Goal: Information Seeking & Learning: Check status

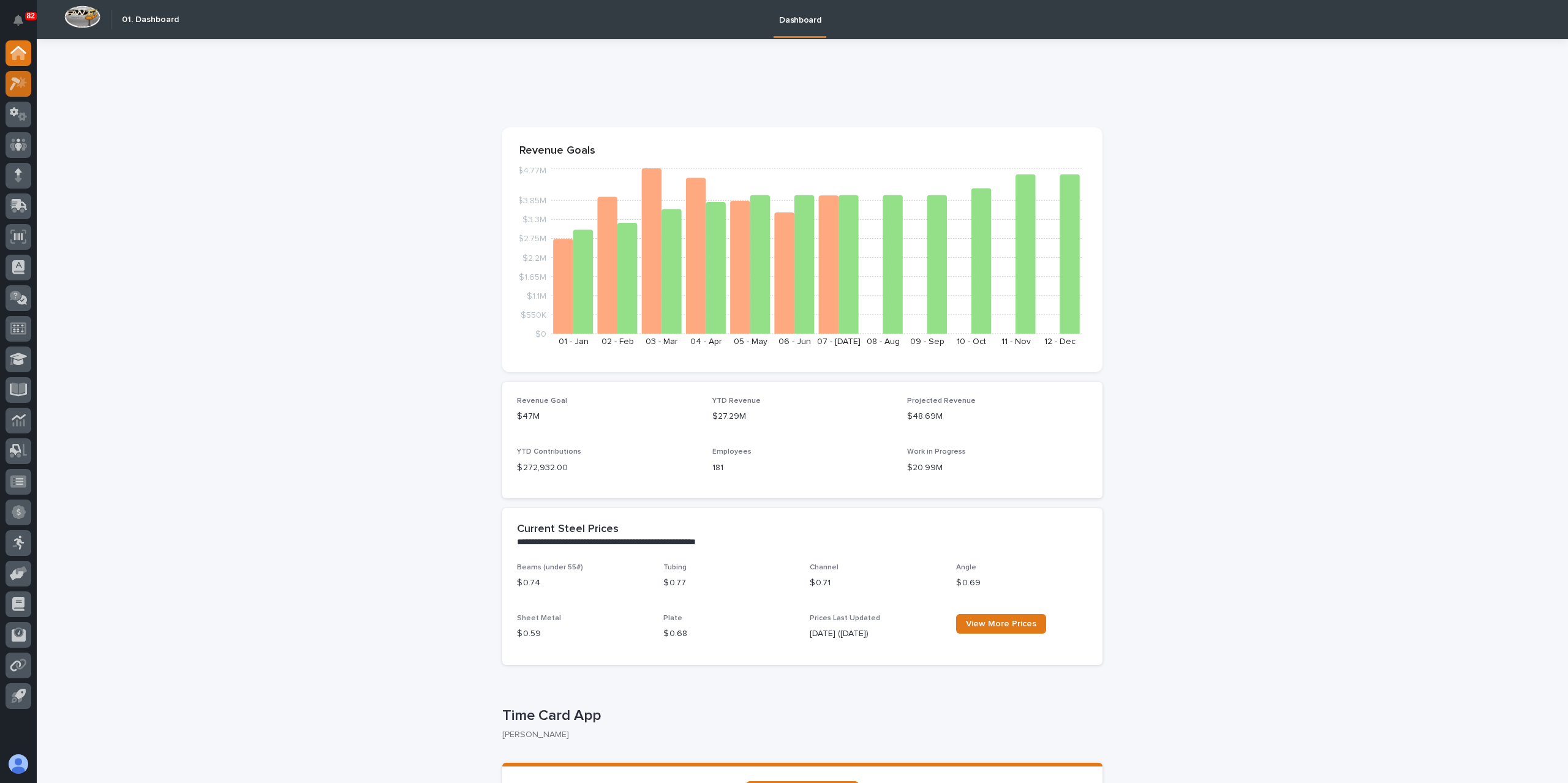
click at [17, 82] on icon at bounding box center [15, 84] width 11 height 14
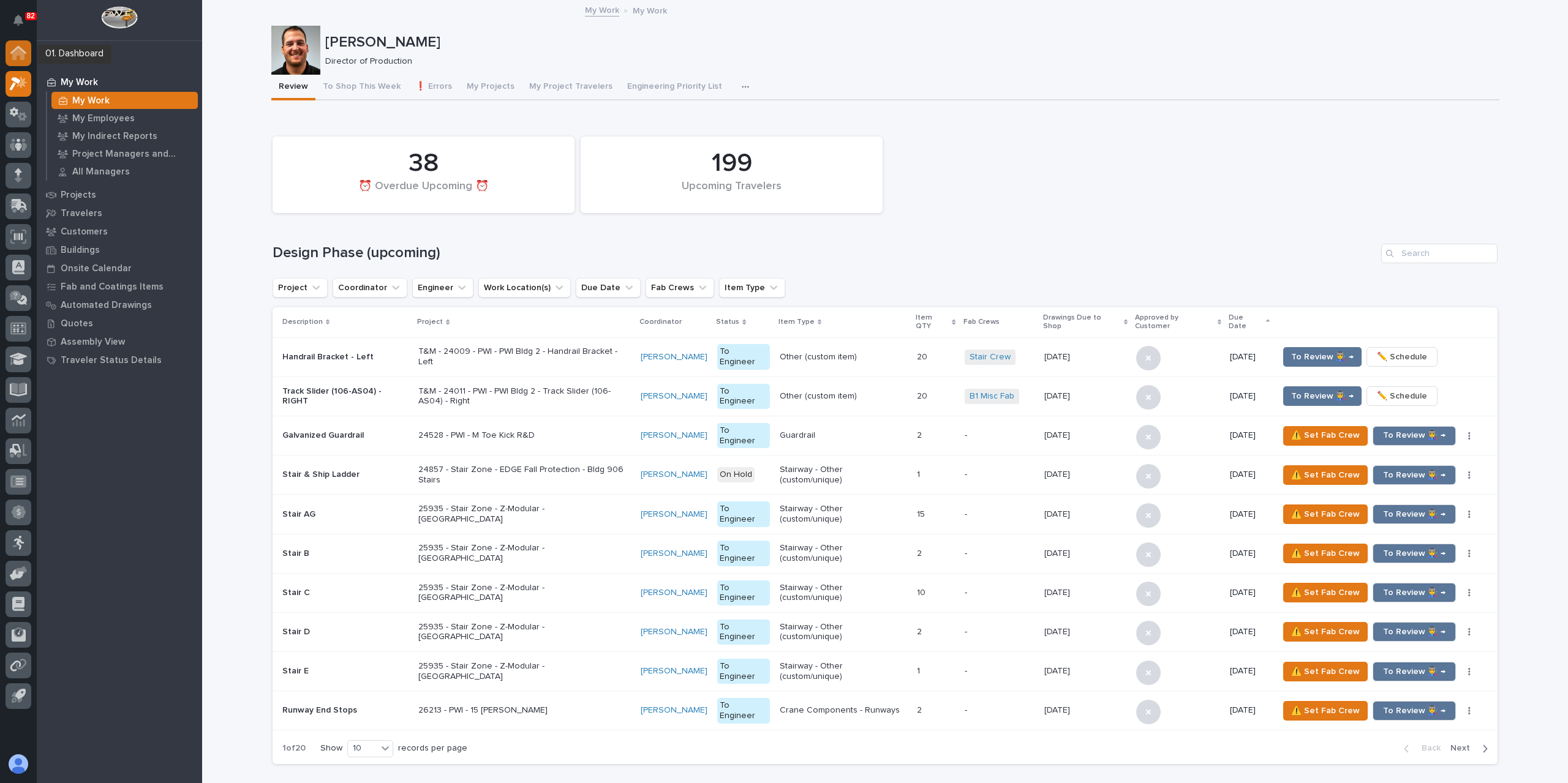
click at [14, 56] on icon at bounding box center [18, 54] width 12 height 12
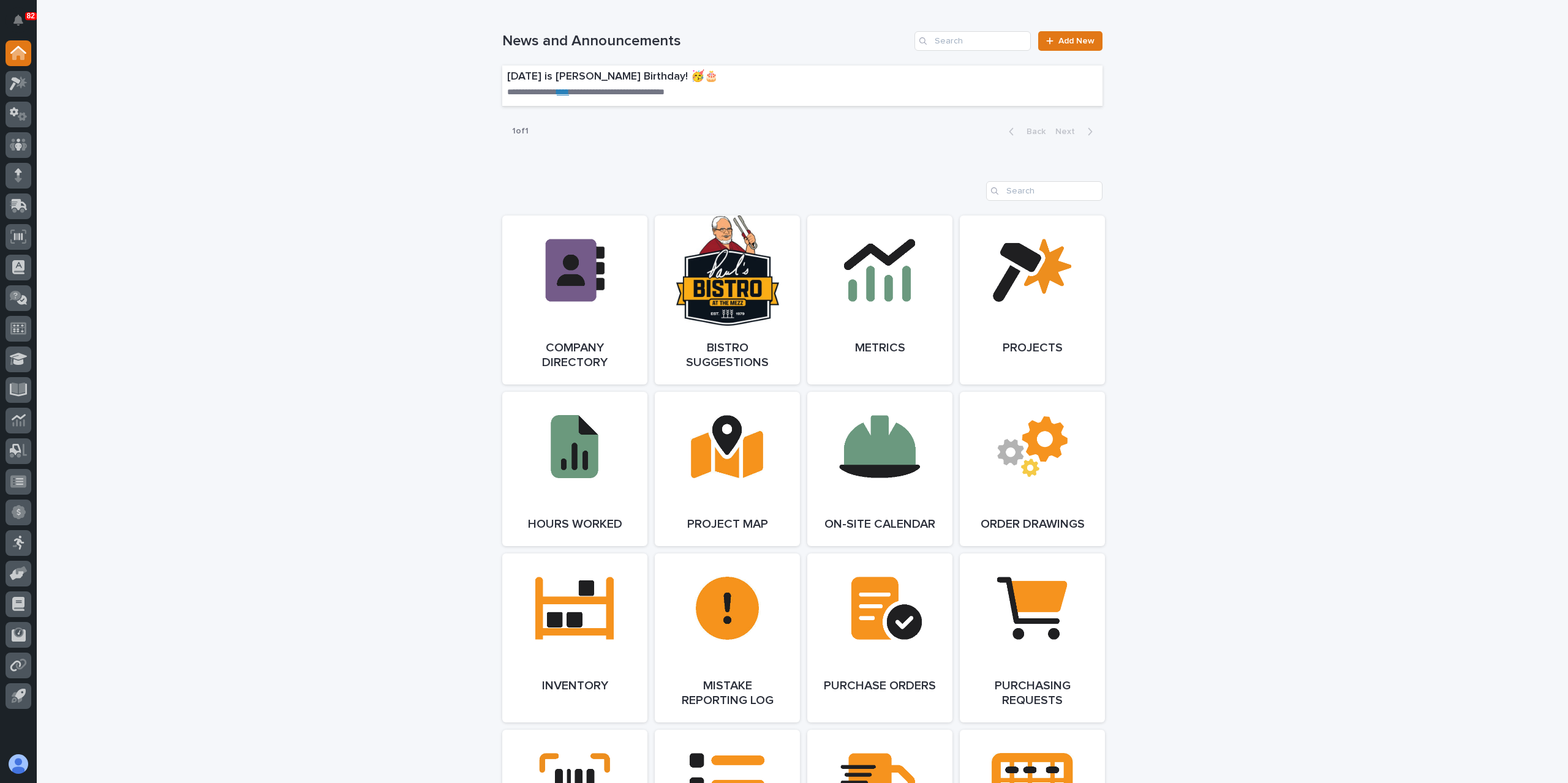
scroll to position [858, 0]
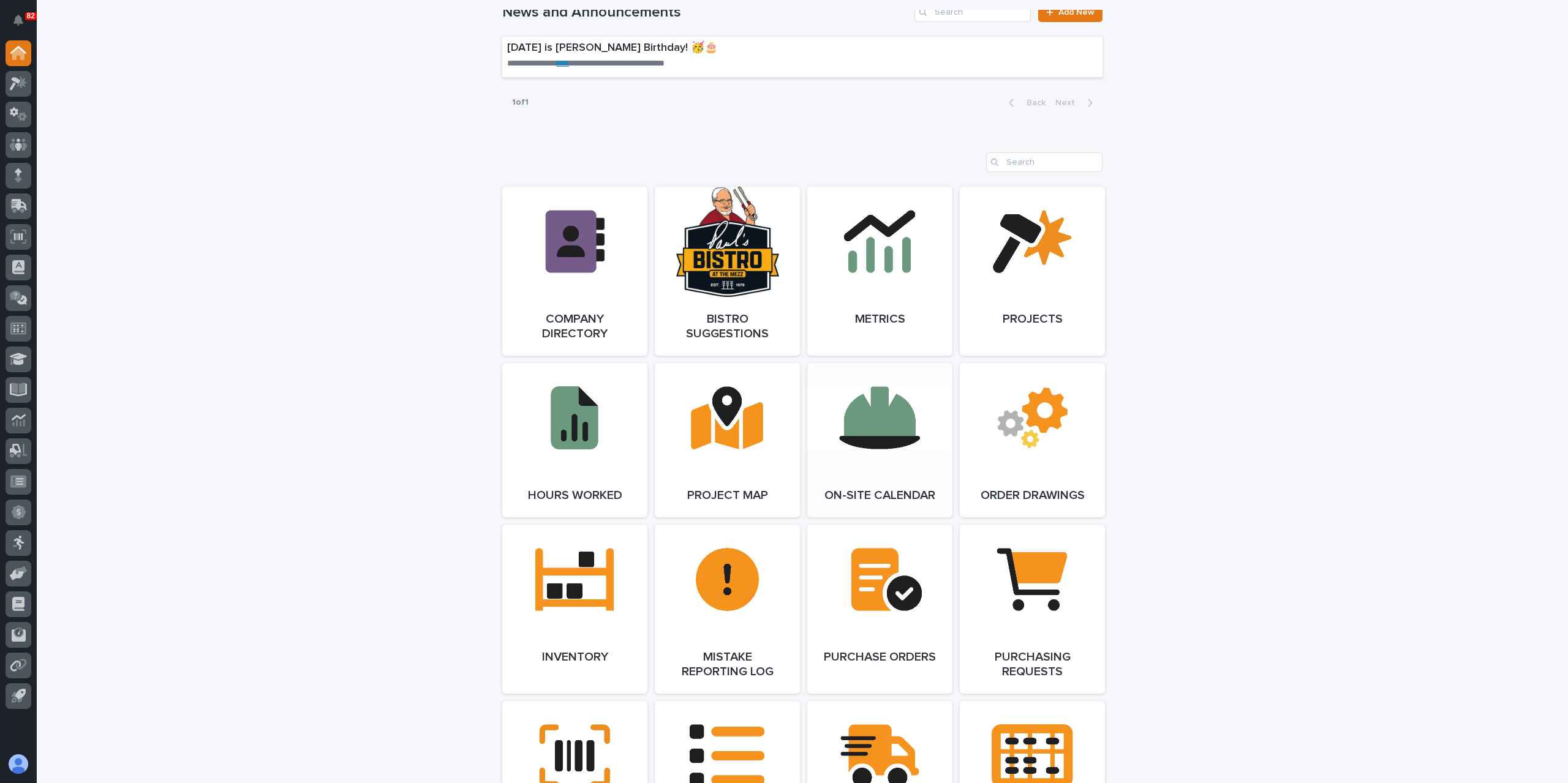
click at [859, 401] on link "Open Link" at bounding box center [879, 440] width 145 height 155
click at [33, 87] on div at bounding box center [18, 377] width 37 height 674
click at [28, 88] on div at bounding box center [18, 84] width 26 height 26
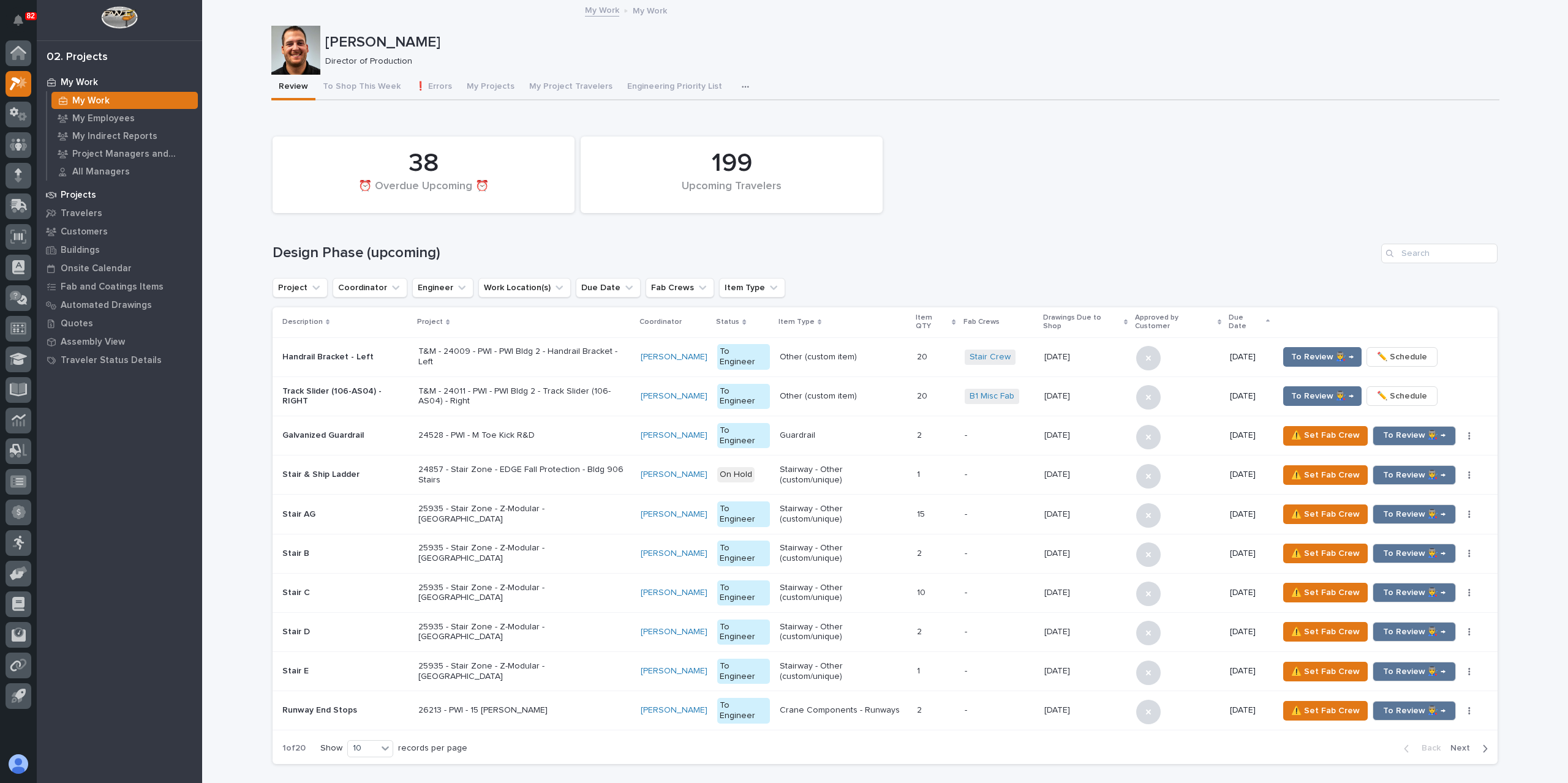
click at [67, 193] on p "Projects" at bounding box center [78, 195] width 35 height 11
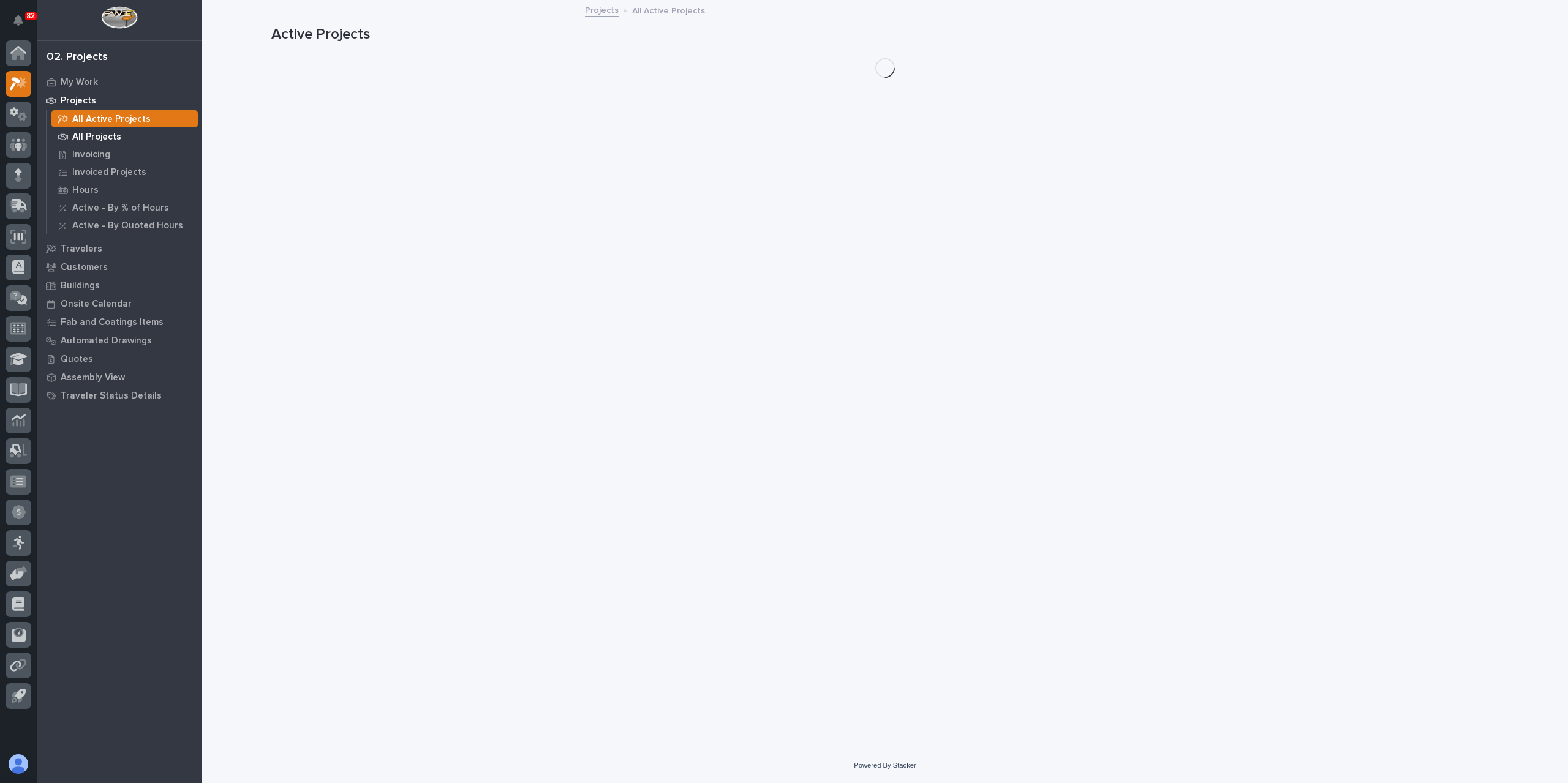
click at [95, 133] on p "All Projects" at bounding box center [96, 137] width 49 height 11
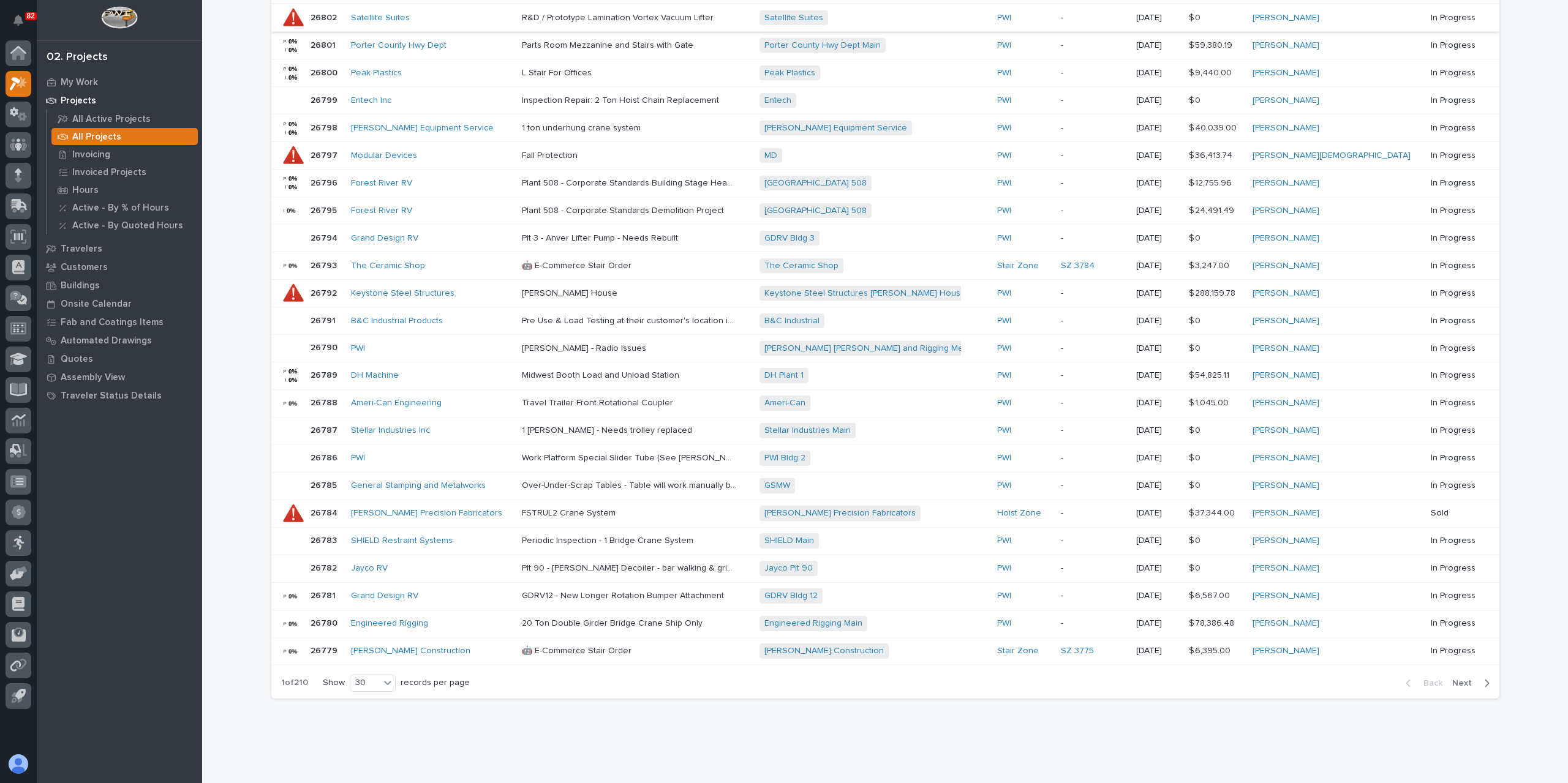
scroll to position [287, 0]
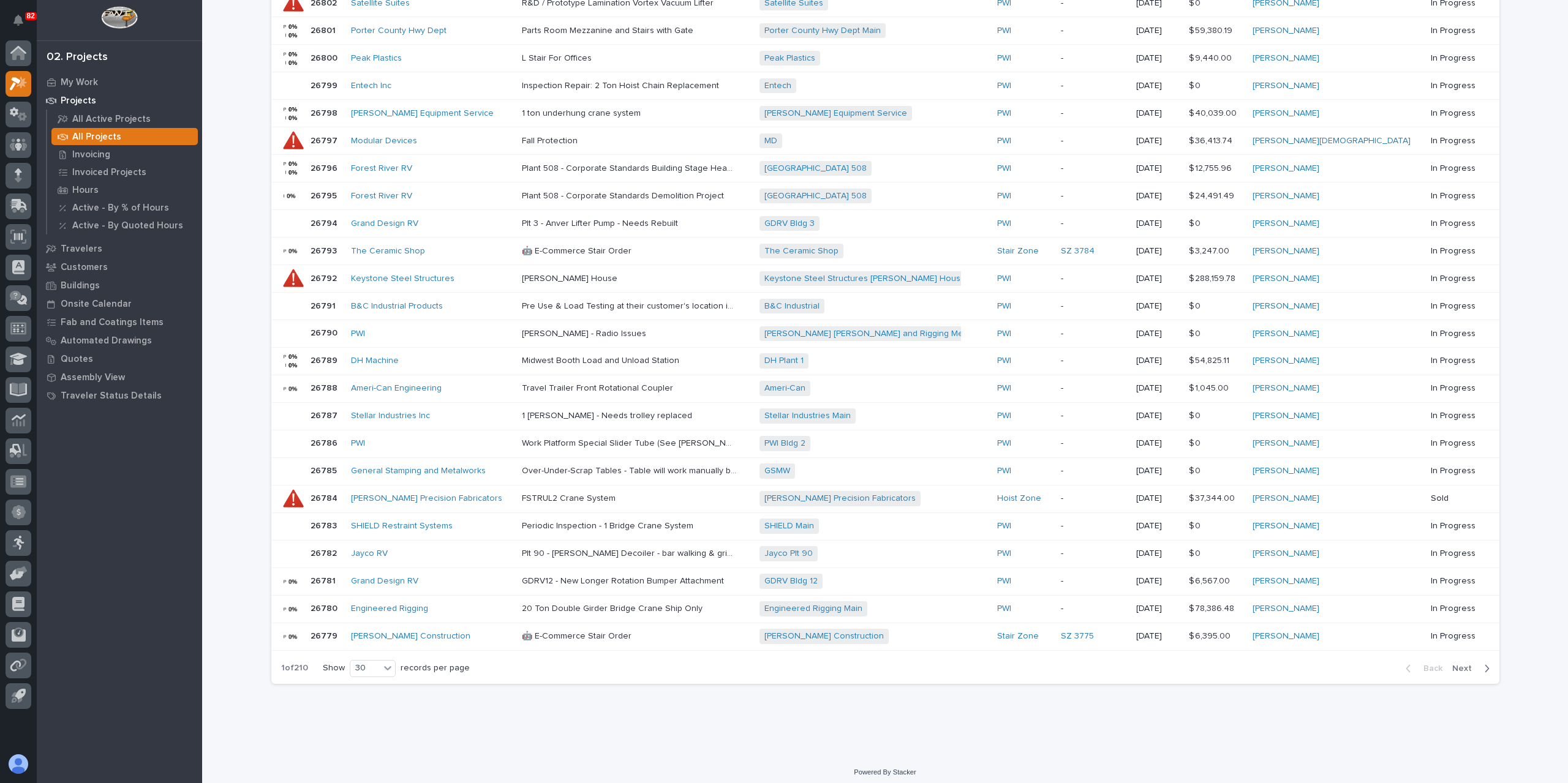
click at [1459, 663] on span "Next" at bounding box center [1465, 668] width 27 height 11
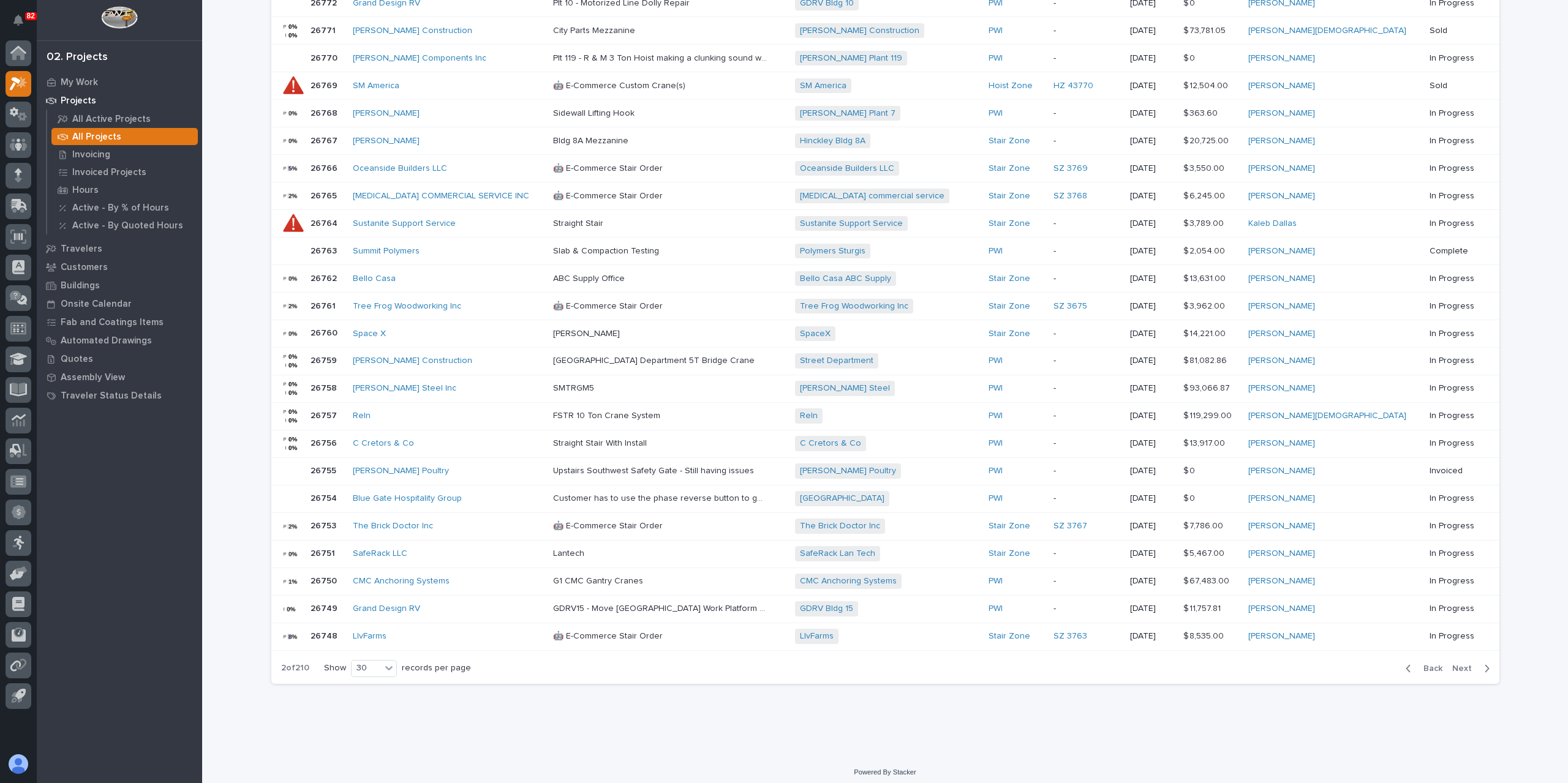
click at [1456, 663] on span "Next" at bounding box center [1465, 668] width 27 height 11
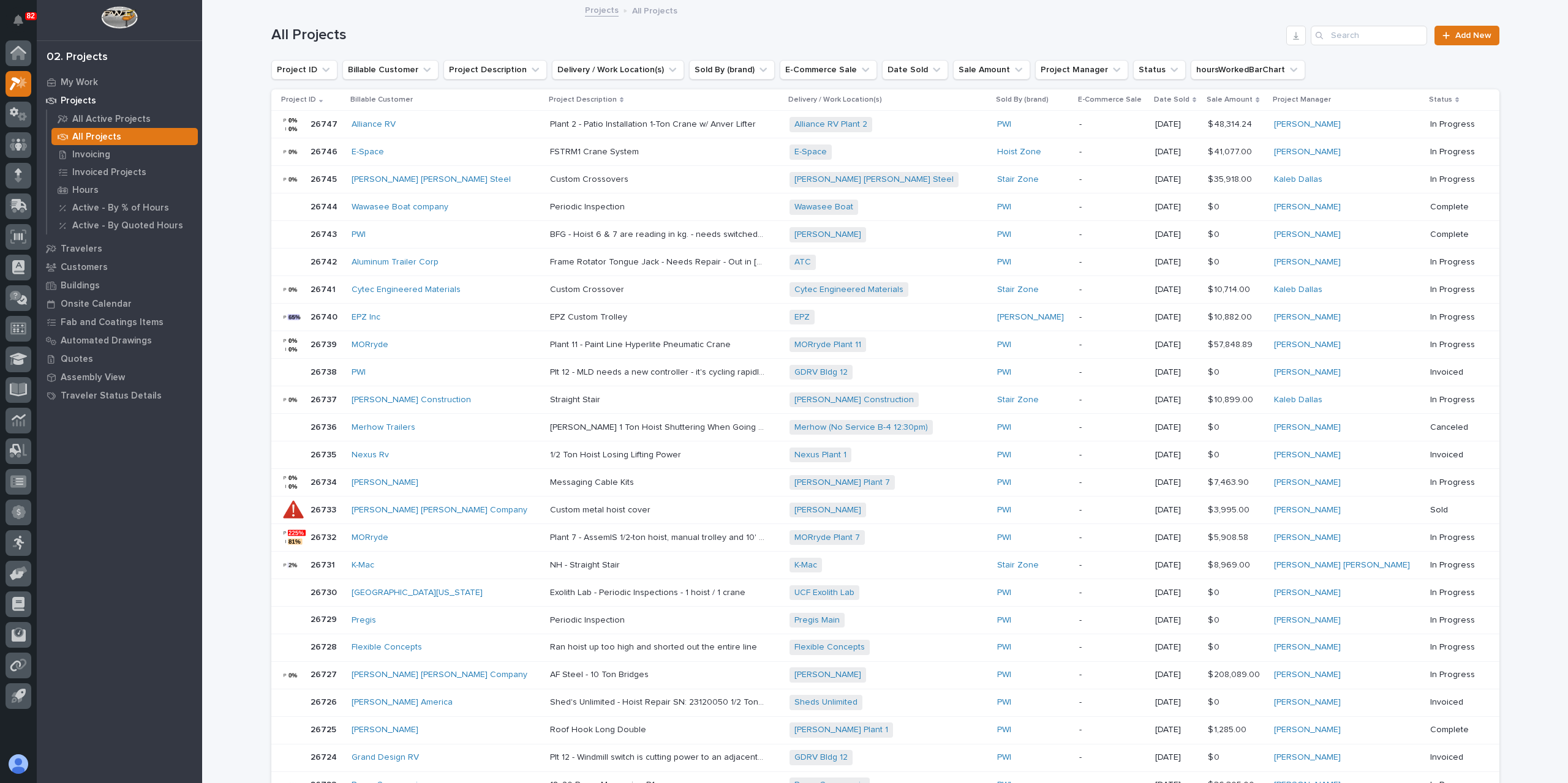
click at [551, 317] on p "EPZ Custom Trolley" at bounding box center [590, 316] width 80 height 13
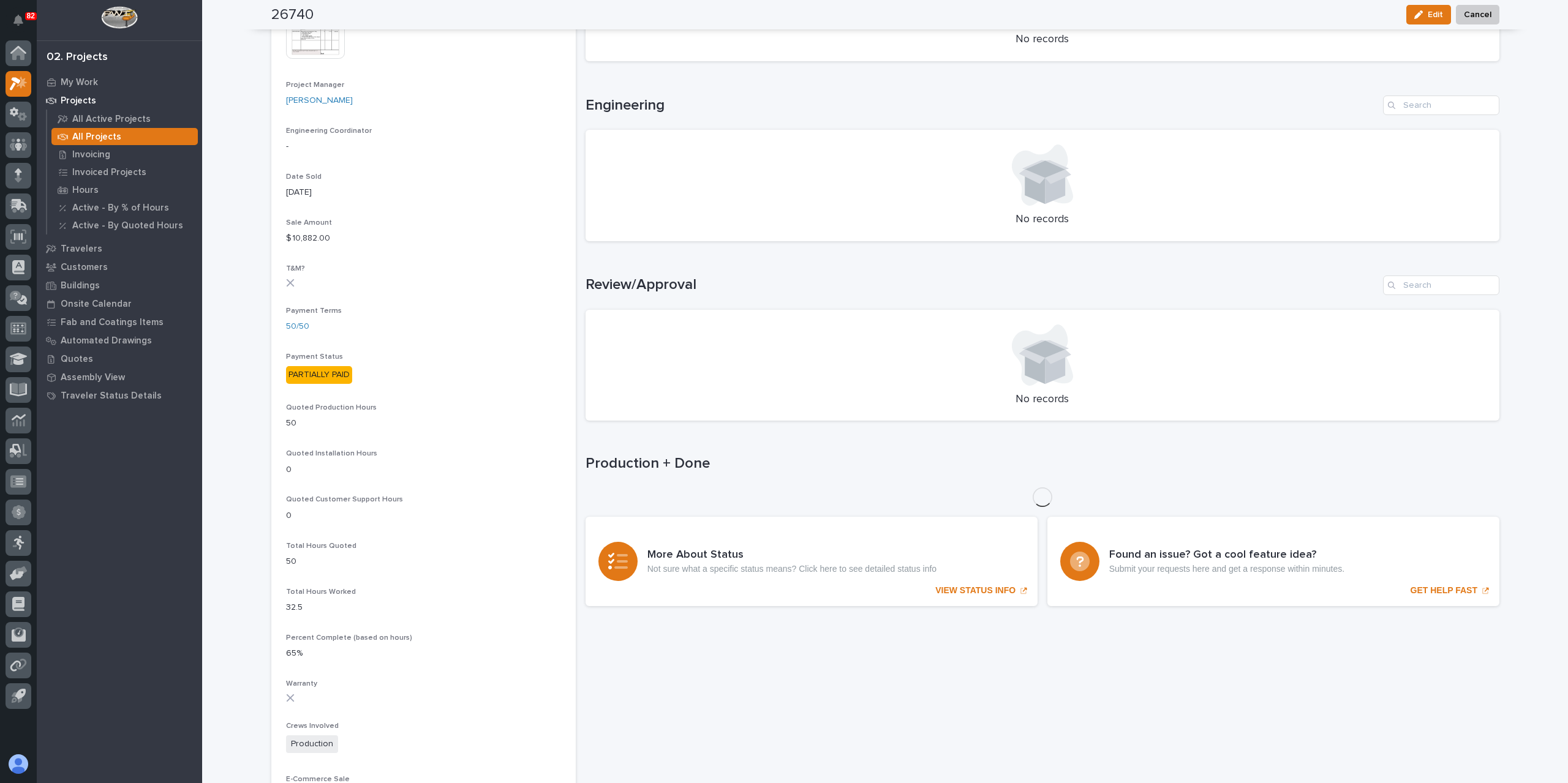
scroll to position [551, 0]
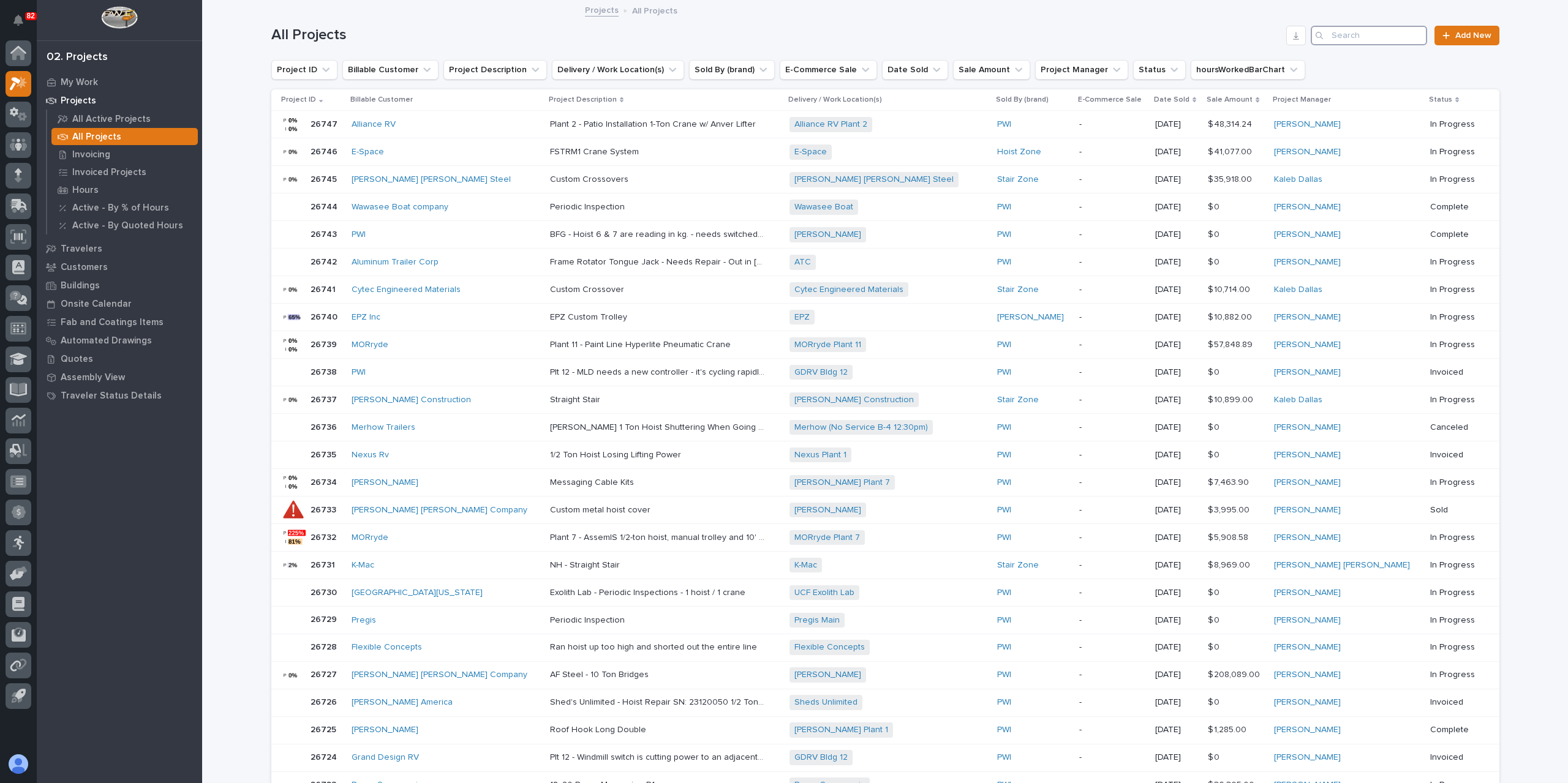
click at [1344, 42] on input "Search" at bounding box center [1369, 35] width 117 height 20
type input "1"
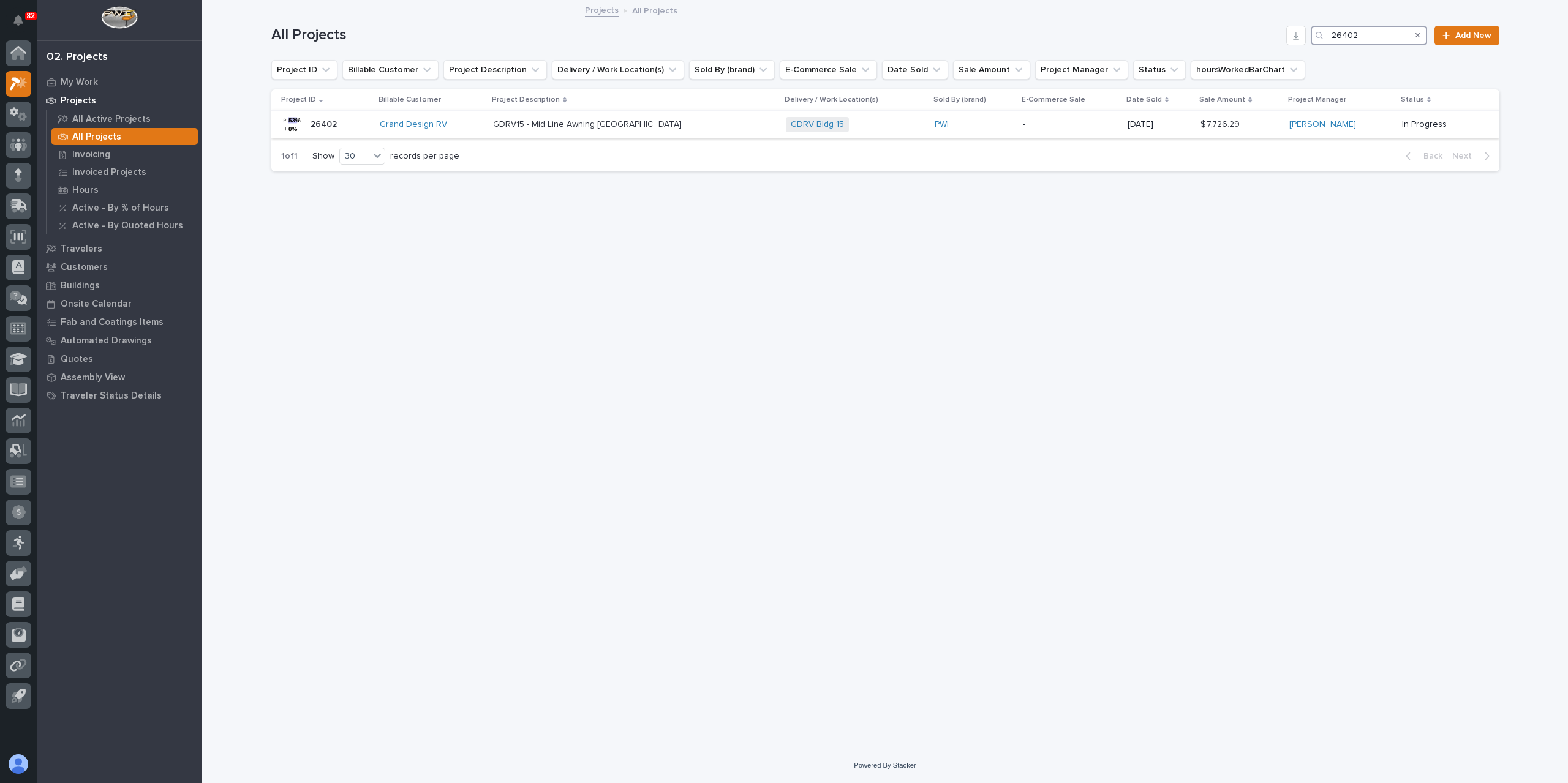
type input "26402"
click at [545, 117] on p "GDRV15 - Mid Line Awning [GEOGRAPHIC_DATA]" at bounding box center [588, 123] width 191 height 13
drag, startPoint x: 1367, startPoint y: 35, endPoint x: 1259, endPoint y: 22, distance: 108.8
click at [1259, 22] on div "All Projects 26402 Add New" at bounding box center [885, 30] width 1228 height 58
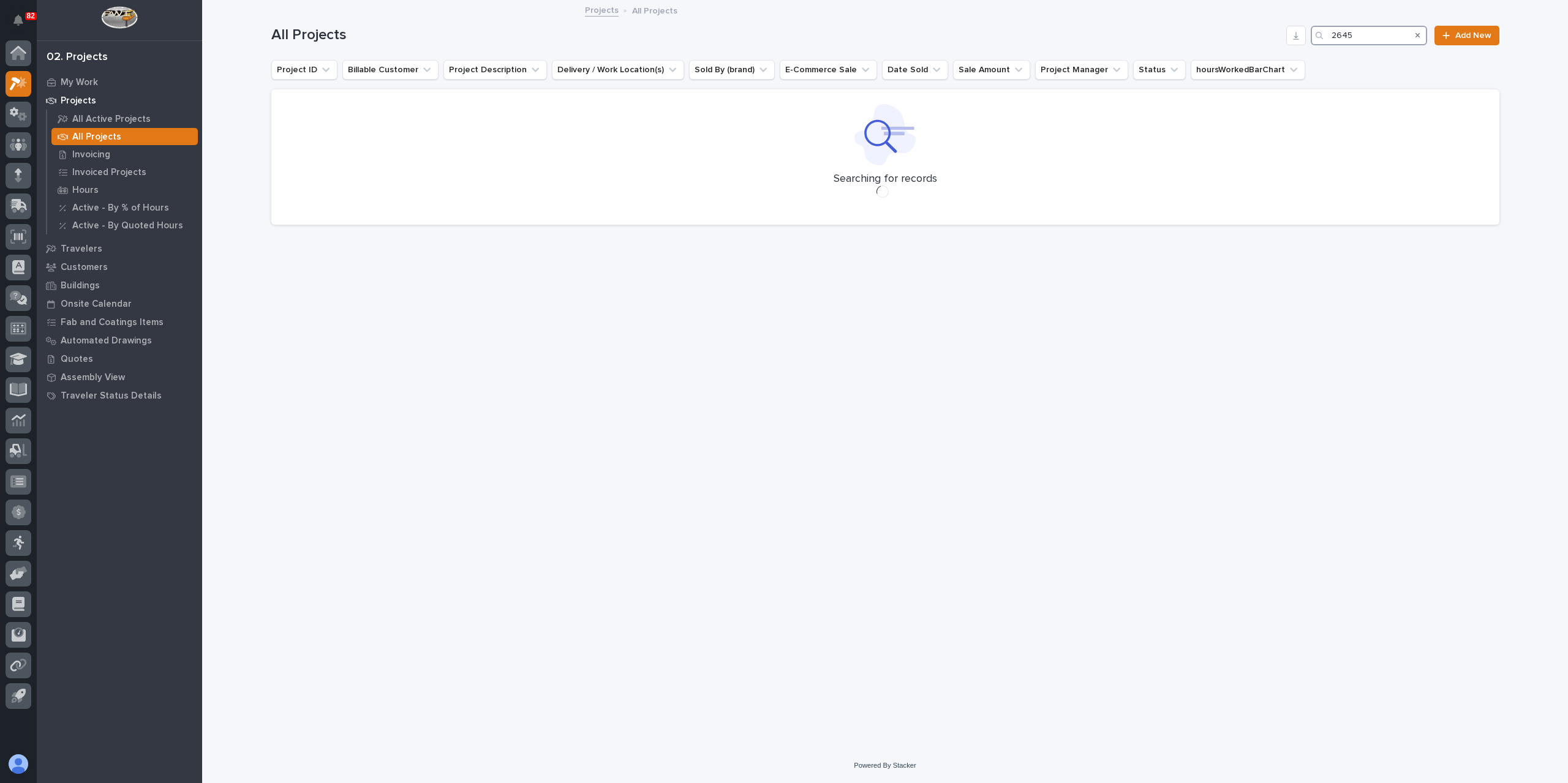
type input "26459"
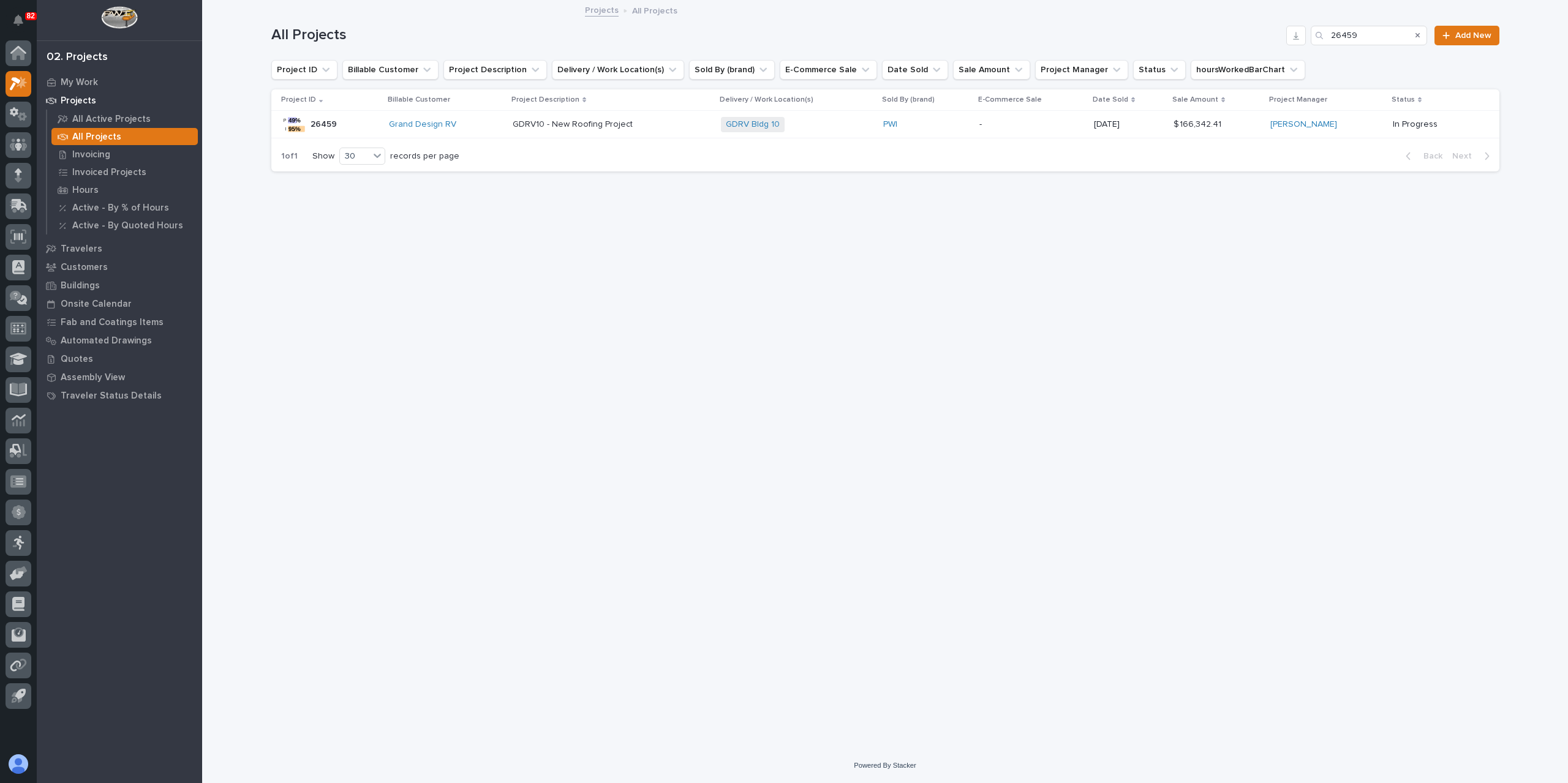
click at [608, 121] on p "GDRV10 - New Roofing Project" at bounding box center [574, 123] width 123 height 13
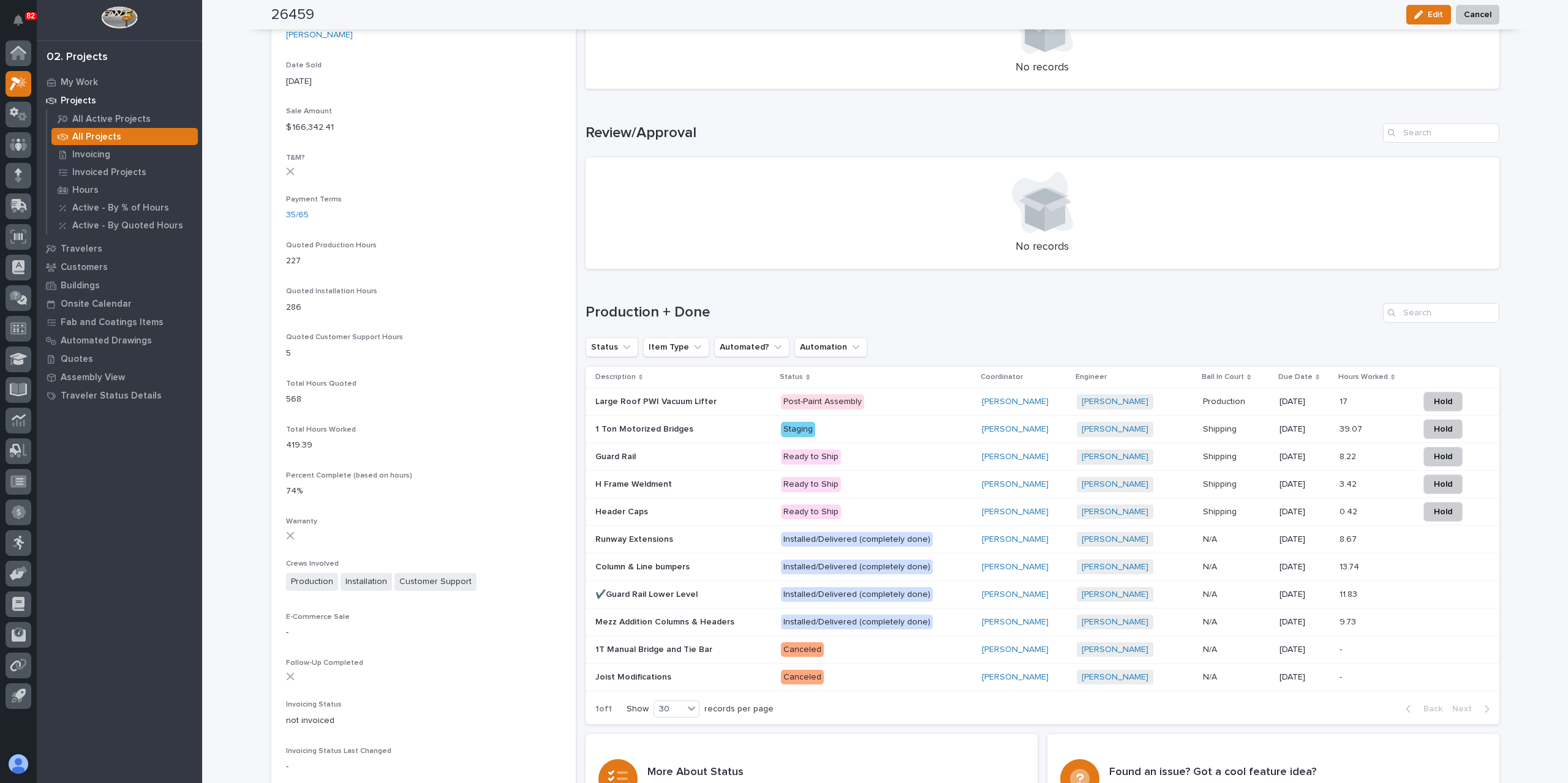
scroll to position [674, 0]
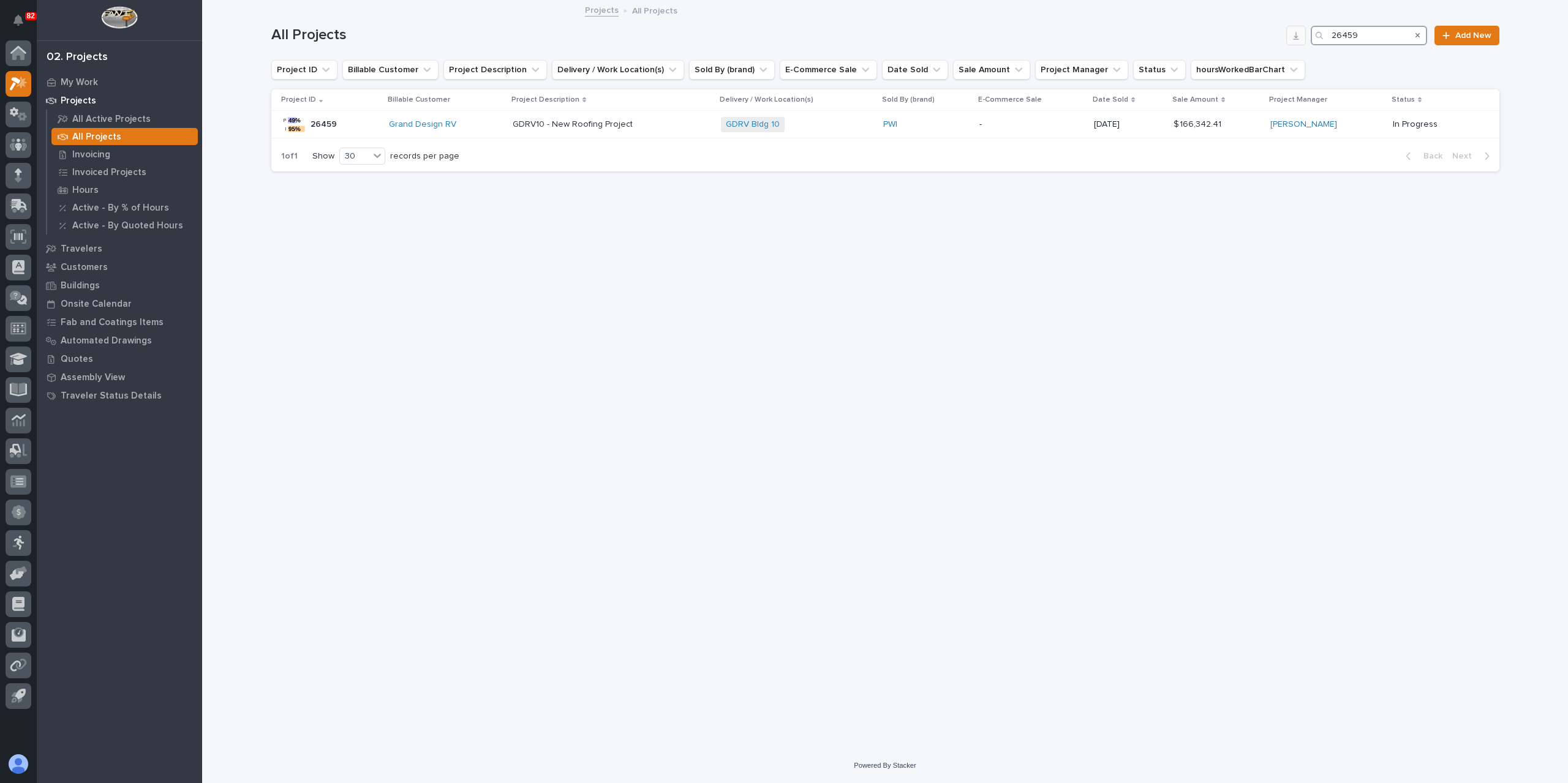
drag, startPoint x: 1377, startPoint y: 39, endPoint x: 1292, endPoint y: 42, distance: 85.1
click at [1292, 42] on div "All Projects 26459 Add New" at bounding box center [885, 35] width 1228 height 20
type input "26528"
click at [548, 128] on p "GDRV12 - New Style Wall Hooks x3" at bounding box center [580, 123] width 138 height 13
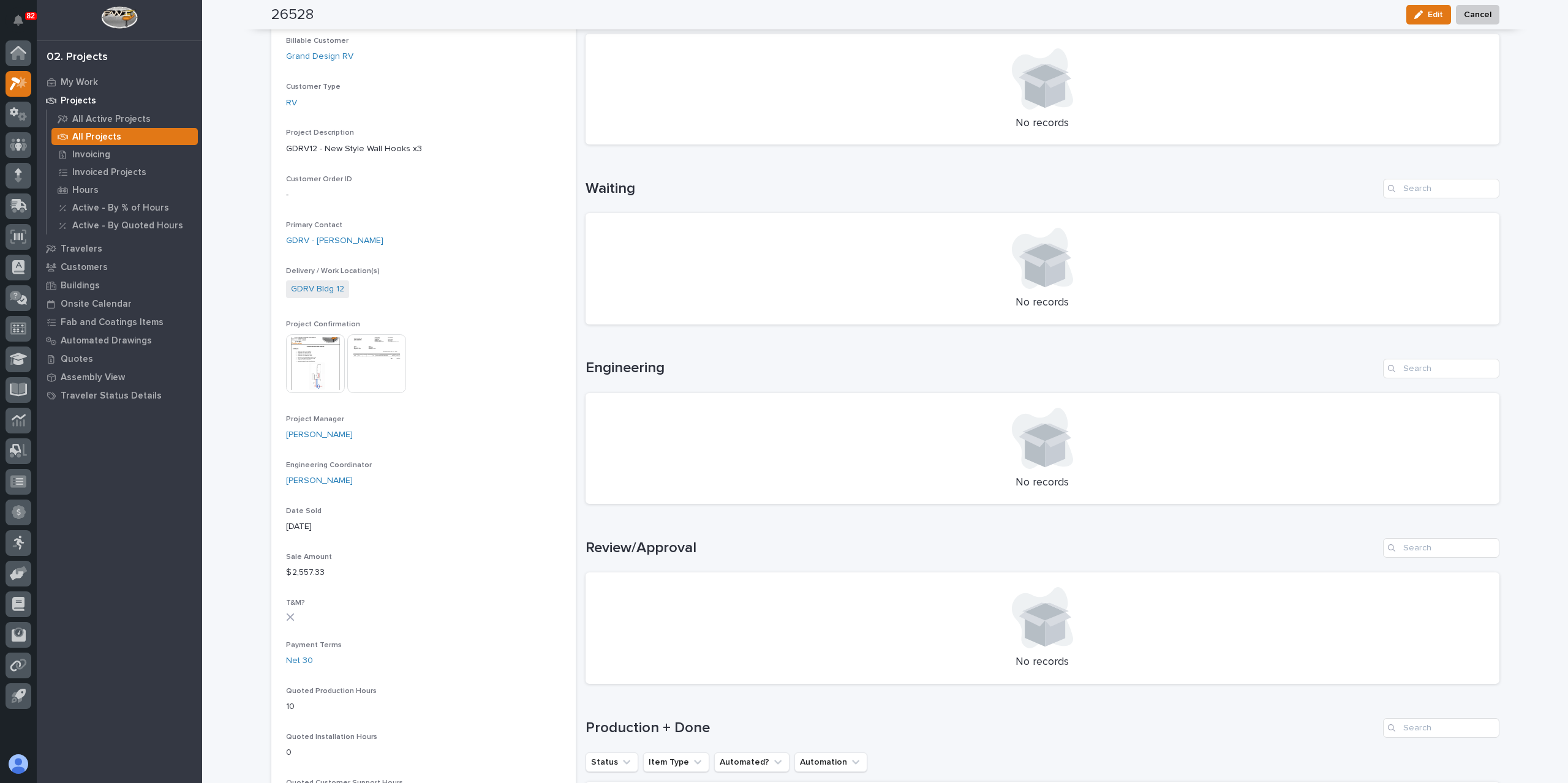
scroll to position [307, 0]
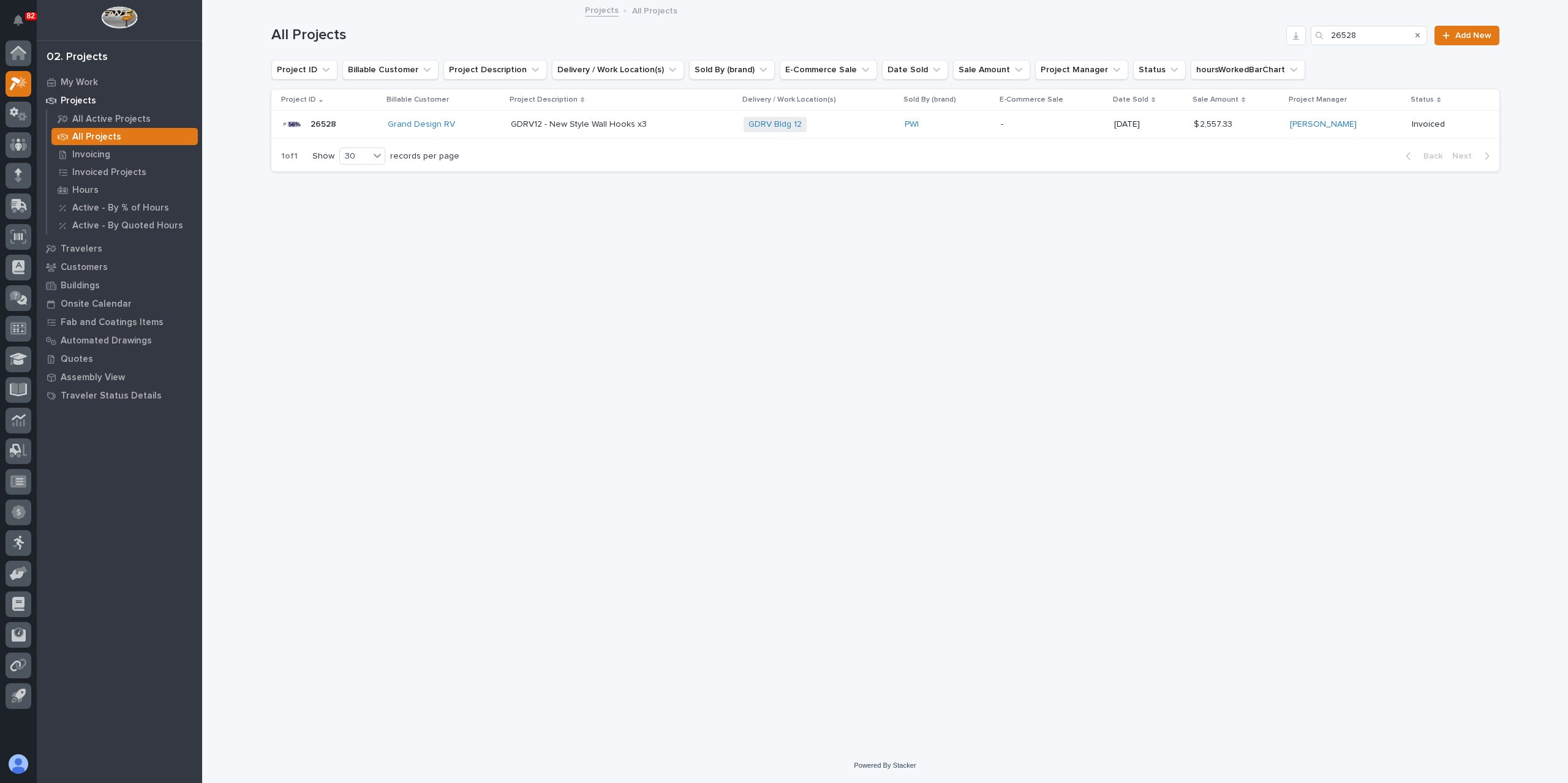
drag, startPoint x: 1380, startPoint y: 26, endPoint x: 1279, endPoint y: 36, distance: 101.5
click at [1284, 38] on div "All Projects 26528 Add New" at bounding box center [885, 30] width 1228 height 58
click at [1377, 39] on input "26528" at bounding box center [1369, 35] width 117 height 20
drag, startPoint x: 1377, startPoint y: 39, endPoint x: 1288, endPoint y: 49, distance: 89.6
click at [1288, 49] on div "All Projects 26528 Add New" at bounding box center [885, 30] width 1228 height 58
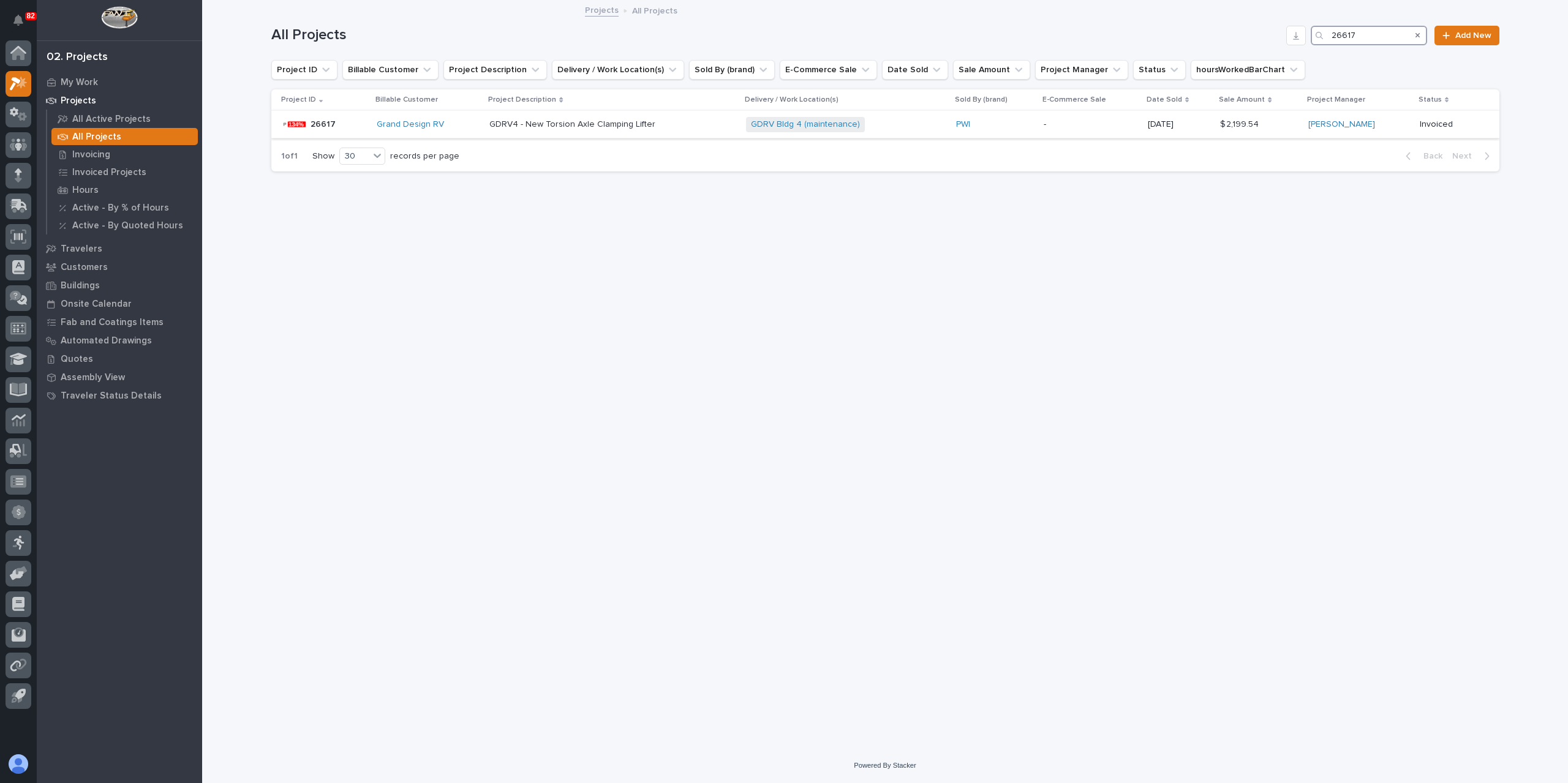
type input "26617"
click at [538, 121] on p "GDRV4 - New Torsion Axle Clamping Lifter" at bounding box center [574, 123] width 168 height 13
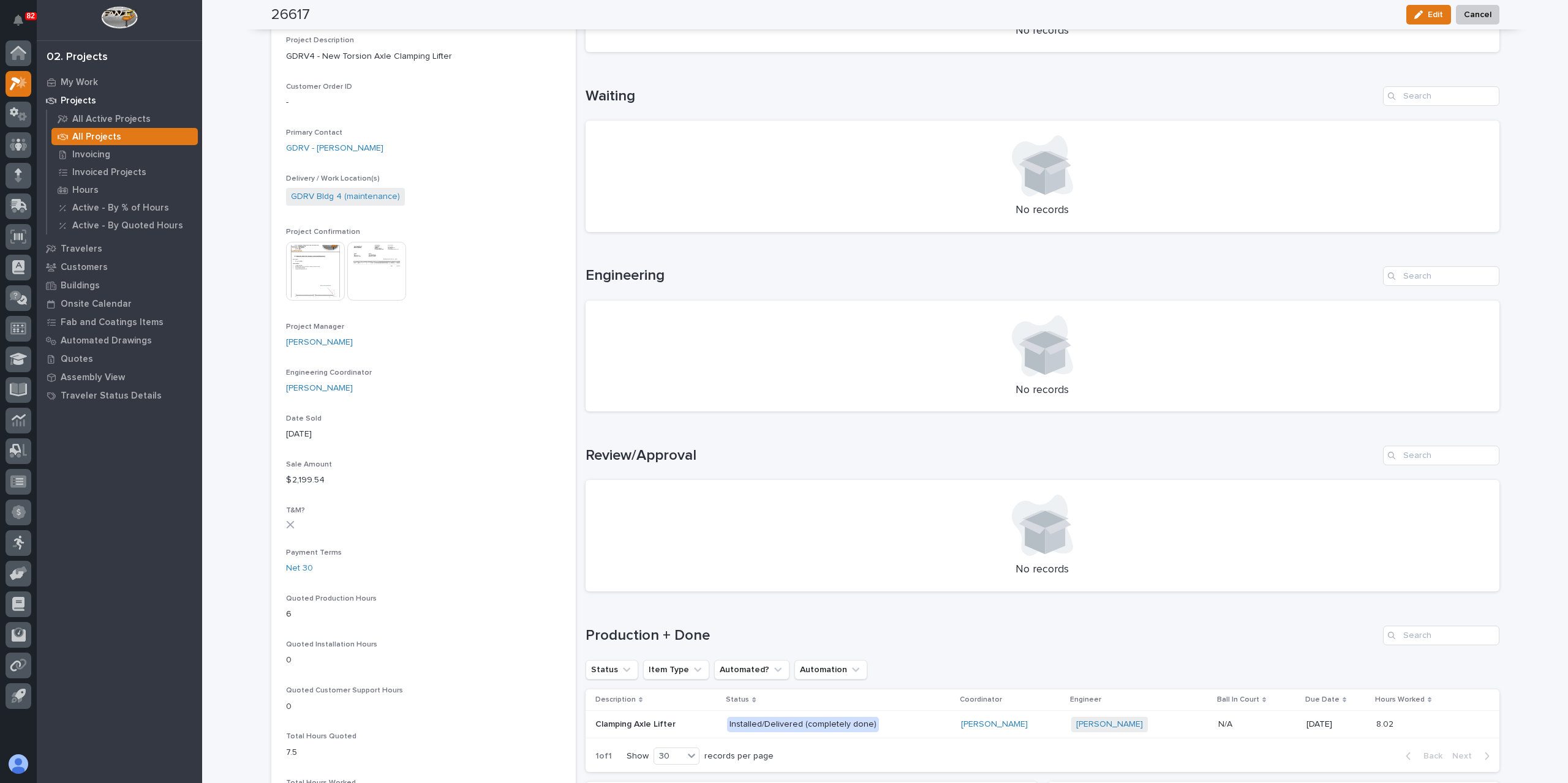
scroll to position [490, 0]
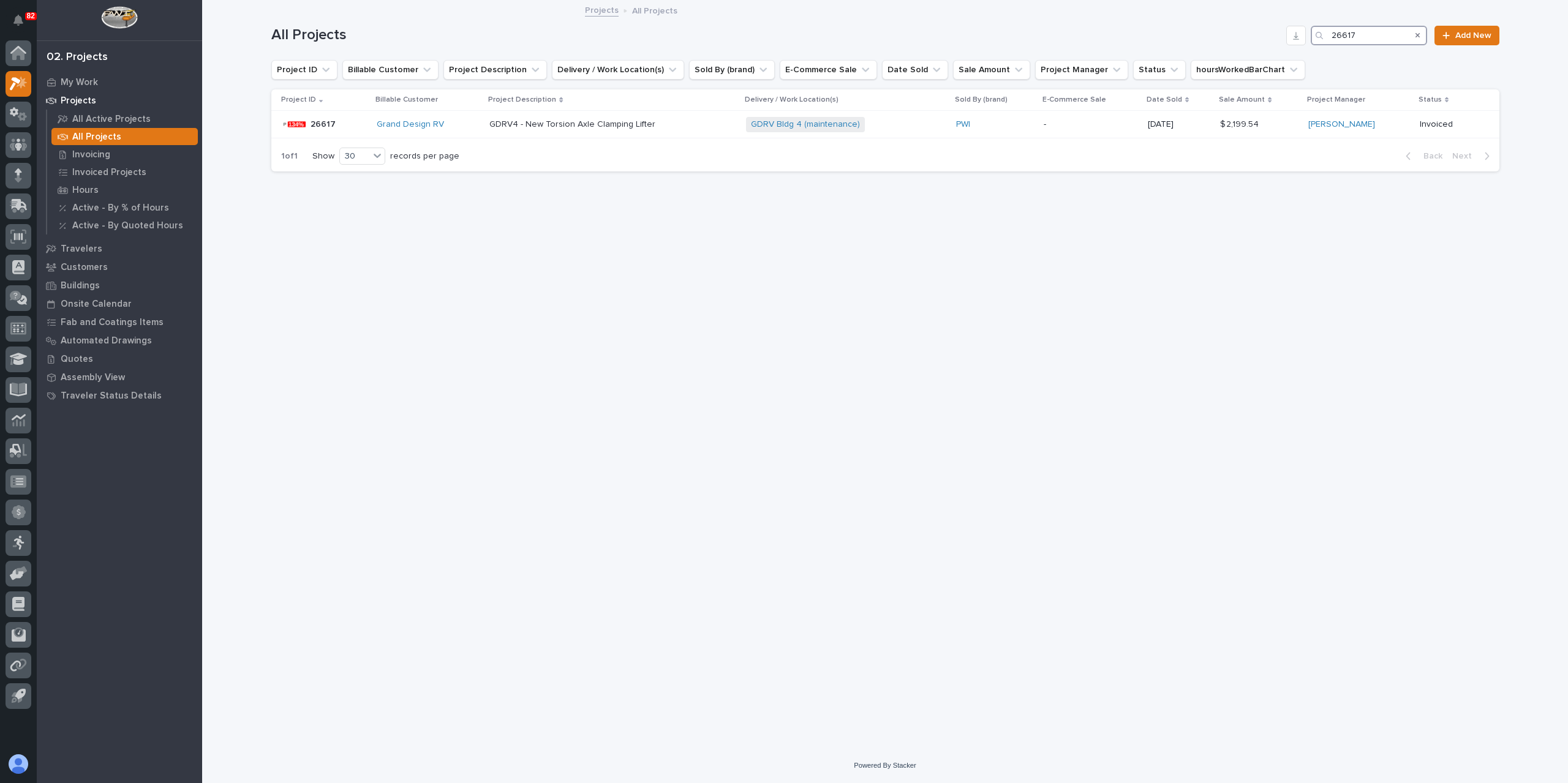
drag, startPoint x: 1361, startPoint y: 35, endPoint x: 1267, endPoint y: 44, distance: 94.4
click at [1267, 44] on div "All Projects 26617 Add New" at bounding box center [885, 35] width 1228 height 20
type input "26643"
click at [612, 130] on div "GDRV12 - New Torsion Axle Clamping Lifter GDRV12 - New Torsion Axle Clamping Li…" at bounding box center [629, 124] width 259 height 21
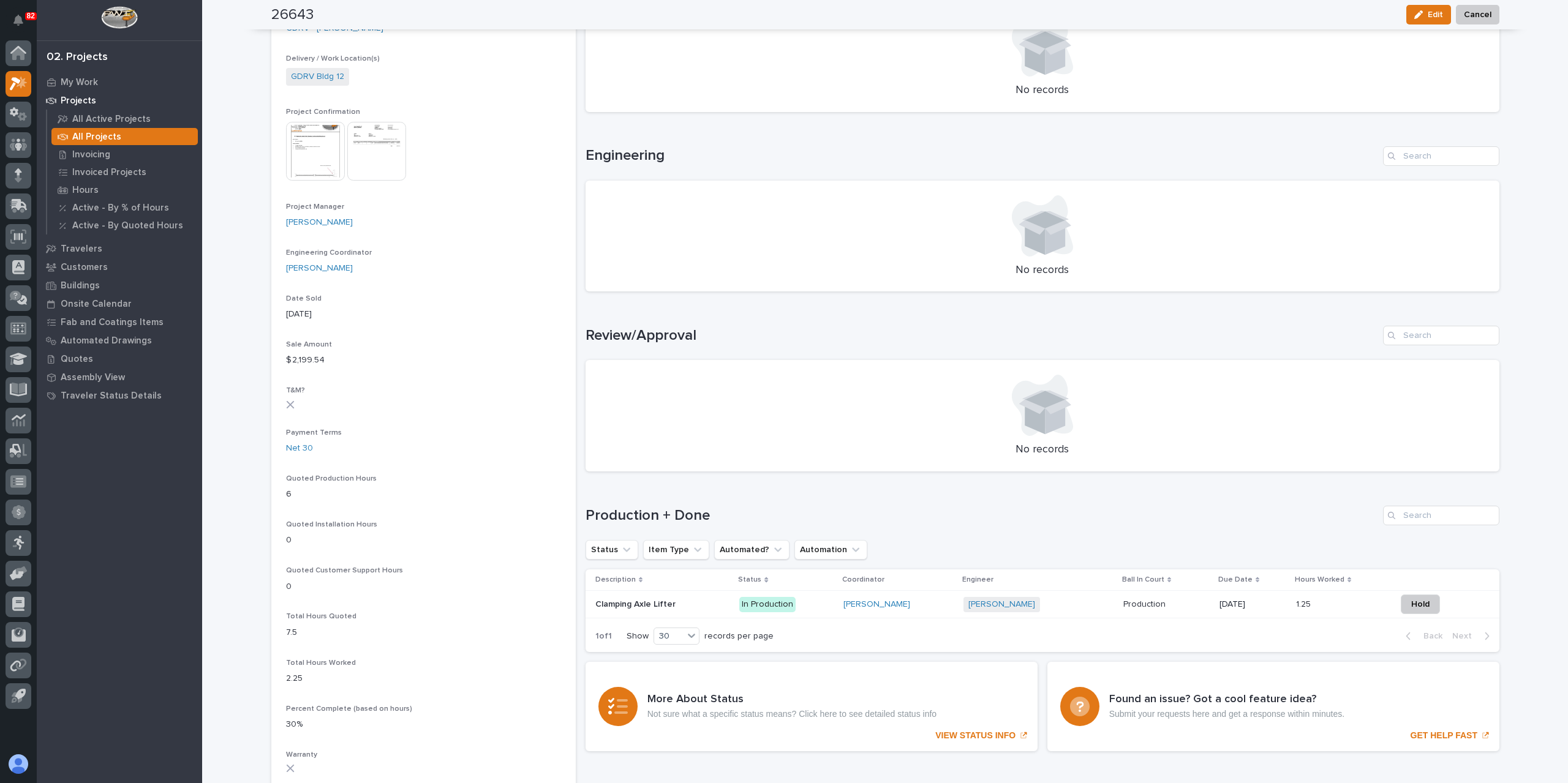
scroll to position [428, 0]
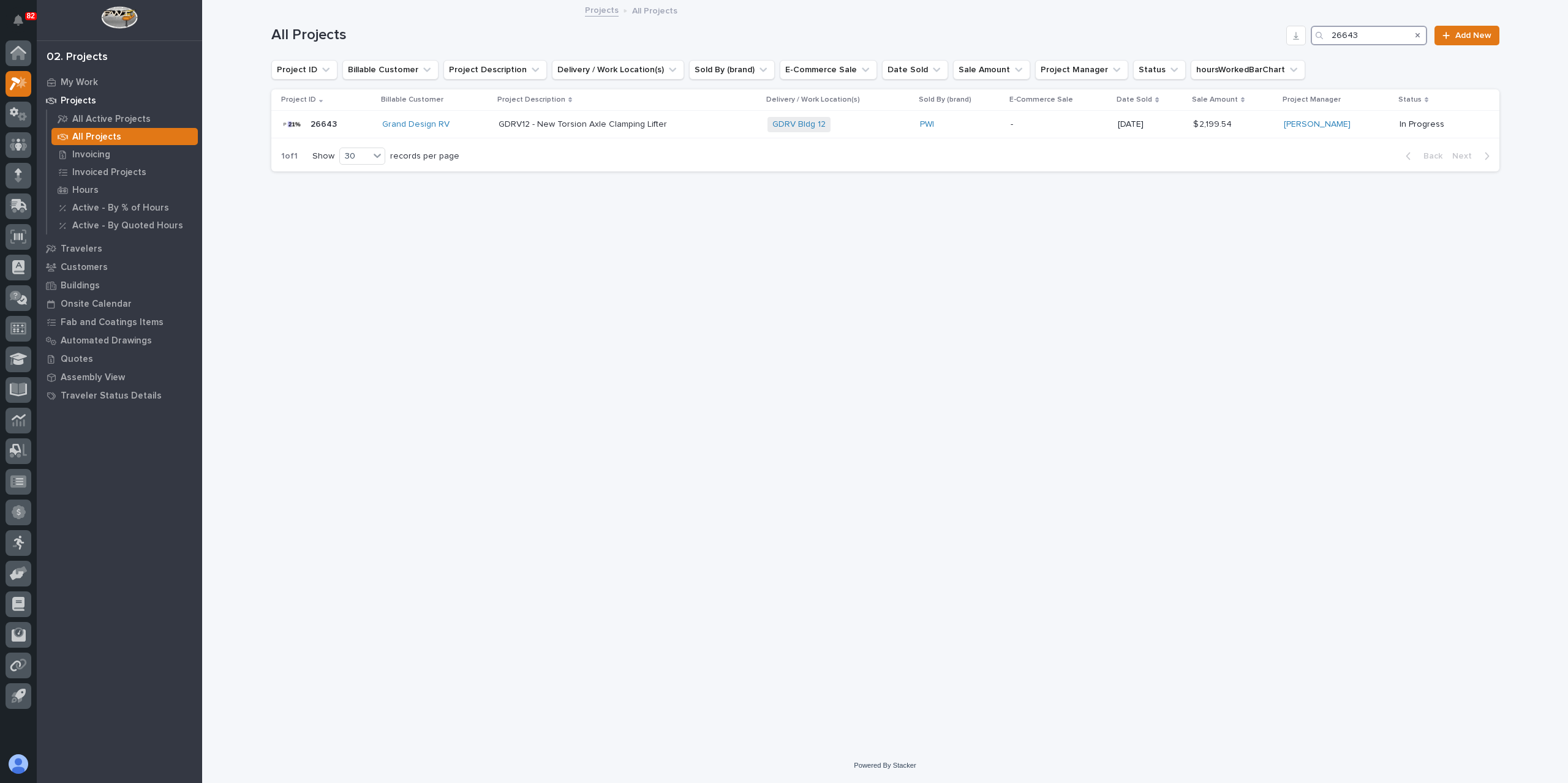
click at [1377, 39] on input "26643" at bounding box center [1369, 35] width 117 height 20
type input "26623"
click at [565, 126] on p "GDRV10 - Side Ramp Door, Hoop" at bounding box center [575, 123] width 132 height 13
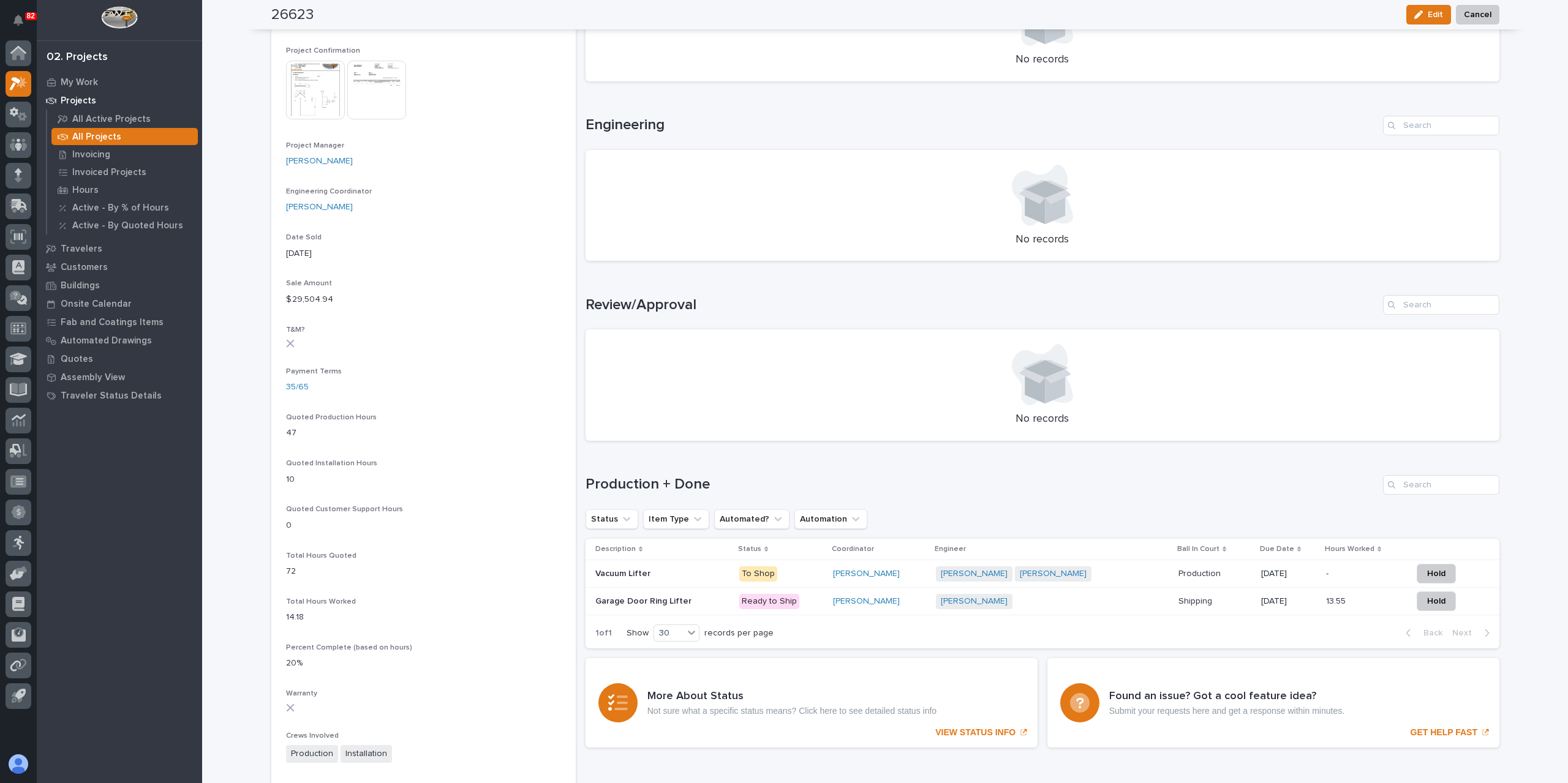
scroll to position [500, 0]
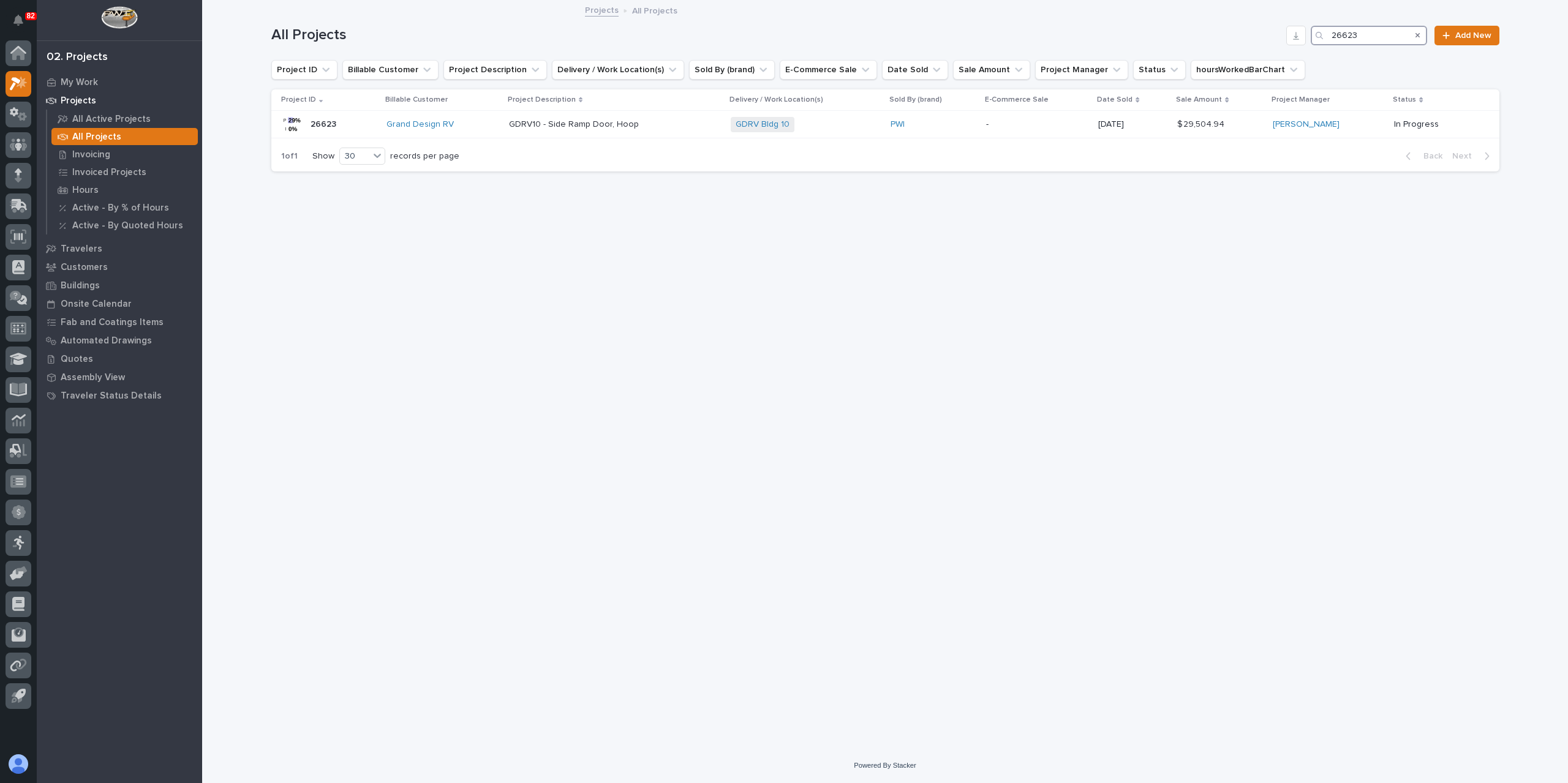
drag, startPoint x: 1389, startPoint y: 39, endPoint x: 1231, endPoint y: 53, distance: 158.6
click at [1235, 52] on div "All Projects 26623 Add New" at bounding box center [885, 30] width 1228 height 58
type input "26297"
click at [556, 126] on p "[PERSON_NAME] Service Building - Plant Setup" at bounding box center [574, 123] width 187 height 13
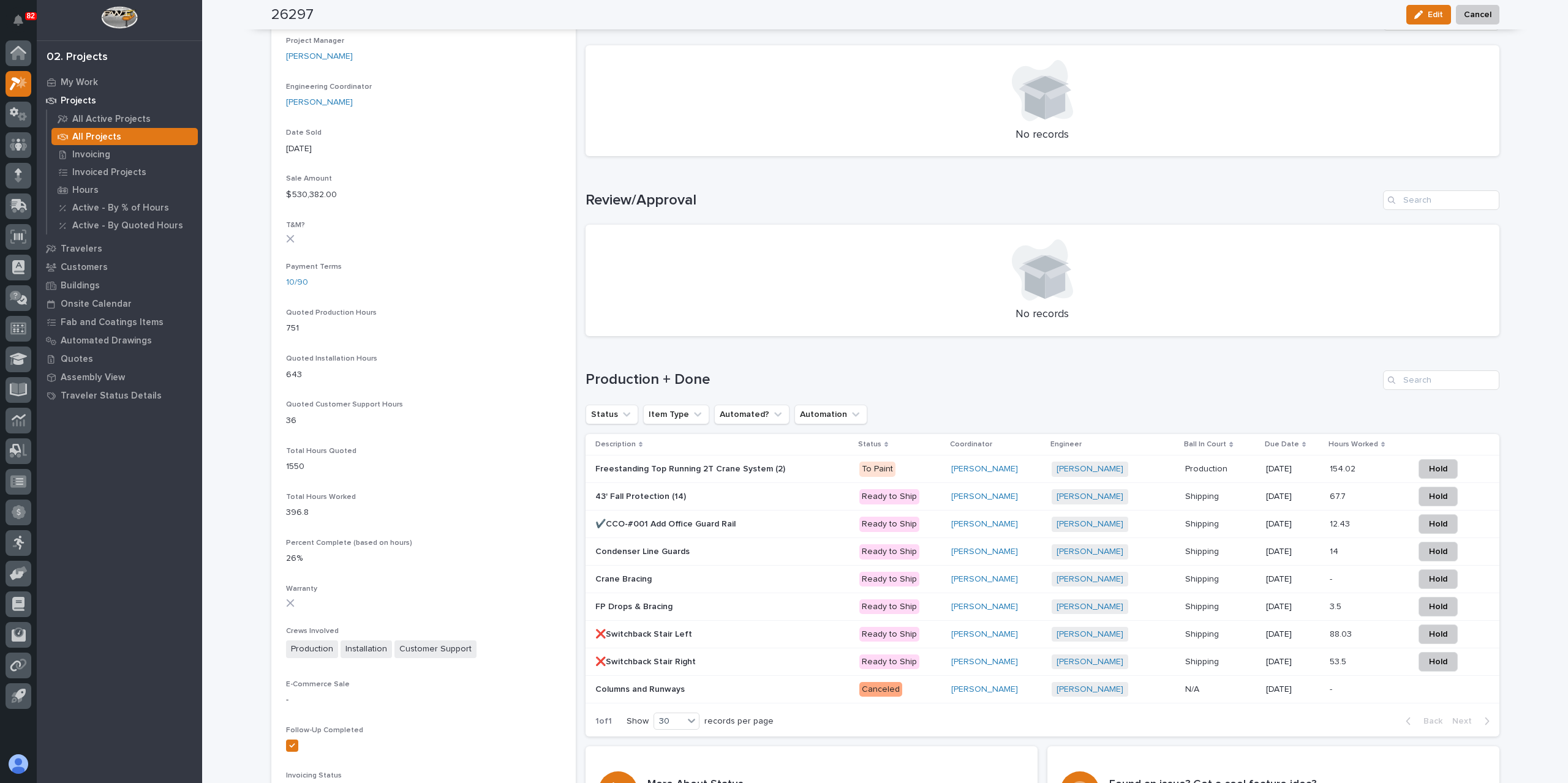
scroll to position [612, 0]
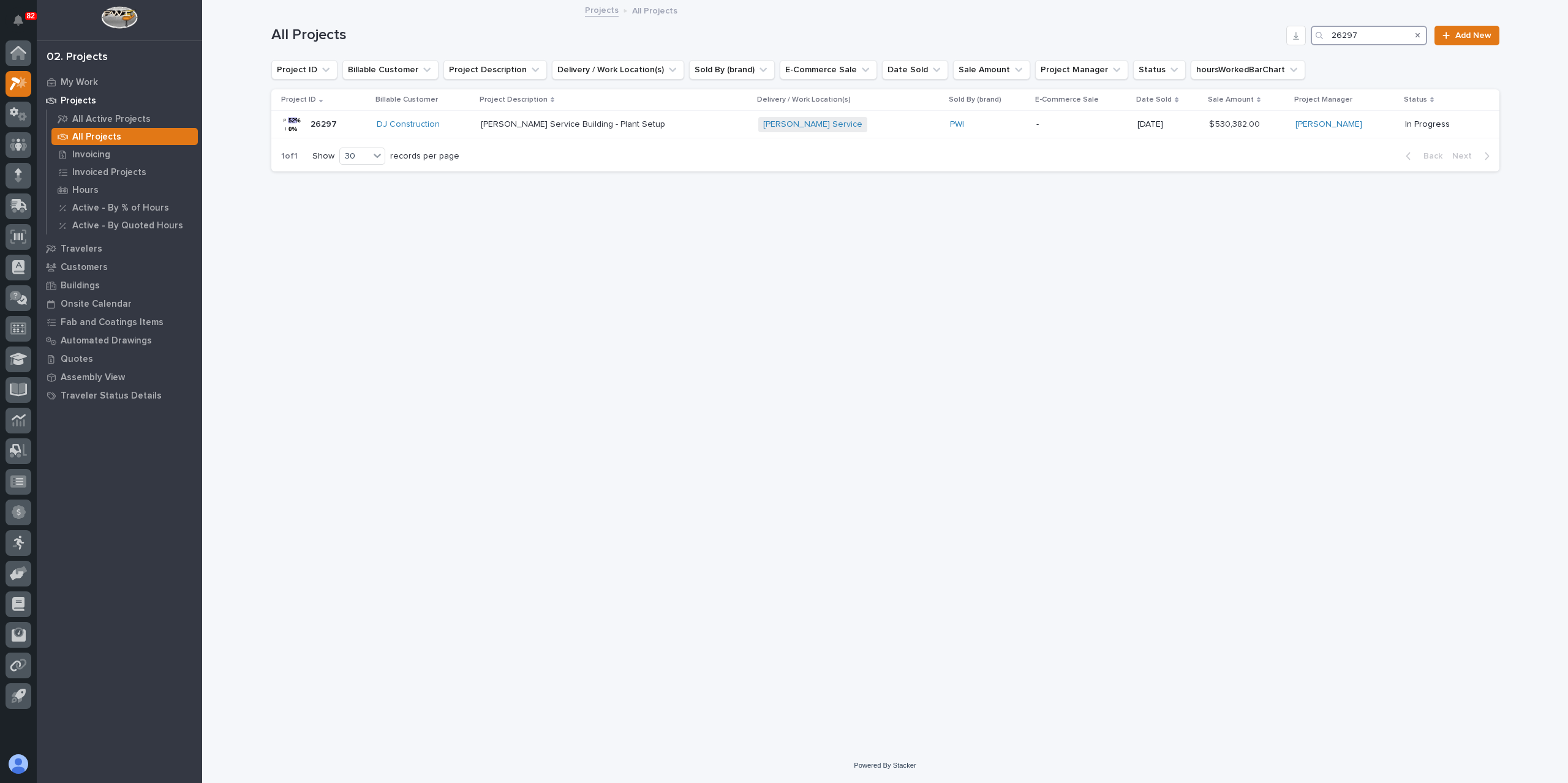
drag, startPoint x: 1375, startPoint y: 41, endPoint x: 1245, endPoint y: 41, distance: 130.0
click at [1244, 42] on div "All Projects 26297 Add New" at bounding box center [885, 35] width 1228 height 20
type input "26423"
click at [544, 123] on p "Sidewall Bridge Crane and Hot Melt Monorail Relocation" at bounding box center [586, 123] width 216 height 13
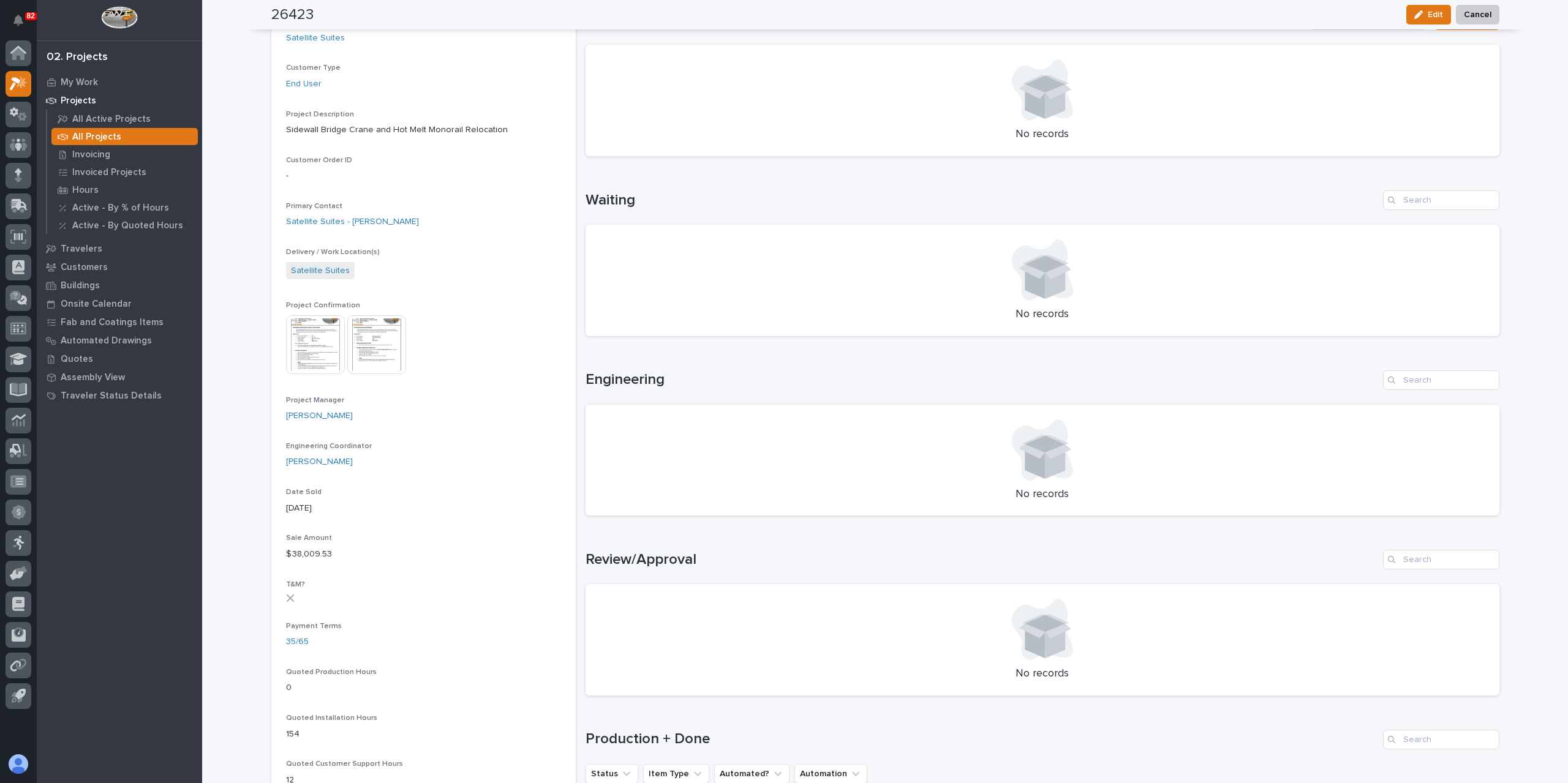
scroll to position [490, 0]
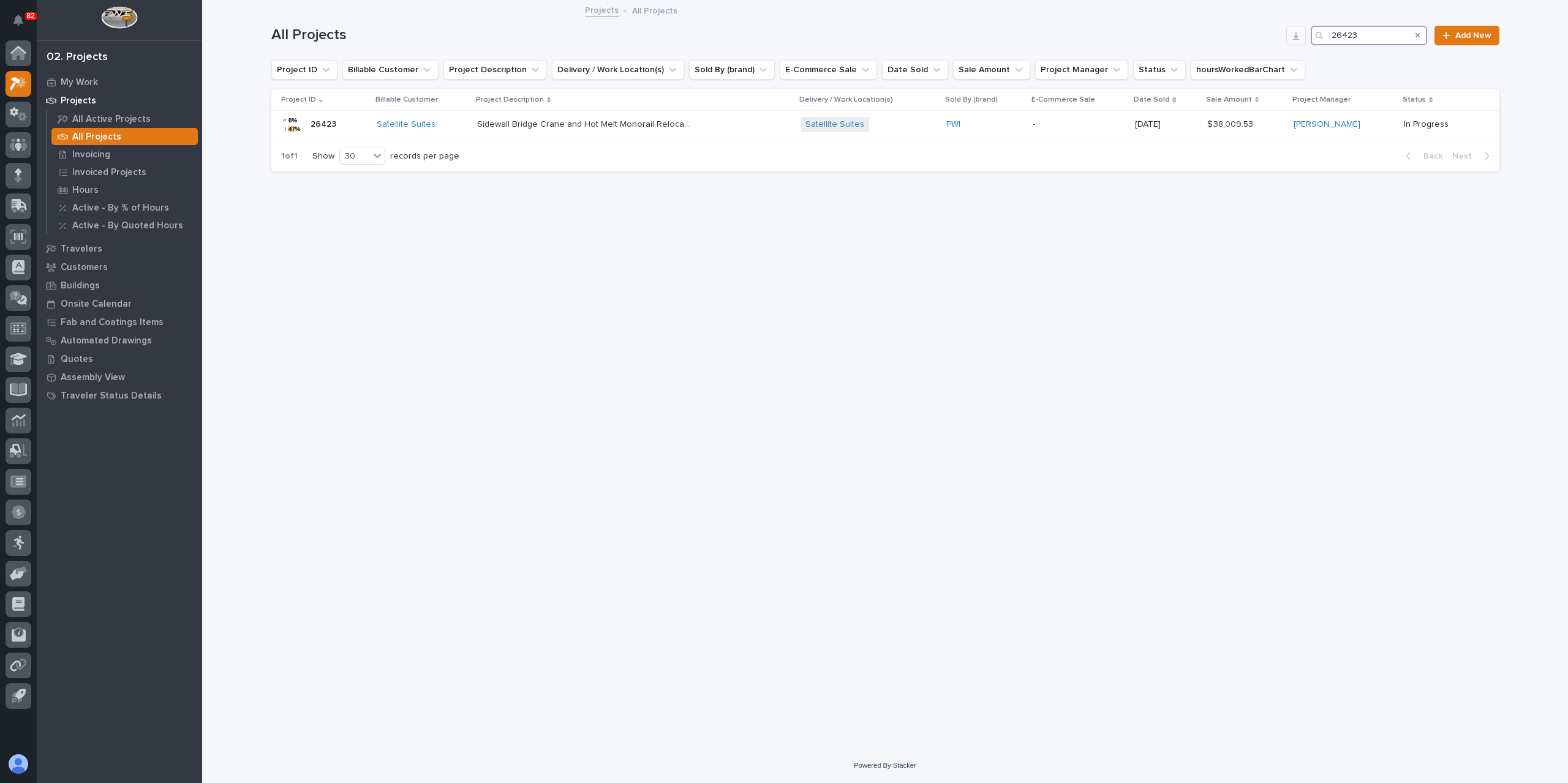
drag, startPoint x: 1368, startPoint y: 35, endPoint x: 1299, endPoint y: 35, distance: 69.0
click at [1300, 35] on div "All Projects 26423 Add New" at bounding box center [885, 35] width 1228 height 20
type input "26359"
click at [599, 125] on p "Freestanding 10 Ton Crane System" at bounding box center [596, 123] width 140 height 13
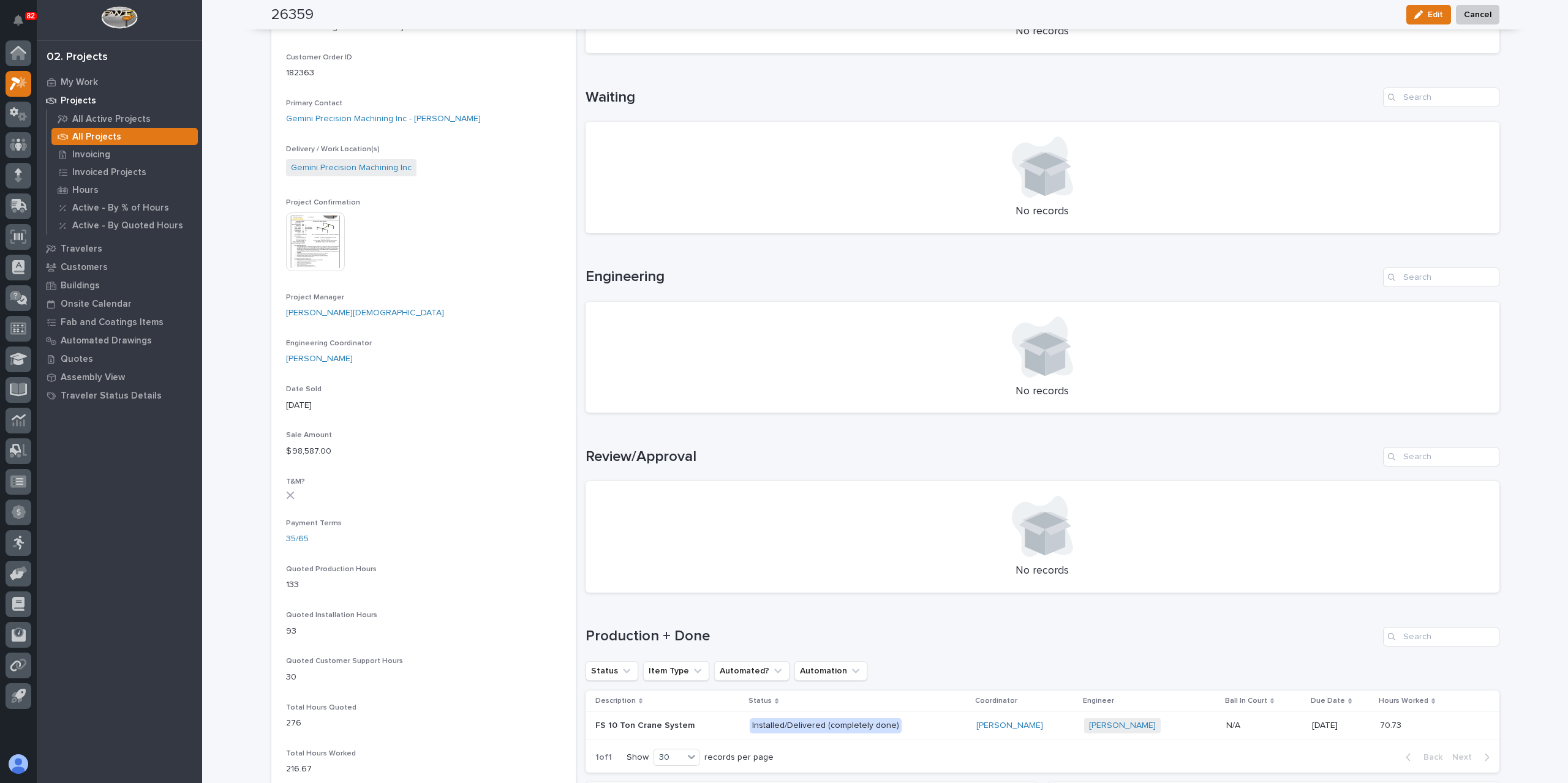
scroll to position [367, 0]
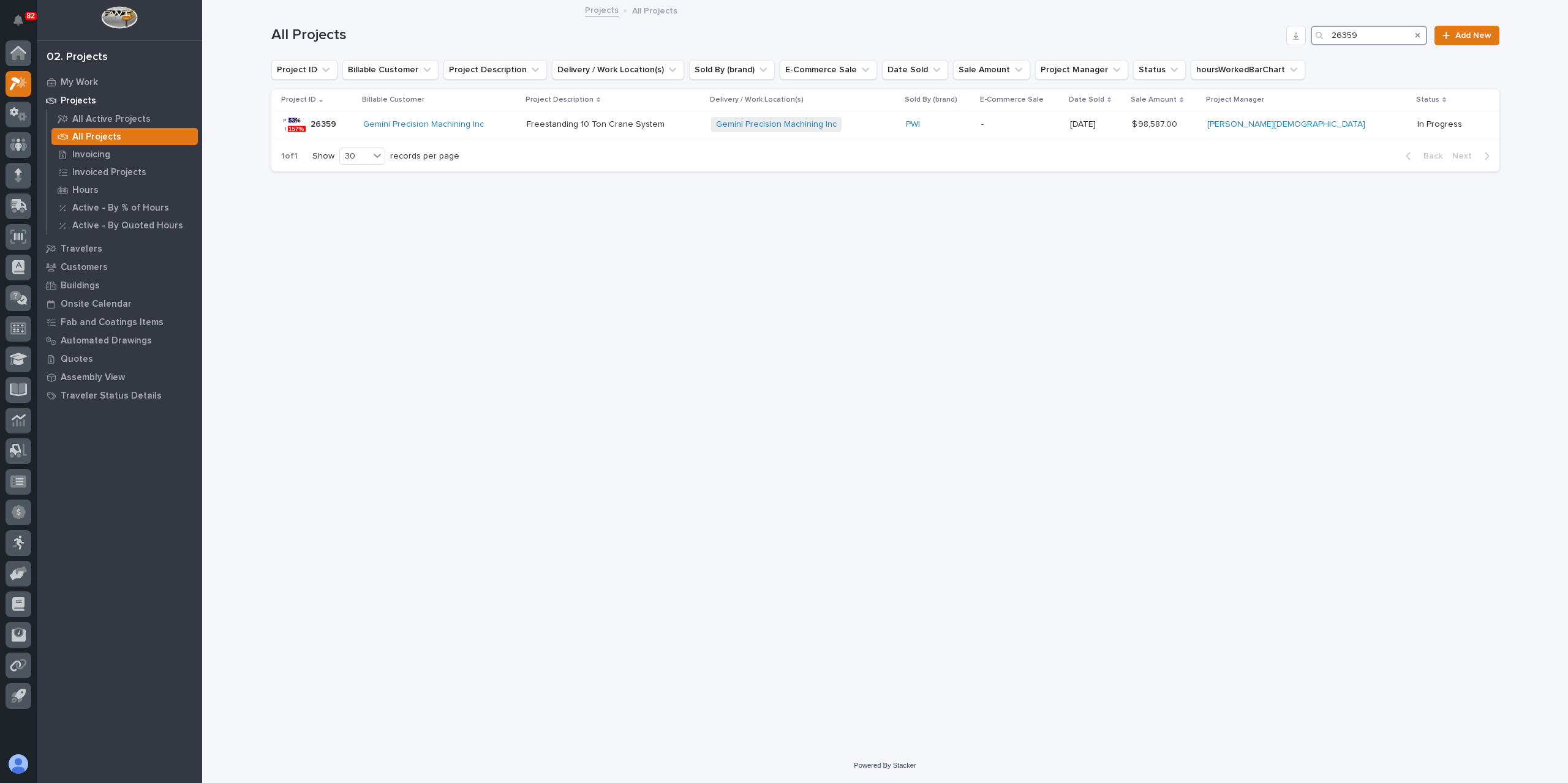
drag, startPoint x: 1366, startPoint y: 31, endPoint x: 1268, endPoint y: 30, distance: 98.0
click at [1268, 30] on div "All Projects 26359 Add New" at bounding box center [885, 35] width 1228 height 20
type input "26369"
click at [546, 121] on td "Midwest Finishing Systems" at bounding box center [462, 124] width 170 height 27
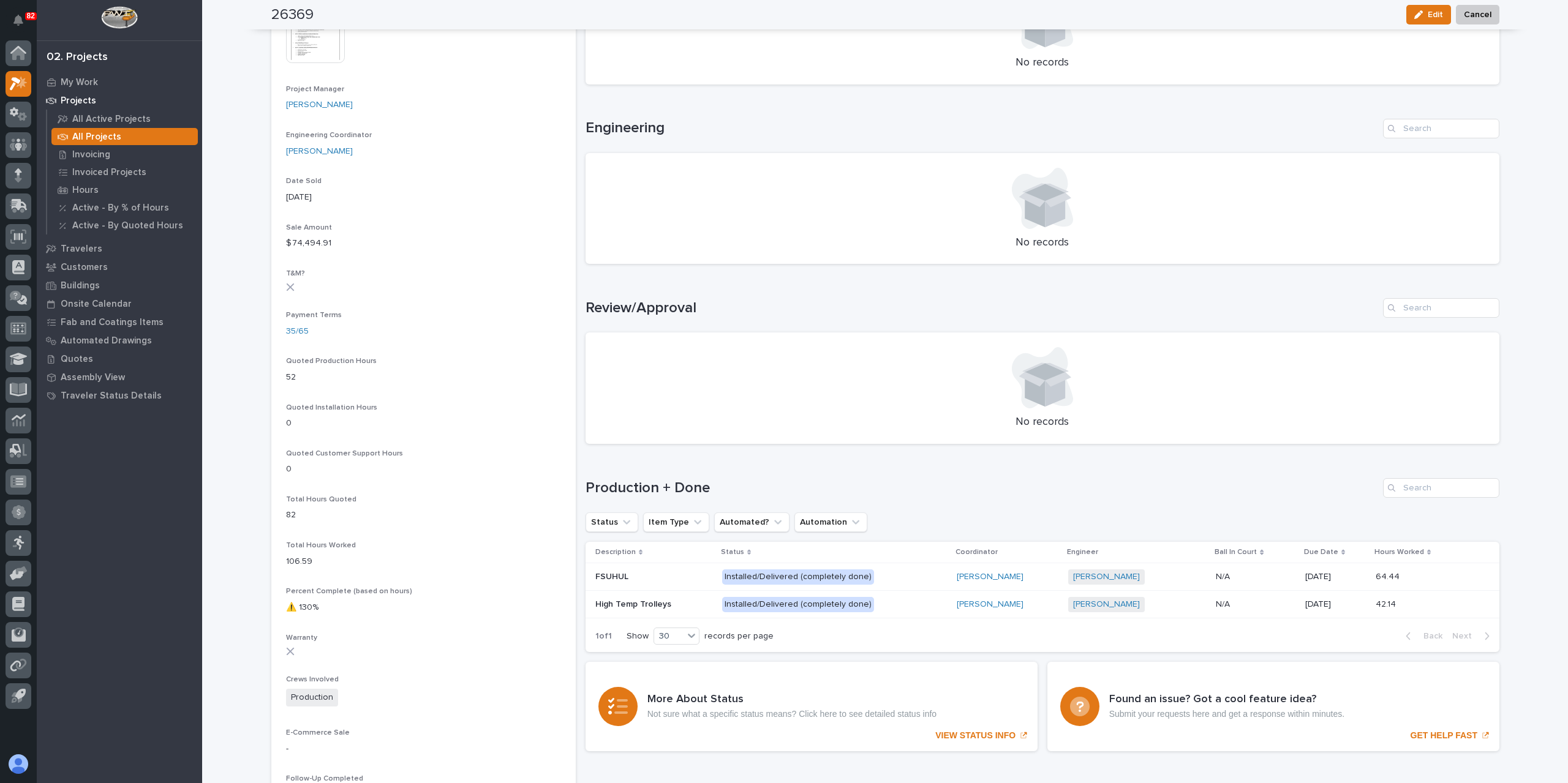
scroll to position [551, 0]
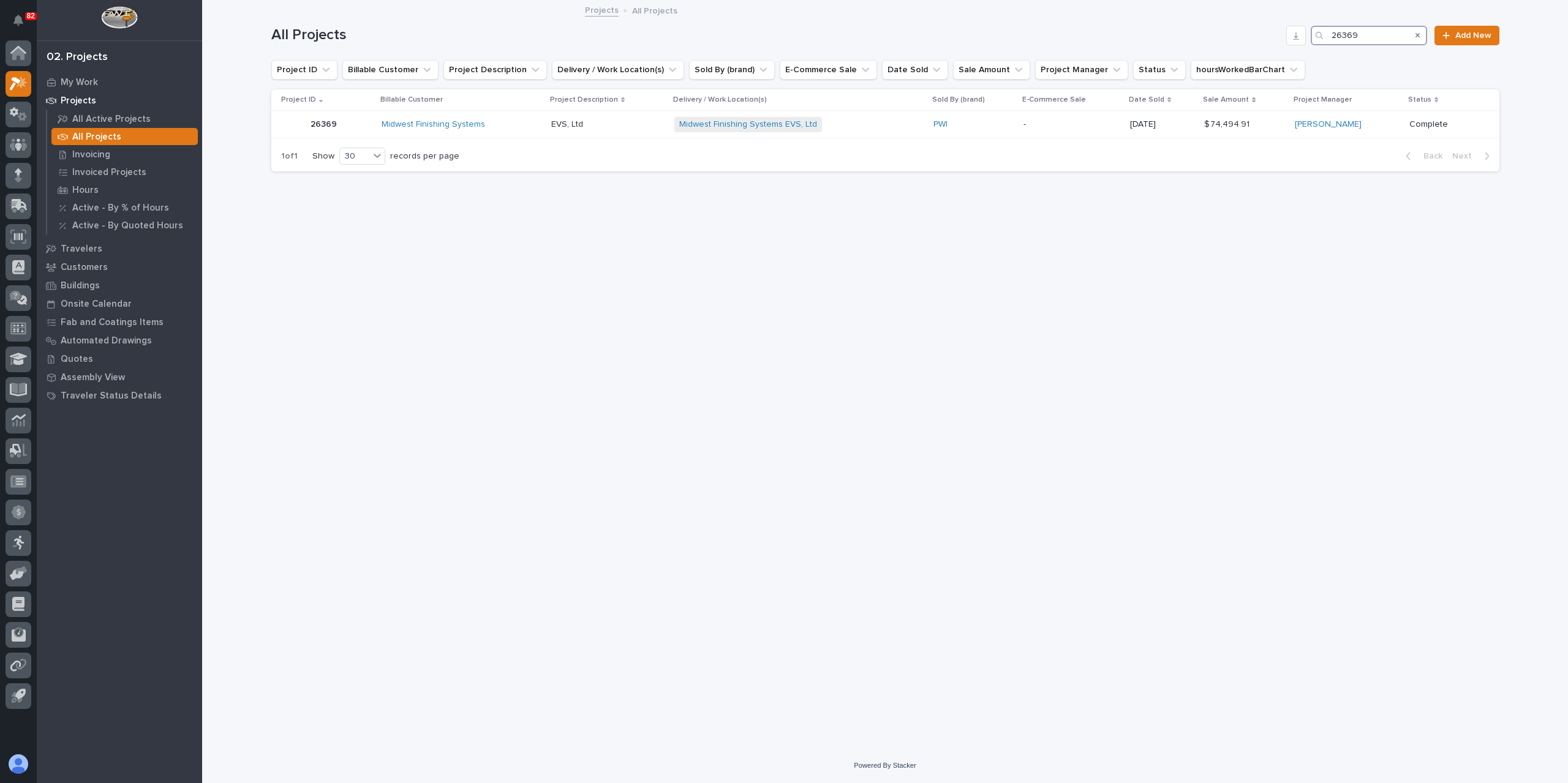
drag, startPoint x: 1351, startPoint y: 43, endPoint x: 1221, endPoint y: 35, distance: 130.2
click at [1223, 36] on div "All Projects 26369 Add New" at bounding box center [885, 35] width 1228 height 20
type input "26556"
click at [567, 125] on p "½ Jib Cranes -12' Span" at bounding box center [559, 123] width 92 height 13
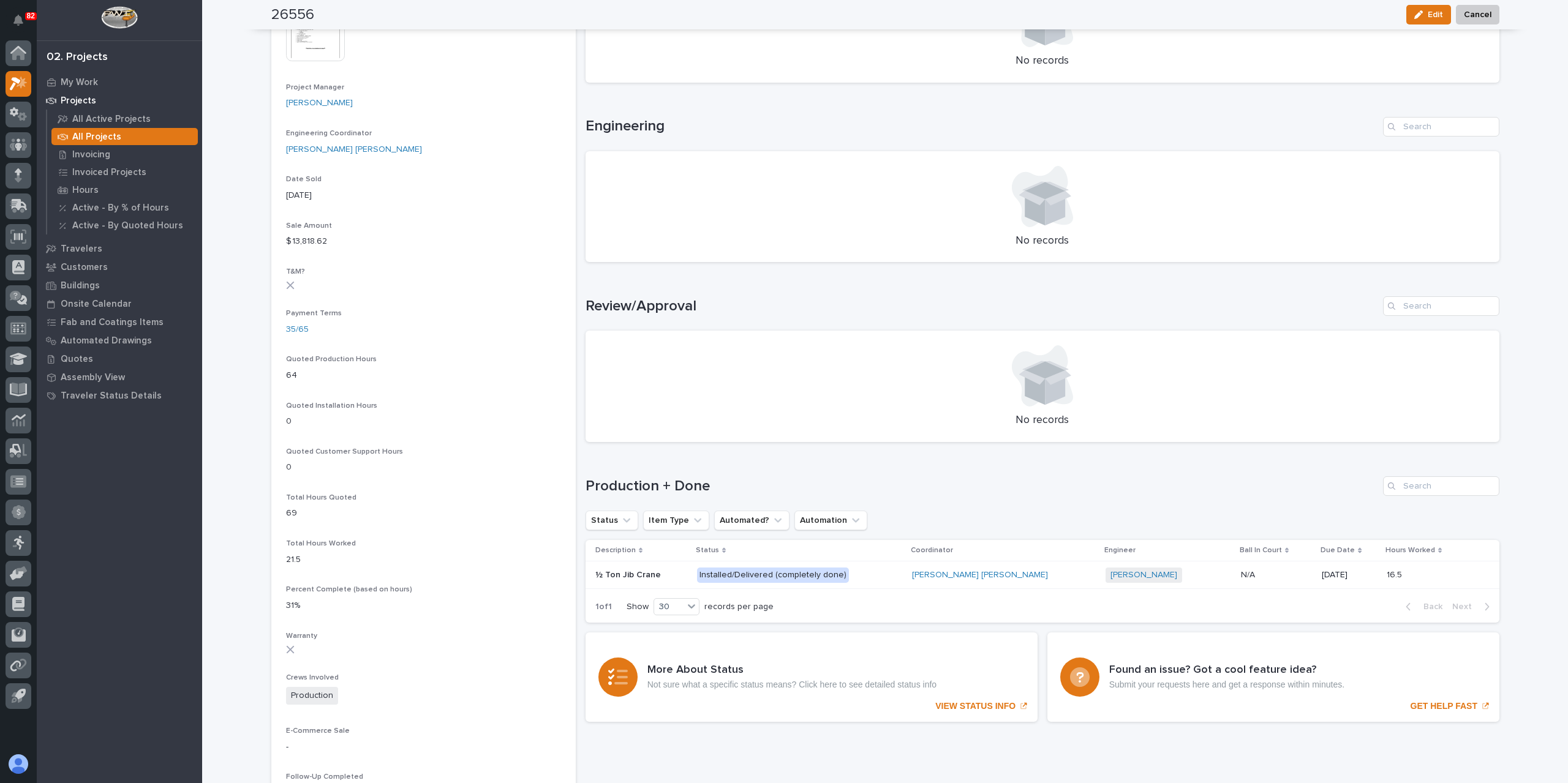
scroll to position [500, 0]
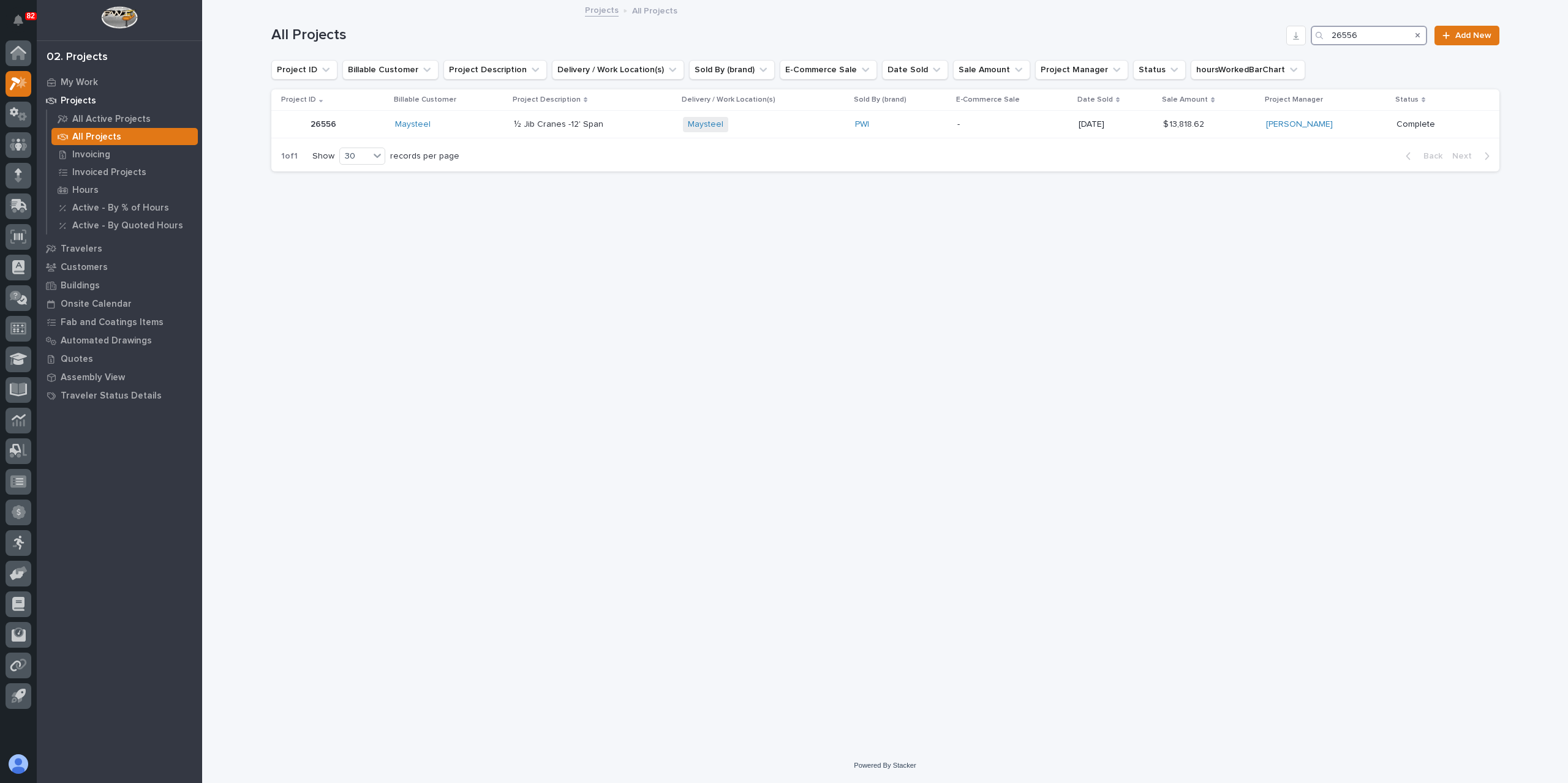
drag, startPoint x: 1370, startPoint y: 33, endPoint x: 1264, endPoint y: 31, distance: 106.0
click at [1264, 31] on div "All Projects 26556 Add New" at bounding box center [885, 35] width 1228 height 20
type input "26421"
click at [514, 116] on div "FSTRM3 FSTRM3" at bounding box center [570, 124] width 127 height 21
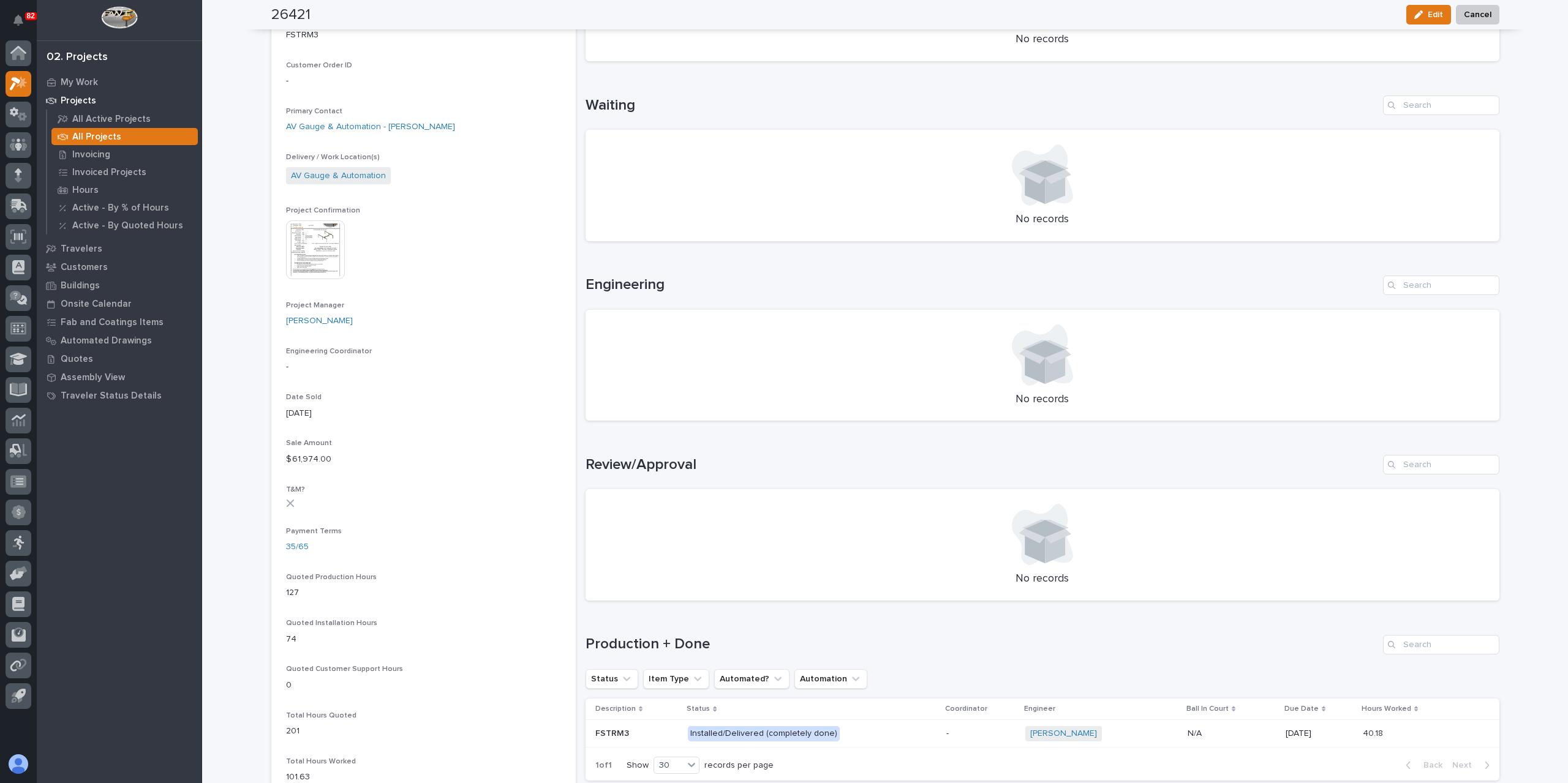
scroll to position [367, 0]
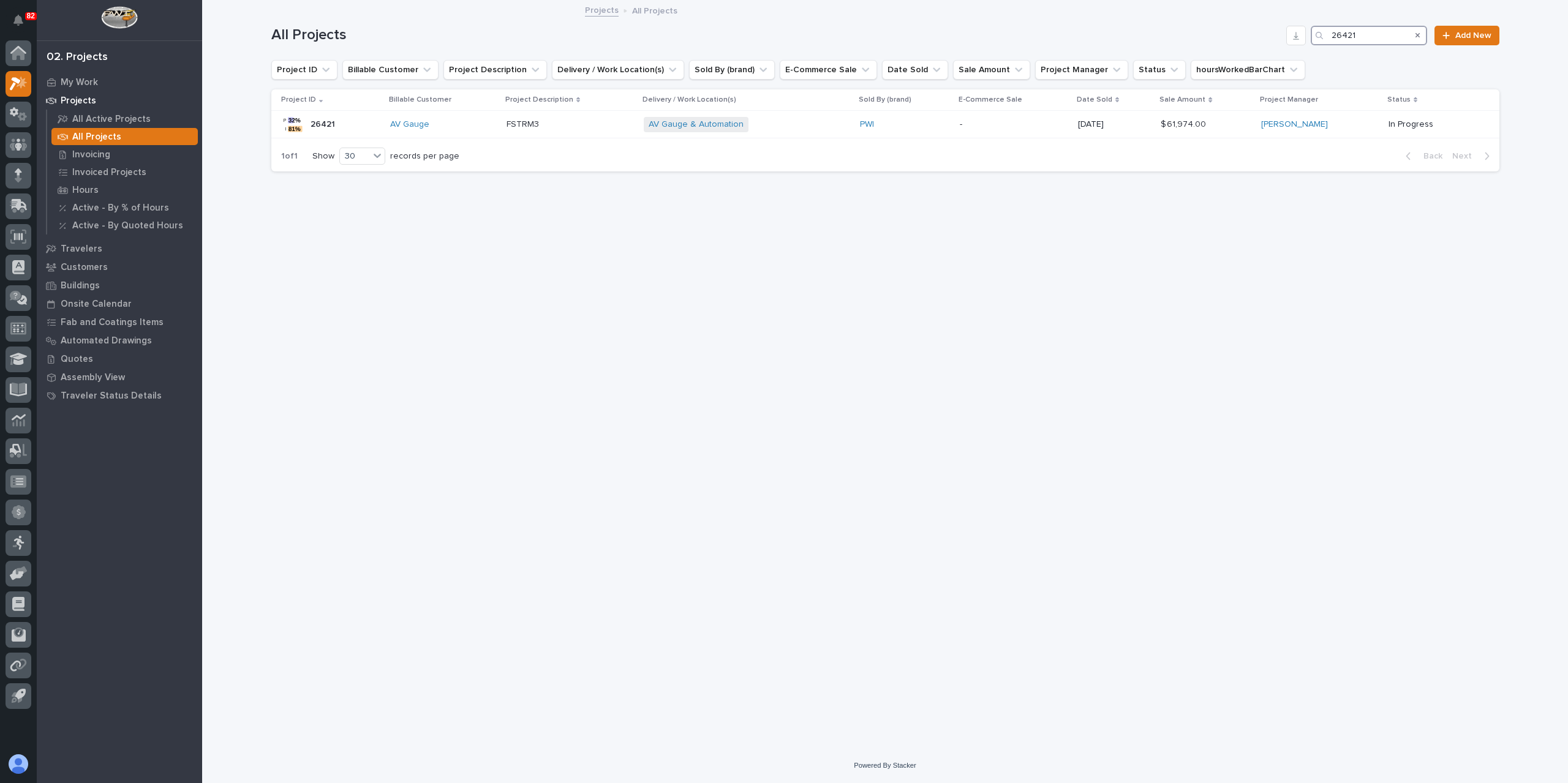
drag, startPoint x: 1291, startPoint y: 42, endPoint x: 1285, endPoint y: 44, distance: 6.3
click at [1285, 44] on div "All Projects 26421 Add New" at bounding box center [885, 35] width 1228 height 20
type input "26455"
click at [575, 133] on div "FSTRM2 FSTRM2" at bounding box center [626, 124] width 114 height 21
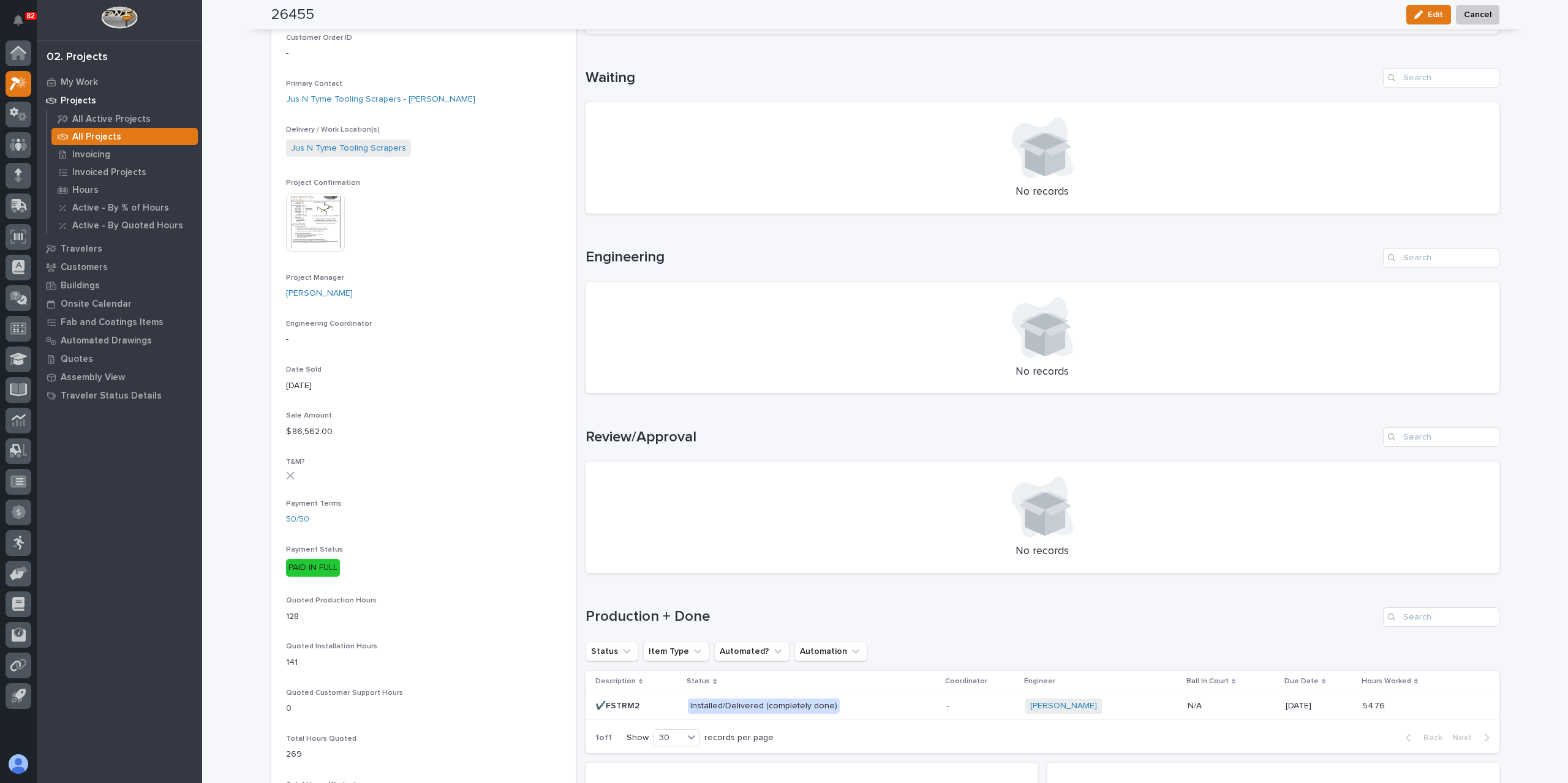
scroll to position [674, 0]
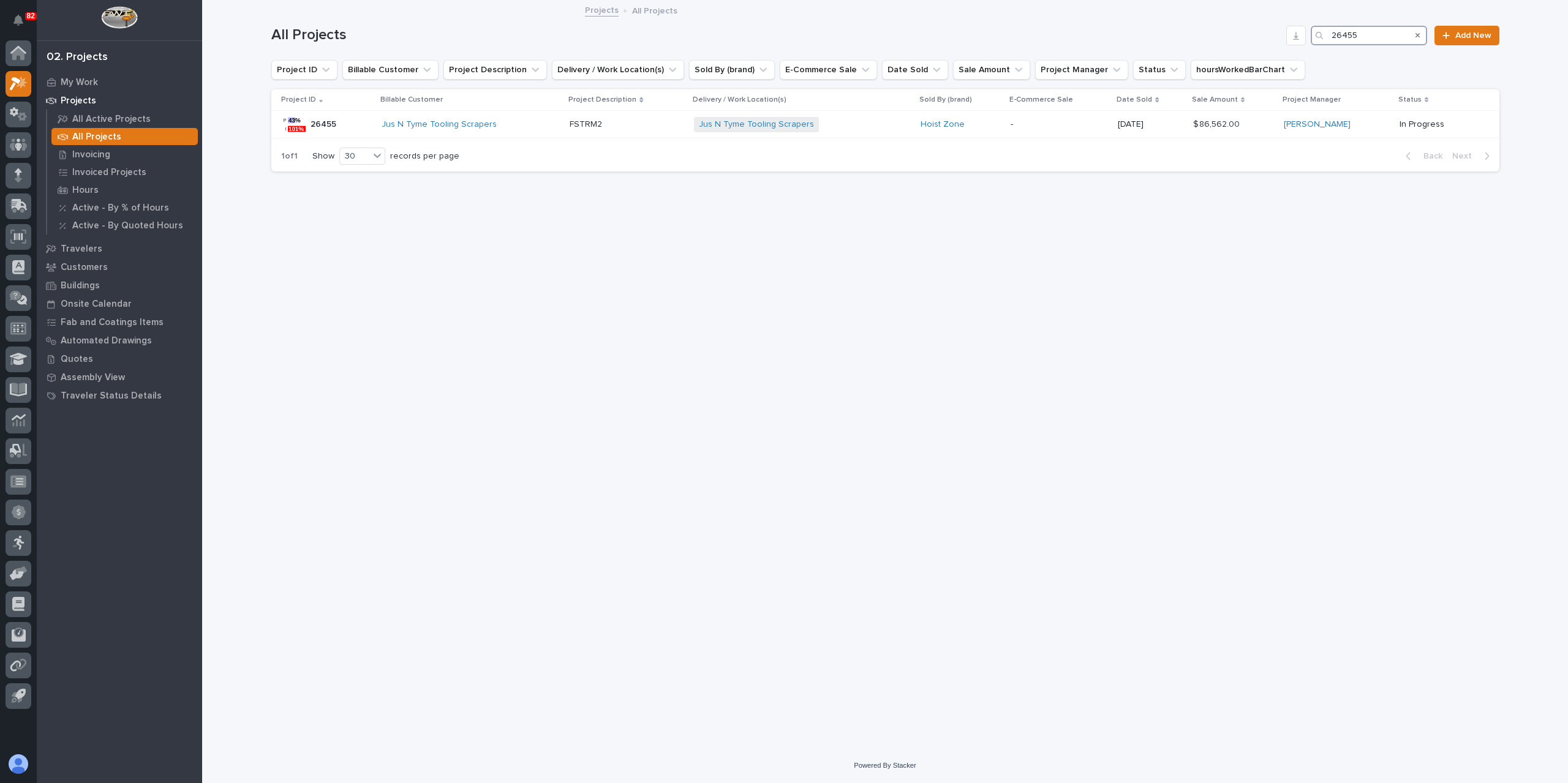
drag, startPoint x: 1370, startPoint y: 33, endPoint x: 1255, endPoint y: 41, distance: 115.3
click at [1257, 41] on div "All Projects 26455 Add New" at bounding box center [885, 35] width 1228 height 20
type input "26513"
click at [593, 129] on div "FSTRM3 Crane System FSTRM3 Crane System" at bounding box center [643, 124] width 136 height 21
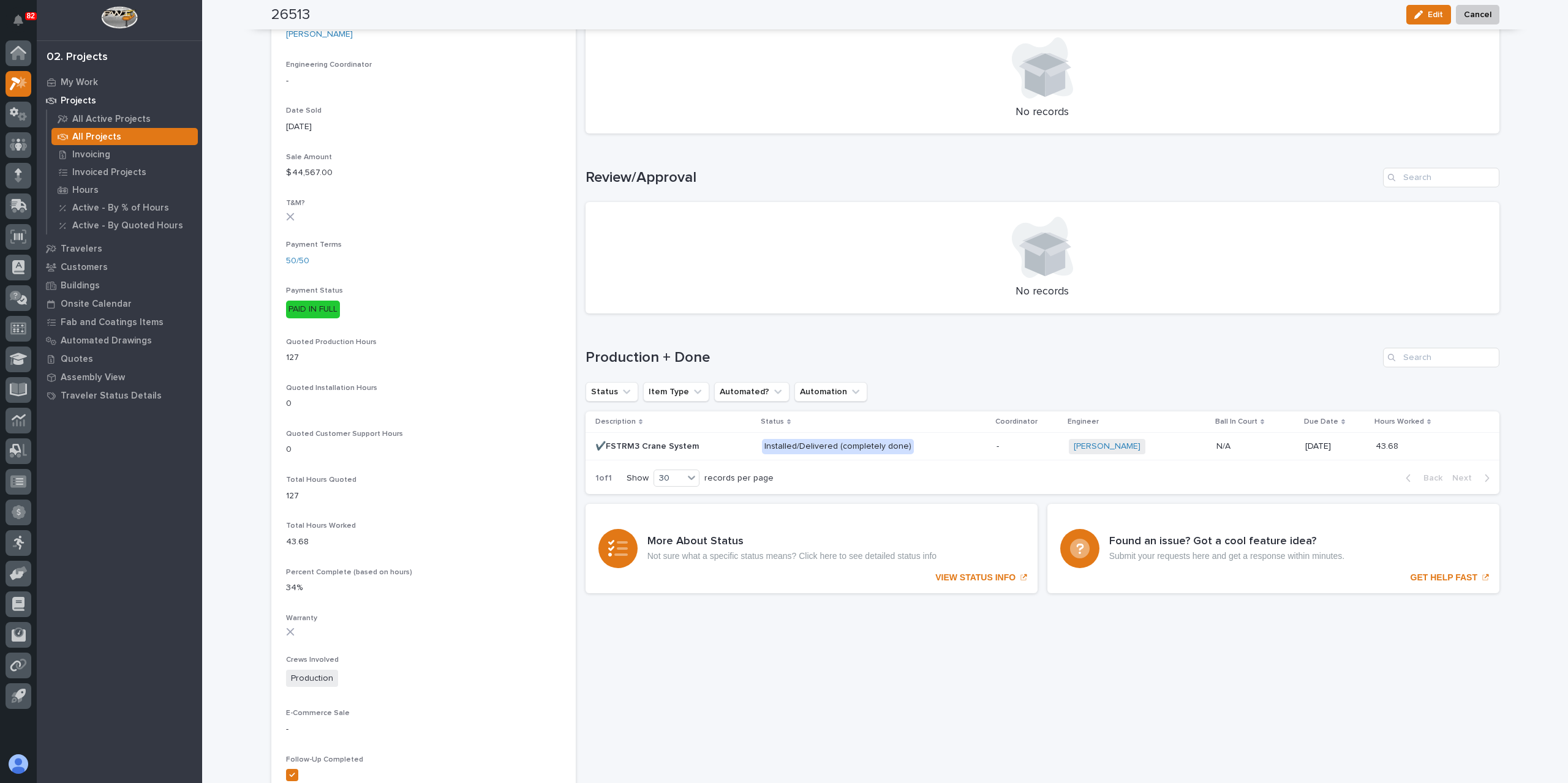
scroll to position [561, 0]
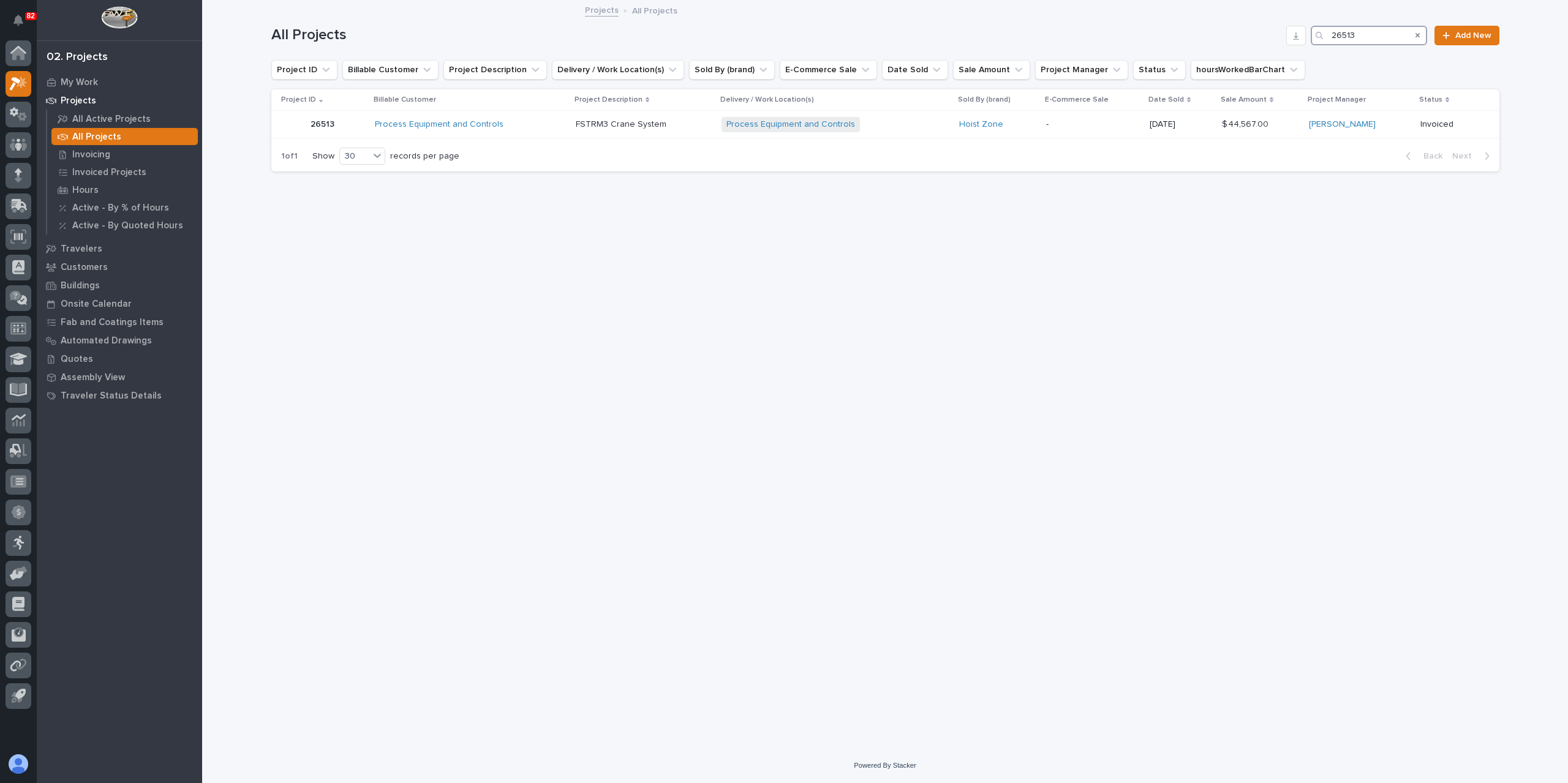
drag, startPoint x: 1334, startPoint y: 38, endPoint x: 1231, endPoint y: 32, distance: 103.2
click at [1245, 33] on div "All Projects 26513 Add New" at bounding box center [885, 35] width 1228 height 20
type input "26557"
click at [522, 118] on p "FSTRUL3 Crane System" at bounding box center [562, 123] width 96 height 13
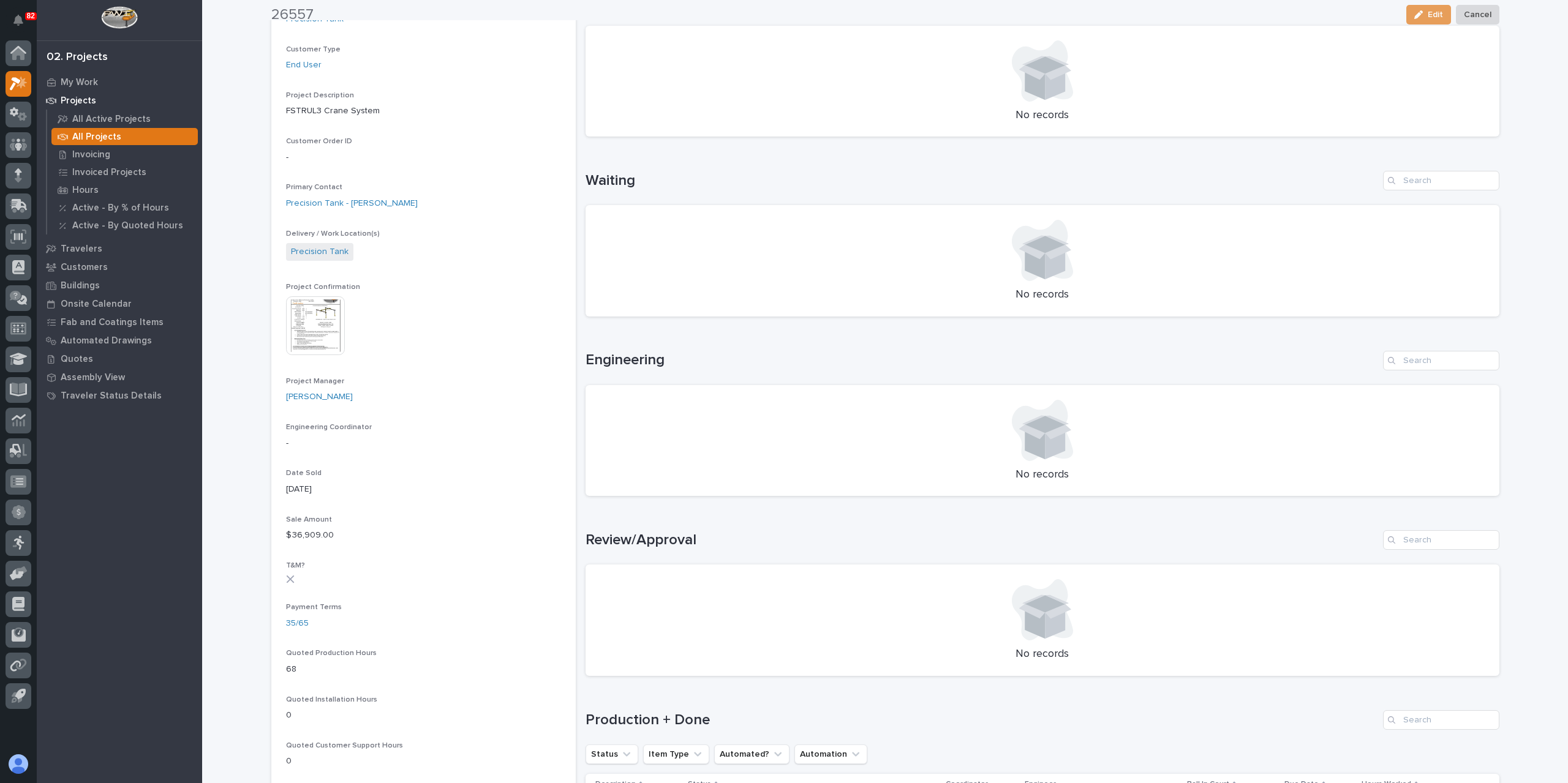
scroll to position [245, 0]
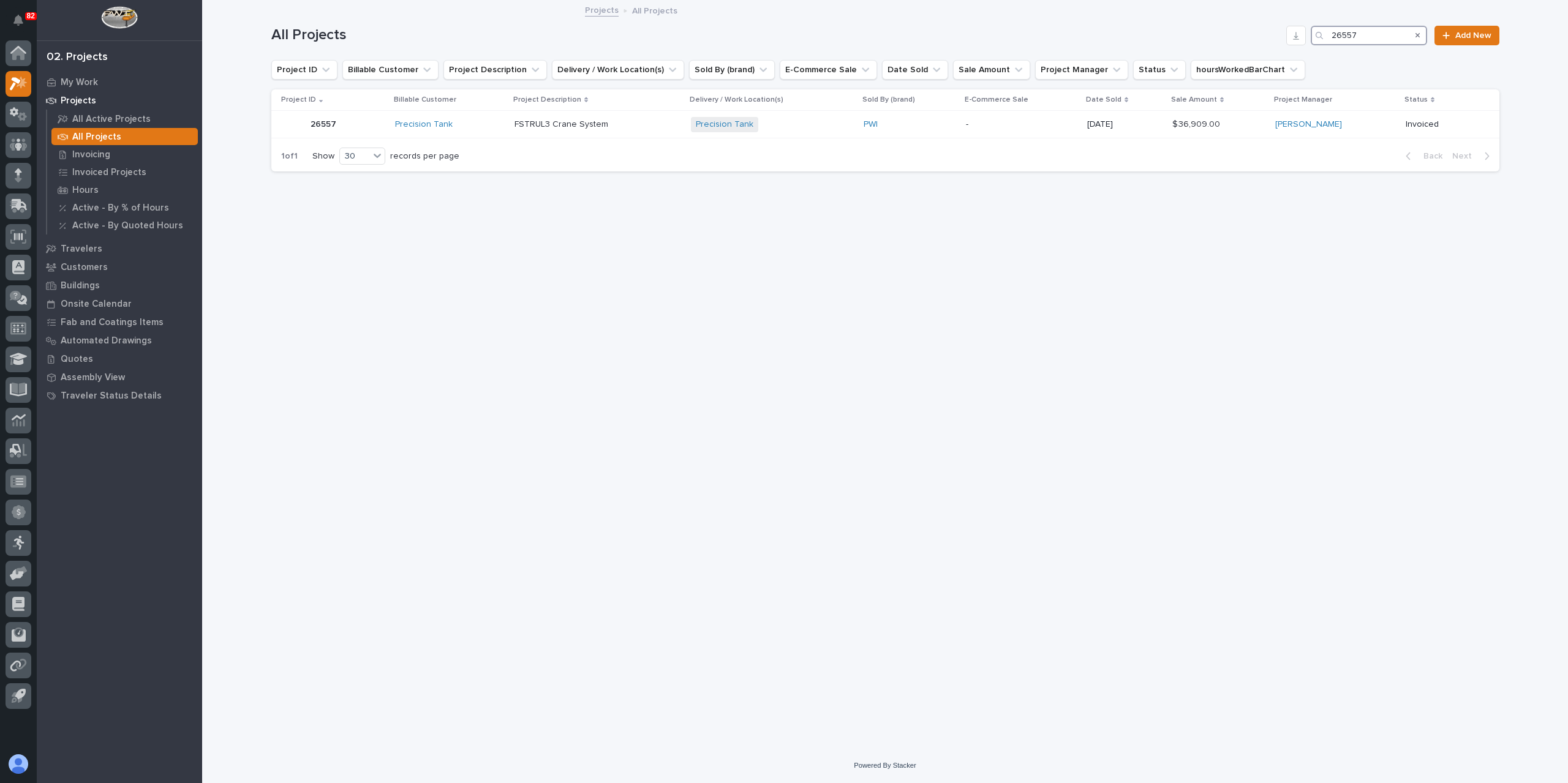
drag, startPoint x: 1363, startPoint y: 40, endPoint x: 1238, endPoint y: 33, distance: 125.2
click at [1244, 35] on div "All Projects 26557 Add New" at bounding box center [885, 35] width 1228 height 20
type input "26621"
click at [632, 120] on p "FSTRM.5 Crane System" at bounding box center [679, 123] width 95 height 13
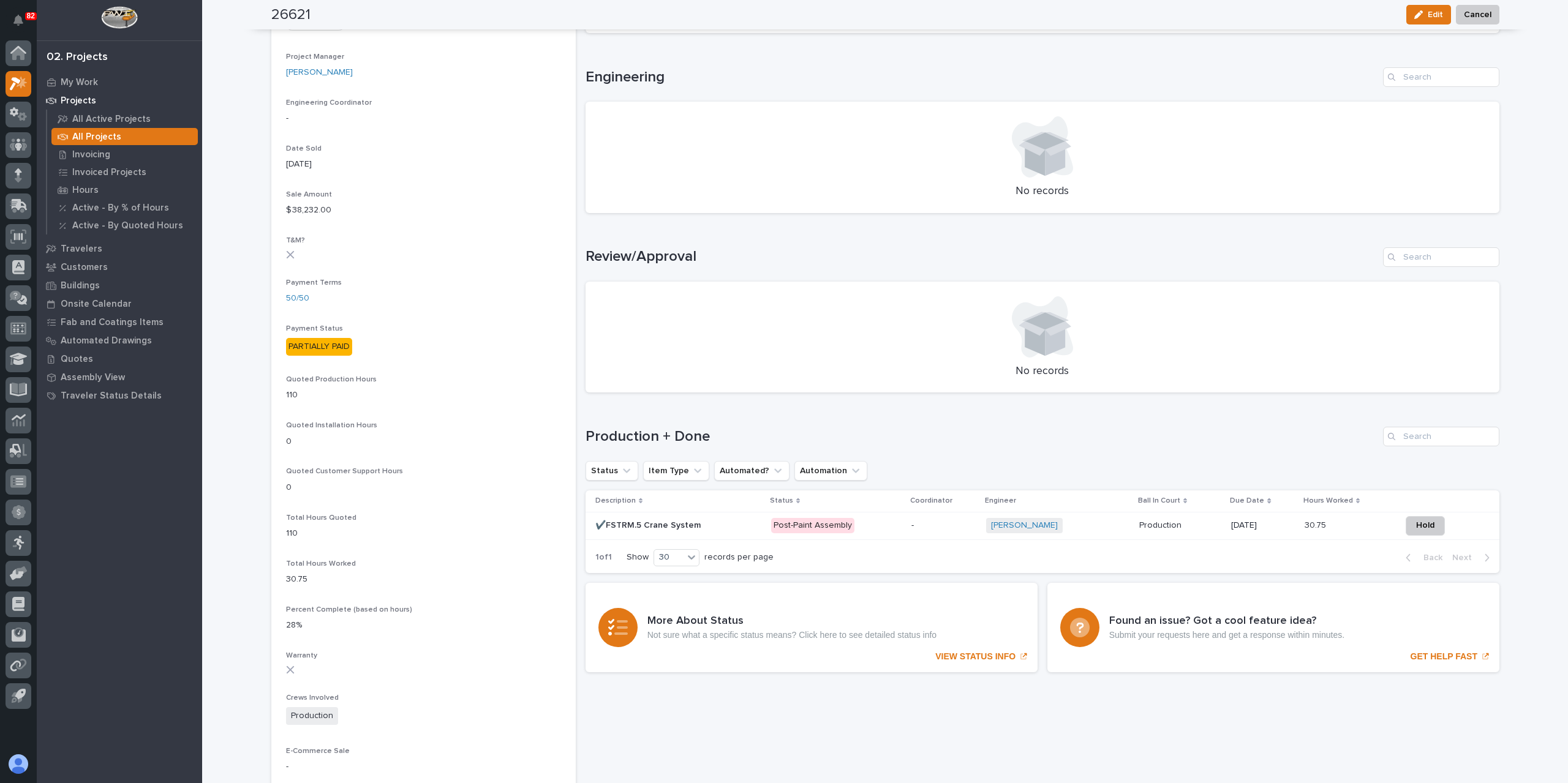
scroll to position [612, 0]
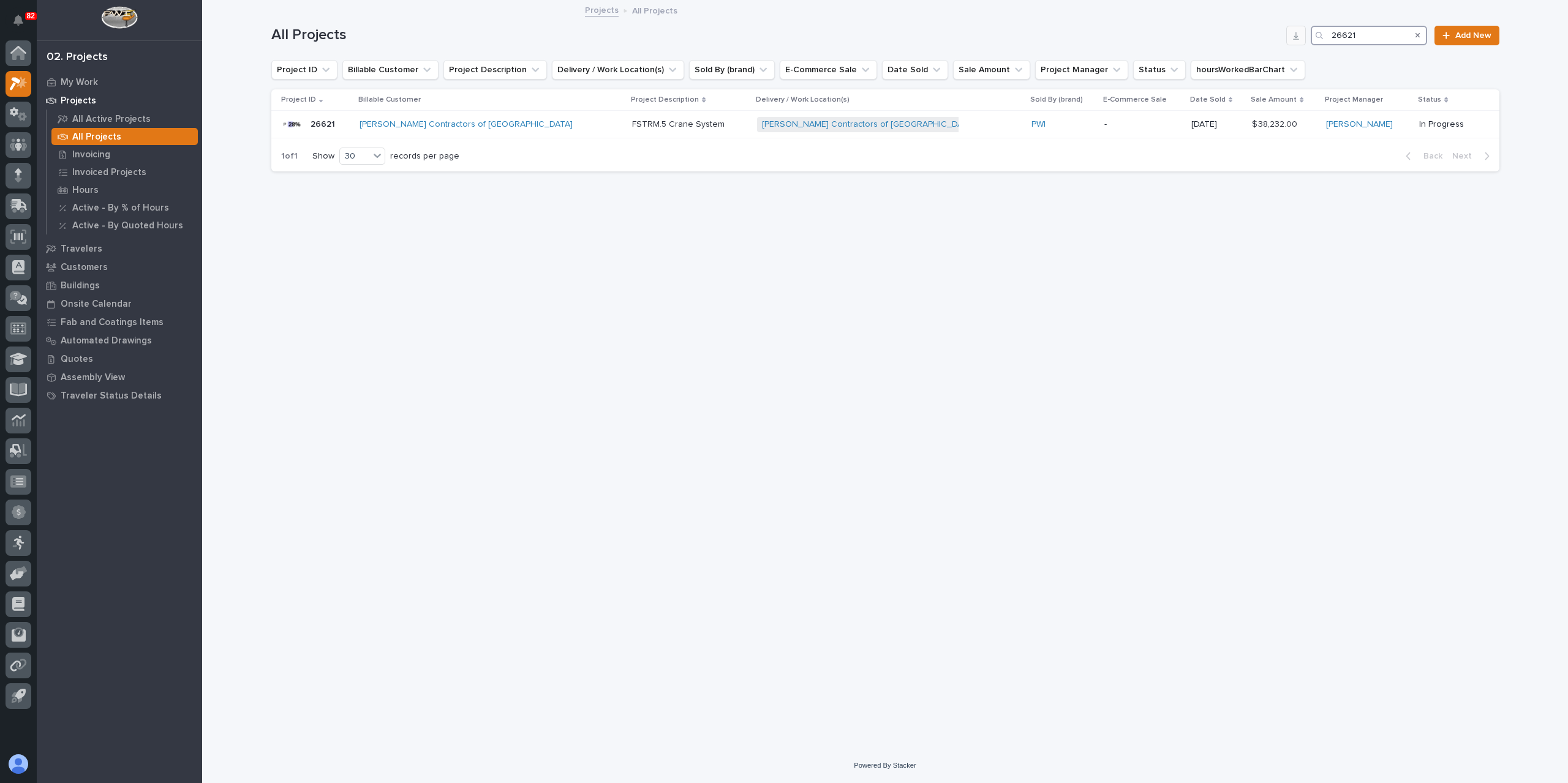
drag, startPoint x: 1316, startPoint y: 42, endPoint x: 1304, endPoint y: 44, distance: 12.2
click at [1304, 44] on div "All Projects 26621 Add New" at bounding box center [885, 35] width 1228 height 20
type input "26430"
click at [607, 125] on p "Two Straight Stairs" at bounding box center [577, 123] width 76 height 13
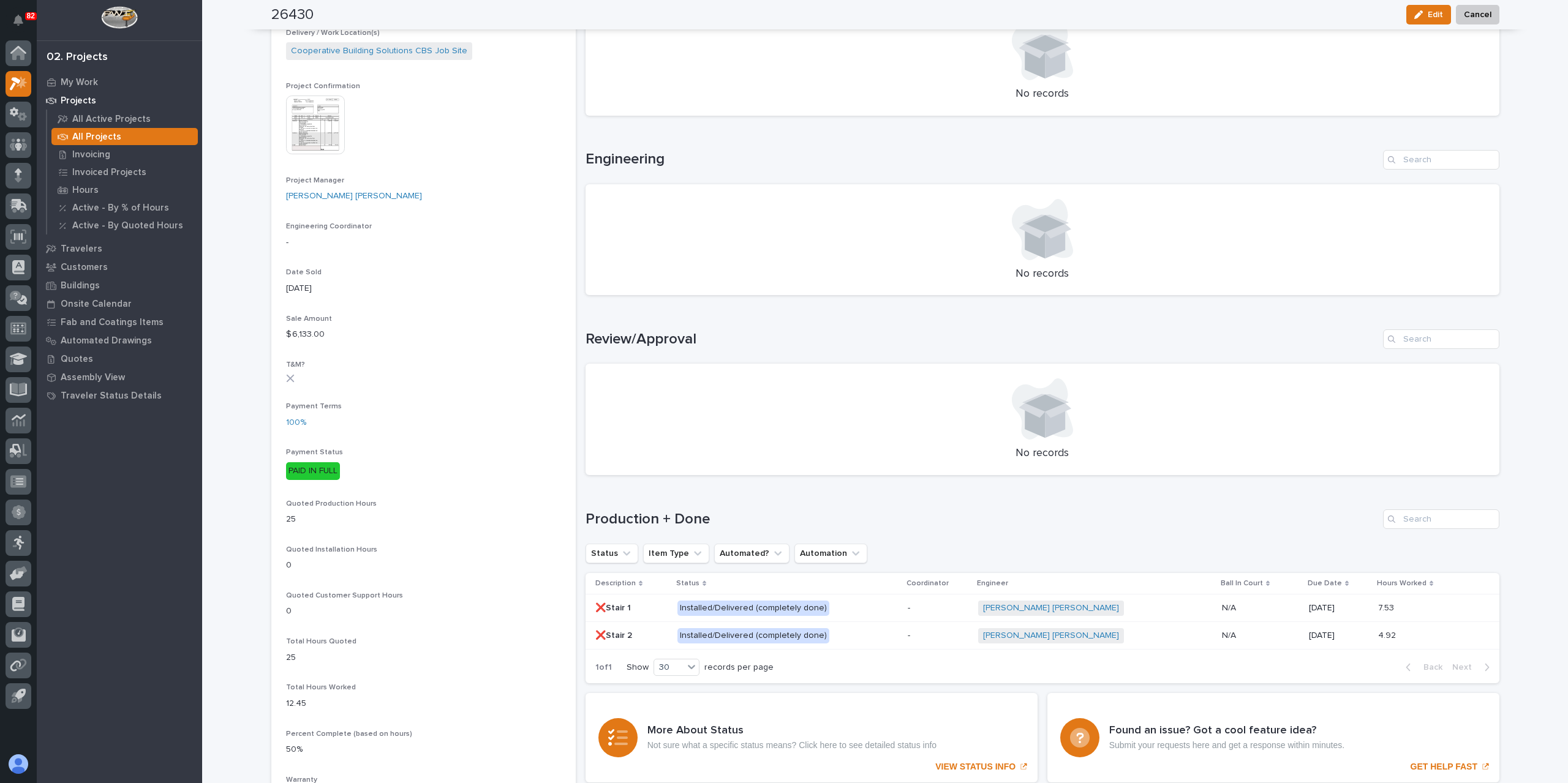
scroll to position [500, 0]
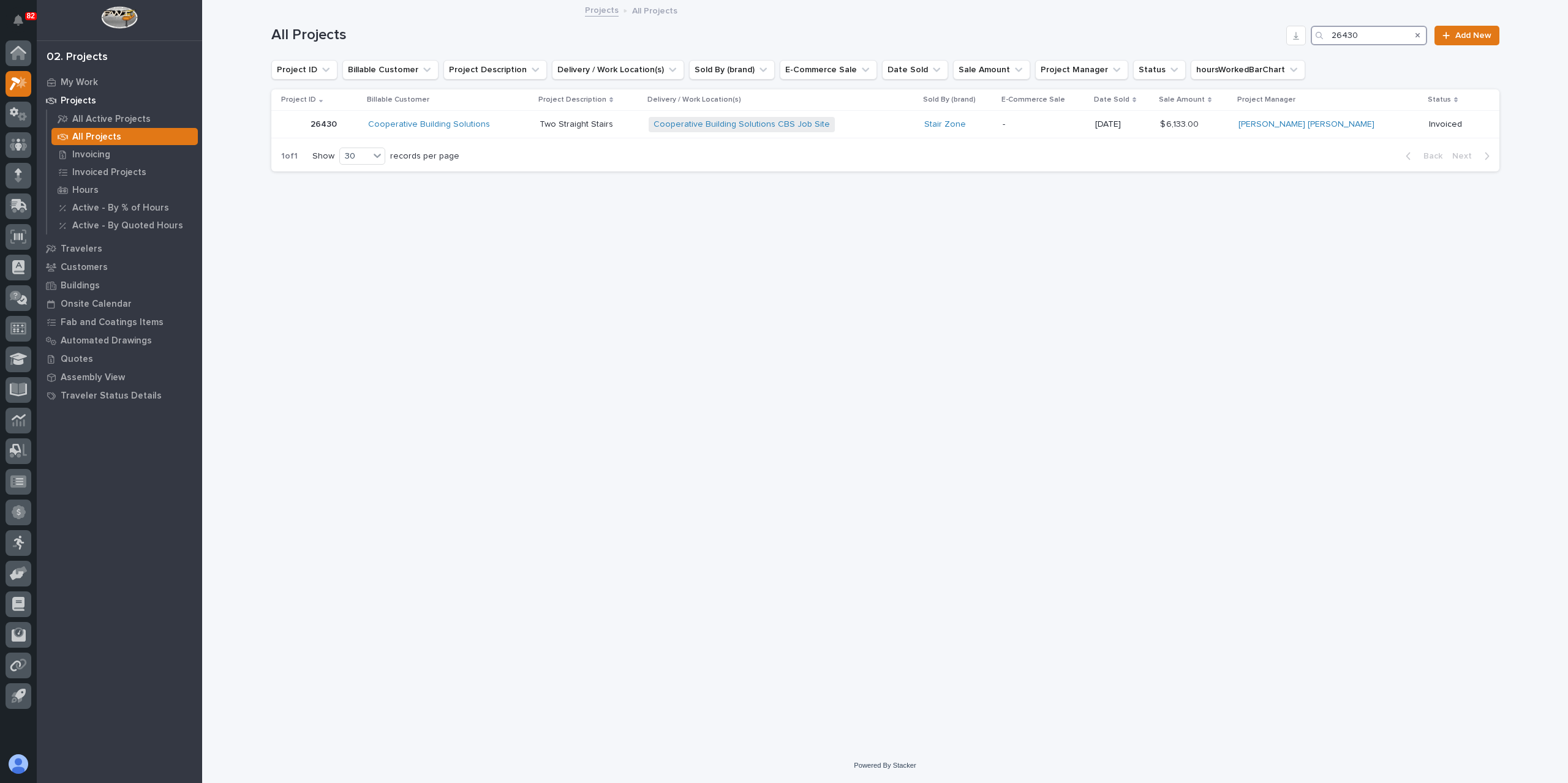
drag, startPoint x: 1299, startPoint y: 44, endPoint x: 1213, endPoint y: 39, distance: 86.1
click at [1214, 39] on div "All Projects 26430 Add New" at bounding box center [885, 35] width 1228 height 20
type input "26560"
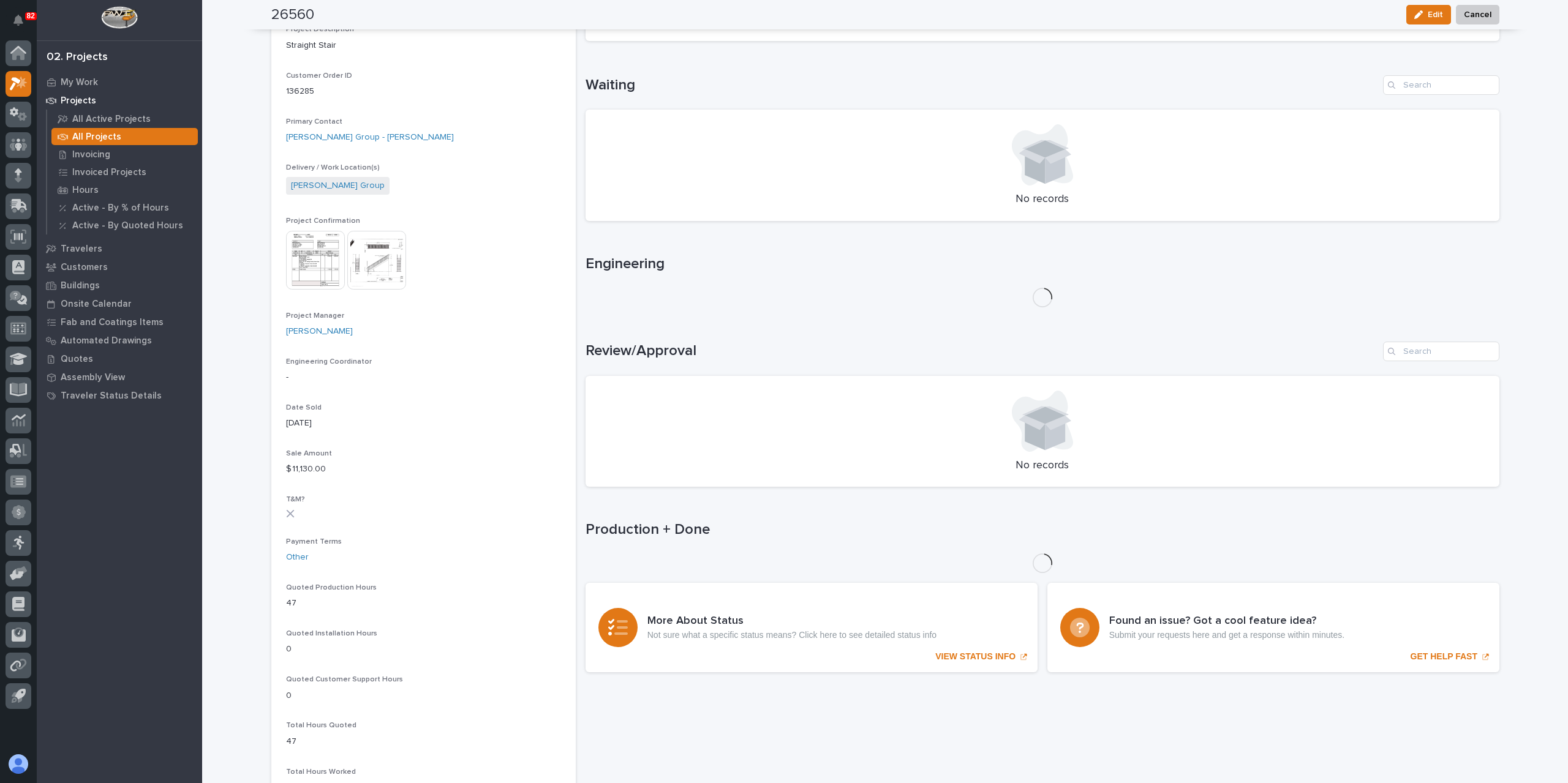
scroll to position [377, 0]
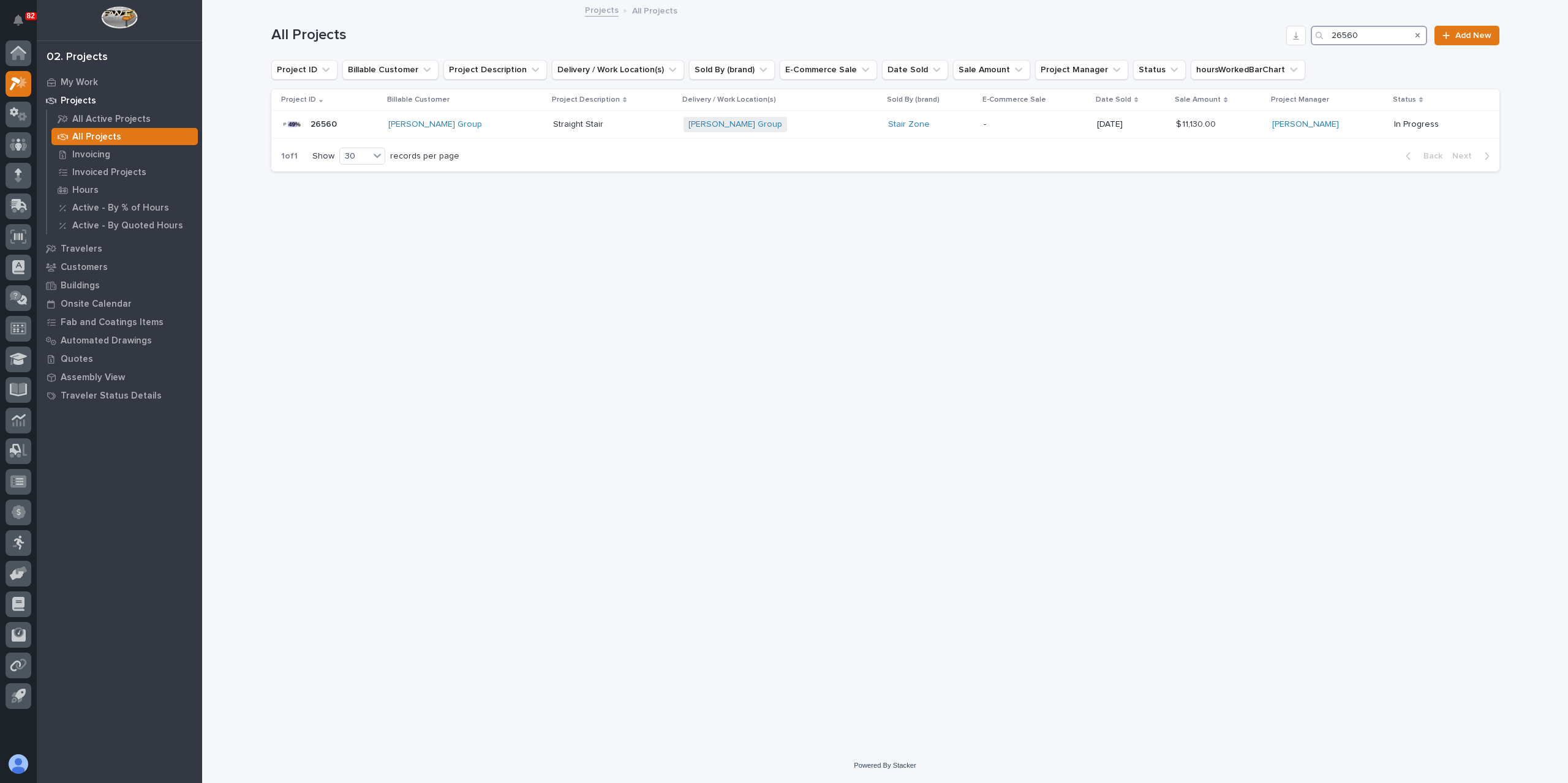
drag, startPoint x: 1390, startPoint y: 40, endPoint x: 1280, endPoint y: 29, distance: 110.5
click at [1280, 29] on div "All Projects 26560 Add New" at bounding box center [885, 35] width 1228 height 20
type input "26591"
click at [570, 124] on p "Straight Stair x 2 UPS" at bounding box center [600, 123] width 85 height 13
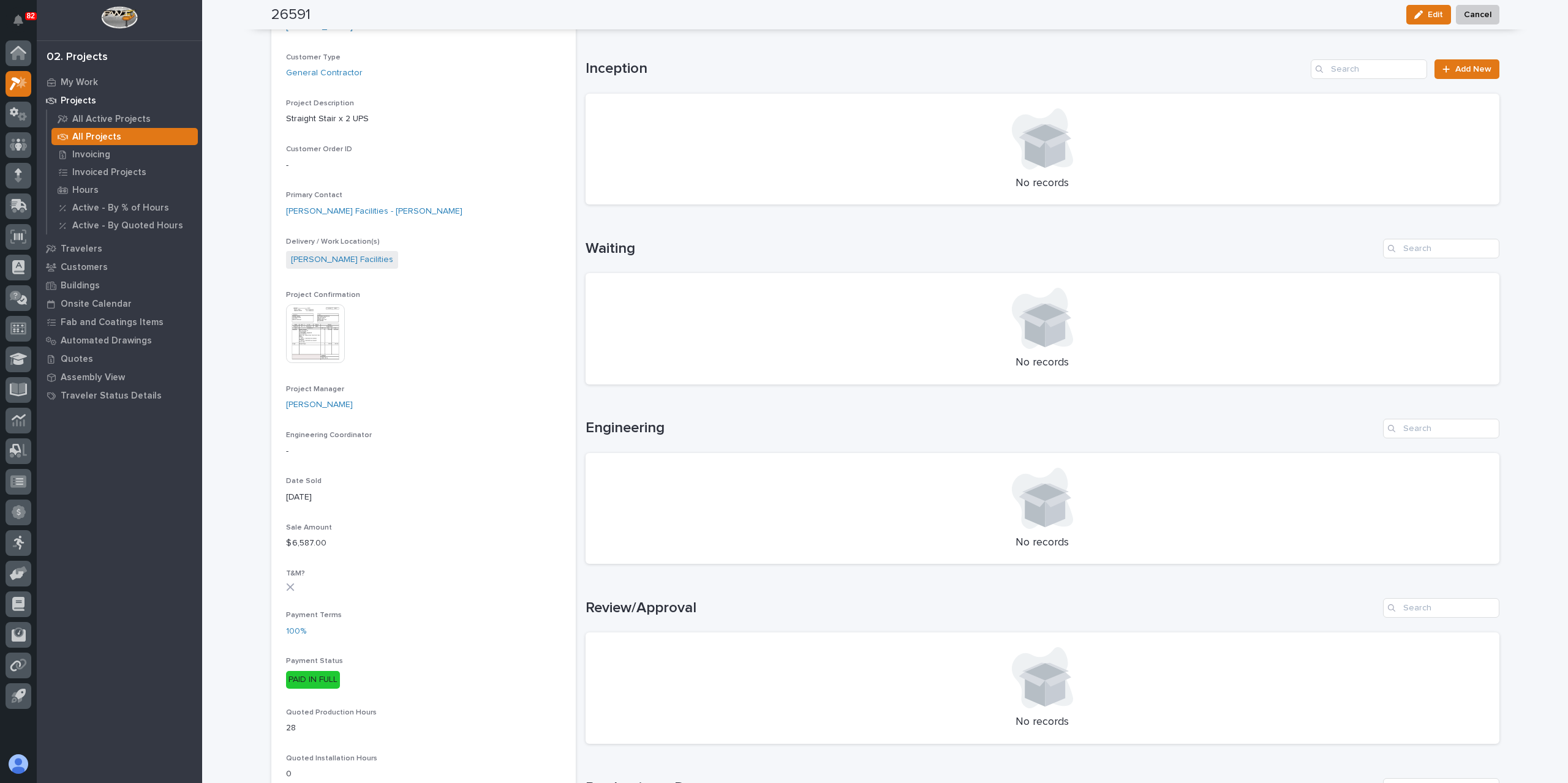
scroll to position [367, 0]
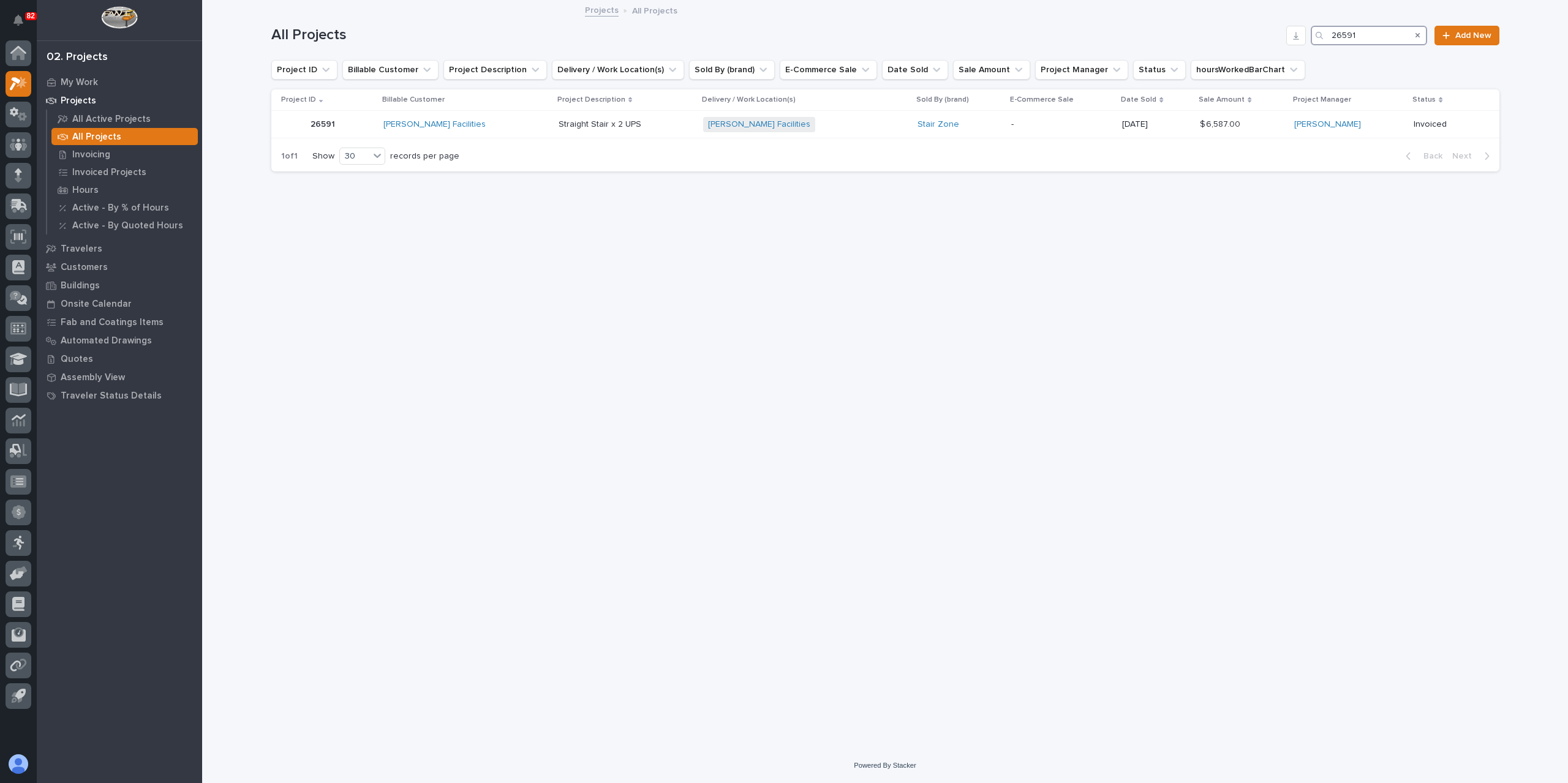
drag, startPoint x: 1371, startPoint y: 35, endPoint x: 1255, endPoint y: 35, distance: 116.0
click at [1255, 35] on div "All Projects 26591 Add New" at bounding box center [885, 35] width 1228 height 20
type input "26558"
click at [553, 126] on p "🤖 E-Commerce Stair Order" at bounding box center [582, 123] width 112 height 13
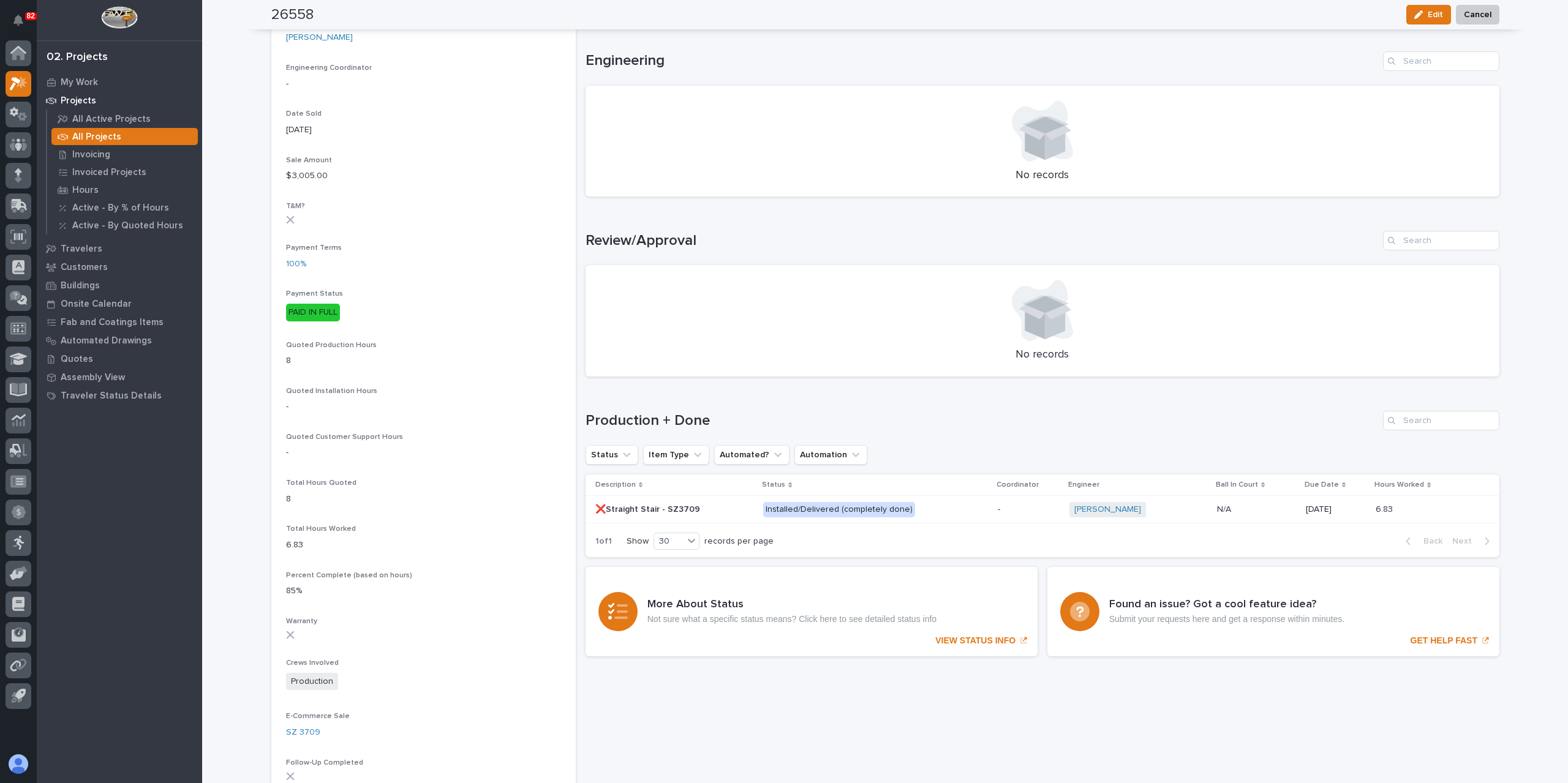
scroll to position [612, 0]
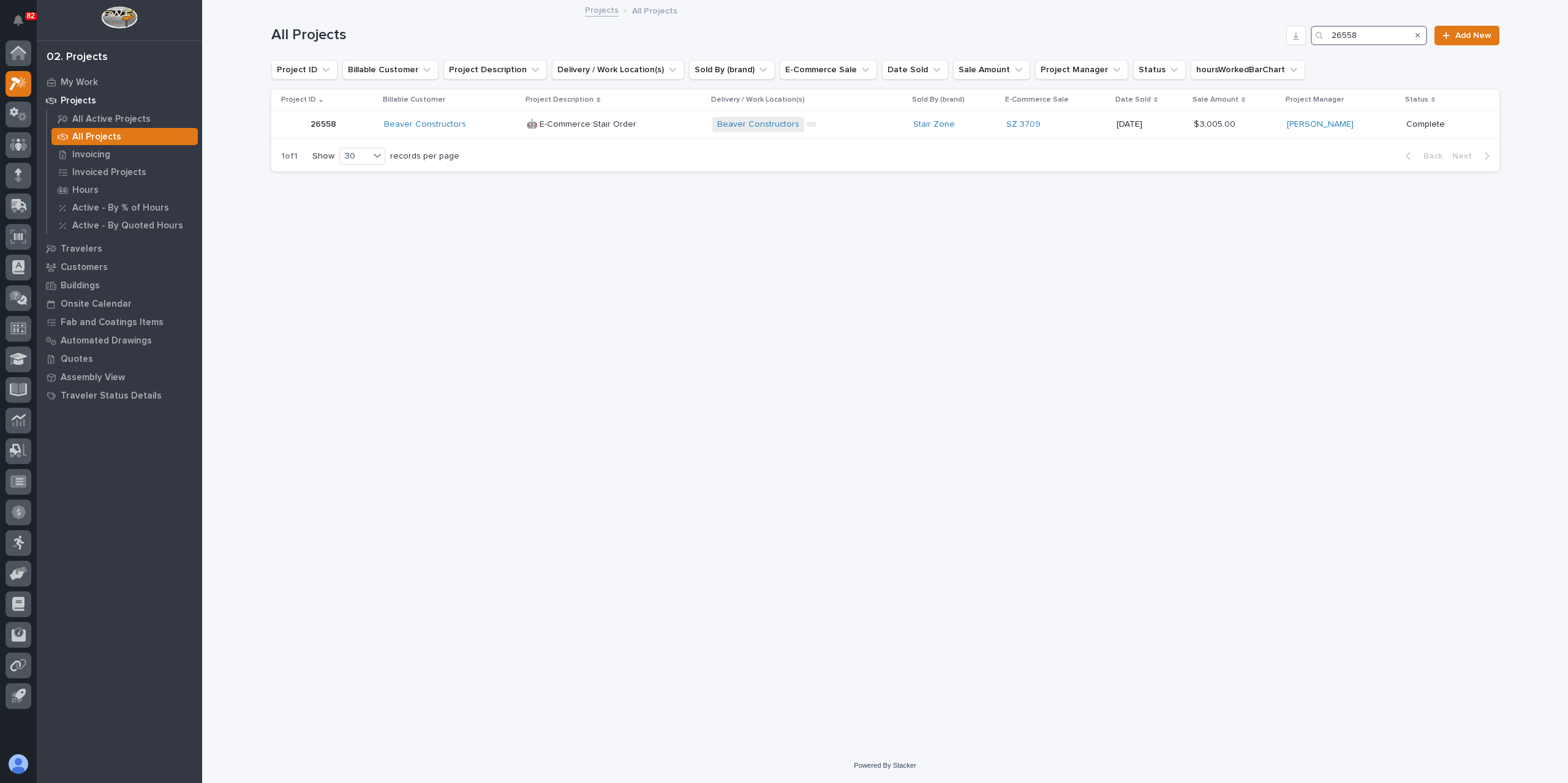
drag, startPoint x: 1358, startPoint y: 35, endPoint x: 1256, endPoint y: 46, distance: 102.6
click at [1256, 46] on div "All Projects 26558 Add New" at bounding box center [885, 30] width 1228 height 58
type input "26618"
click at [595, 127] on p "🤖 E-Commerce Stair Order" at bounding box center [586, 123] width 112 height 13
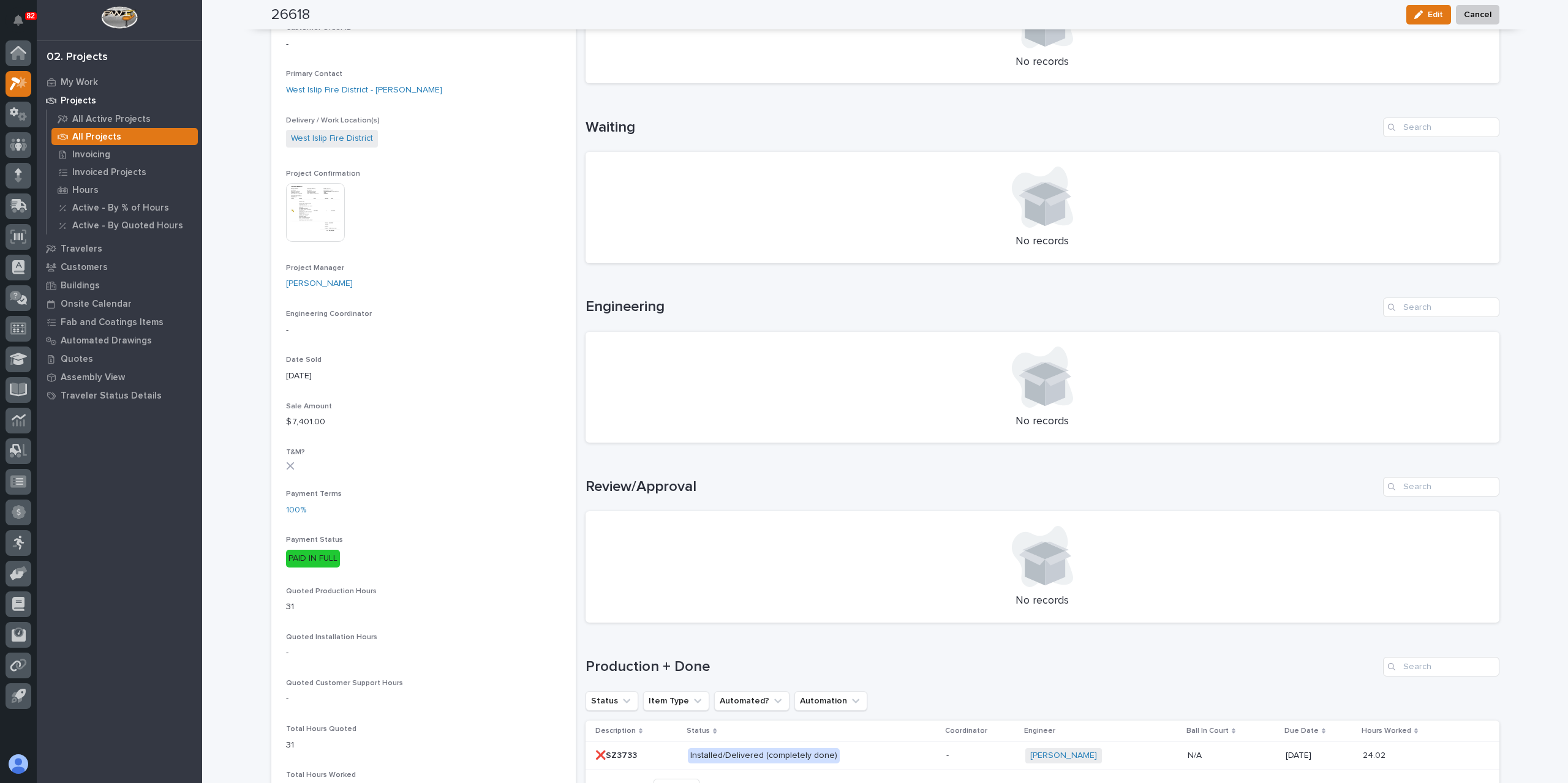
scroll to position [367, 0]
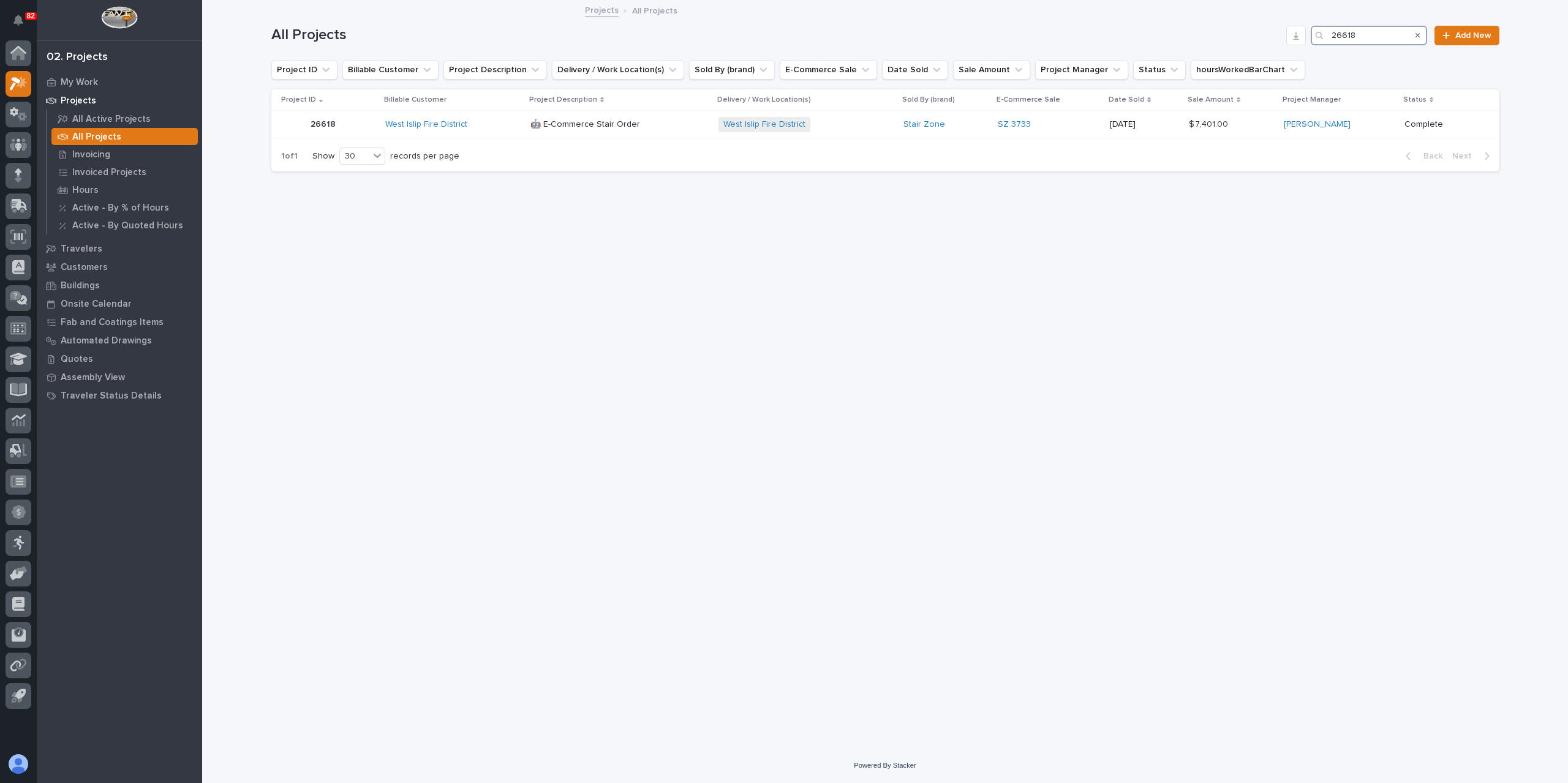
drag, startPoint x: 1366, startPoint y: 35, endPoint x: 1324, endPoint y: 40, distance: 42.3
click at [1328, 40] on div "26618" at bounding box center [1369, 35] width 117 height 20
type input "26666"
click at [583, 125] on p "🤖 E-Commerce Stair Order" at bounding box center [581, 123] width 112 height 13
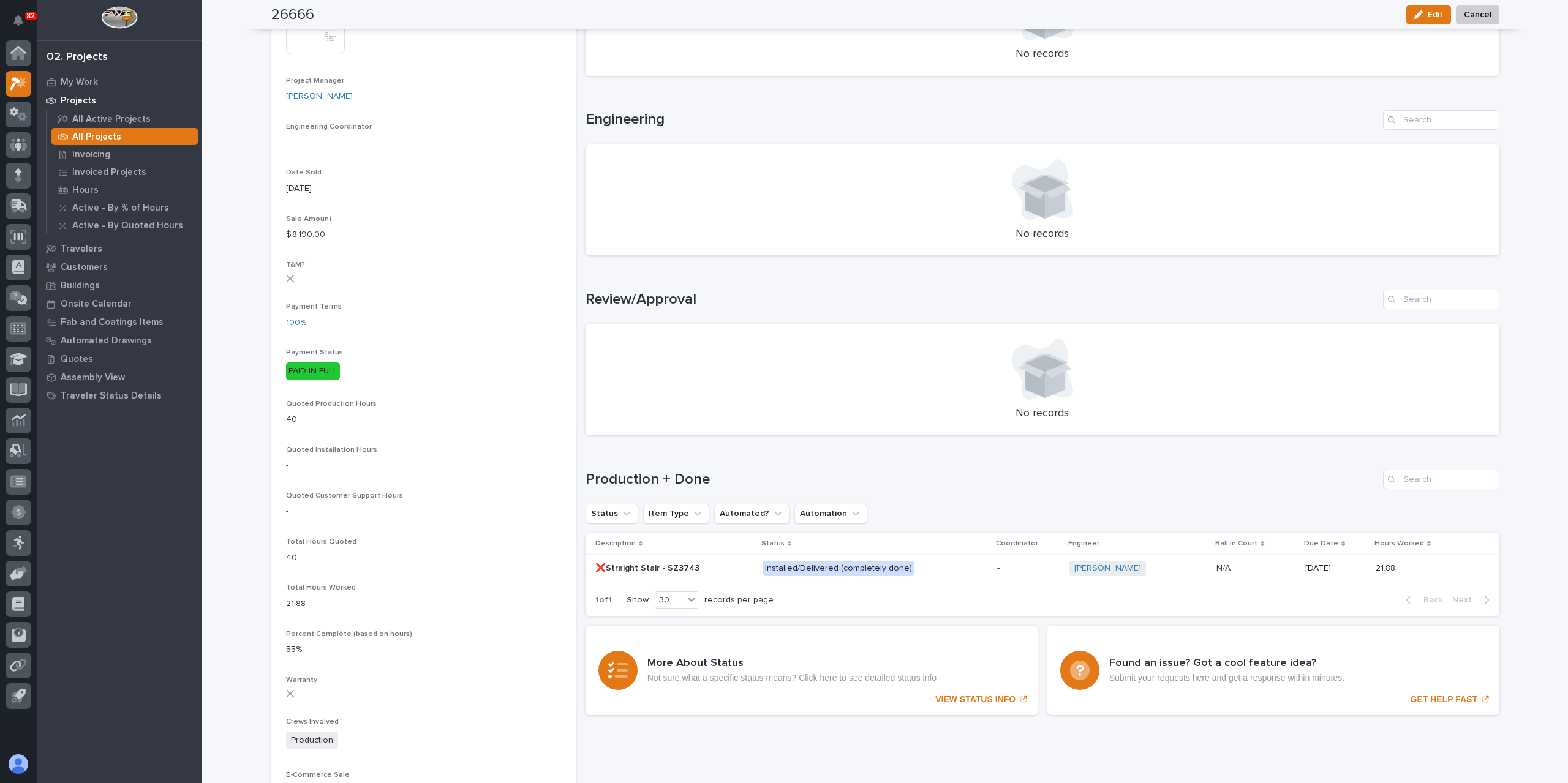
scroll to position [500, 0]
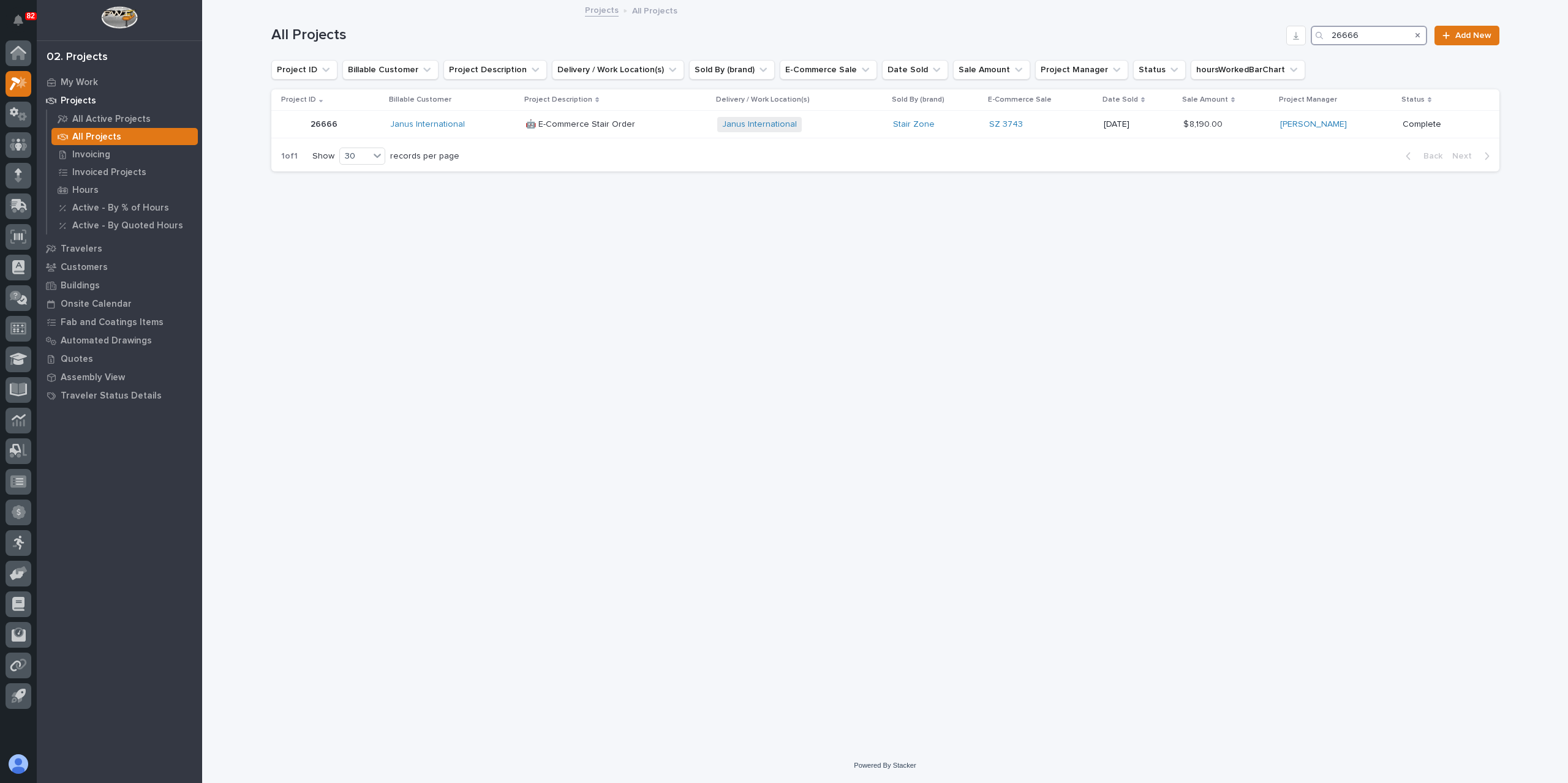
drag, startPoint x: 1362, startPoint y: 39, endPoint x: 1275, endPoint y: 40, distance: 87.0
click at [1275, 40] on div "All Projects 26666 Add New" at bounding box center [885, 35] width 1228 height 20
type input "26021"
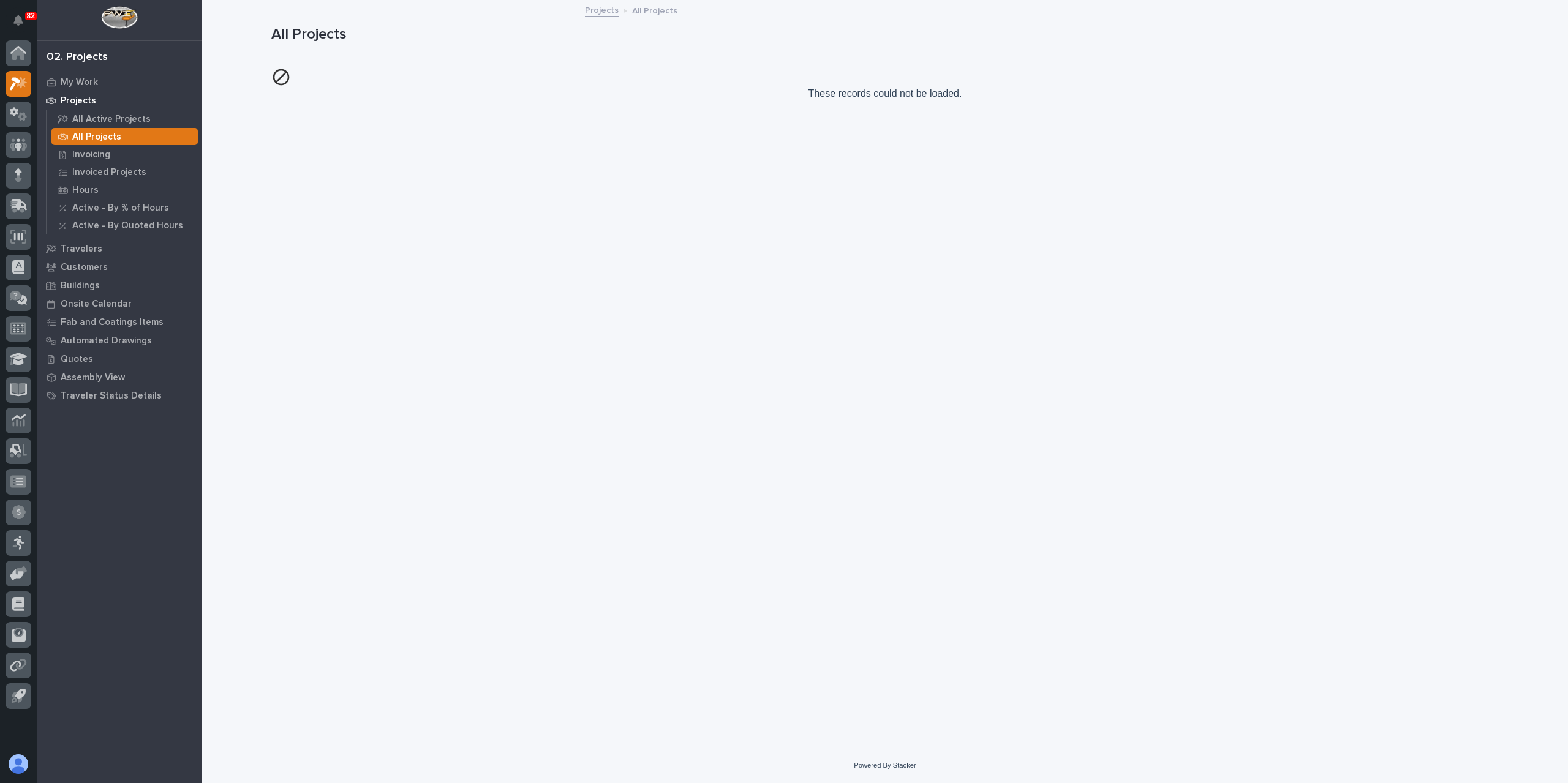
click at [605, 10] on link "Projects" at bounding box center [601, 9] width 33 height 14
click at [97, 136] on p "All Projects" at bounding box center [96, 137] width 49 height 11
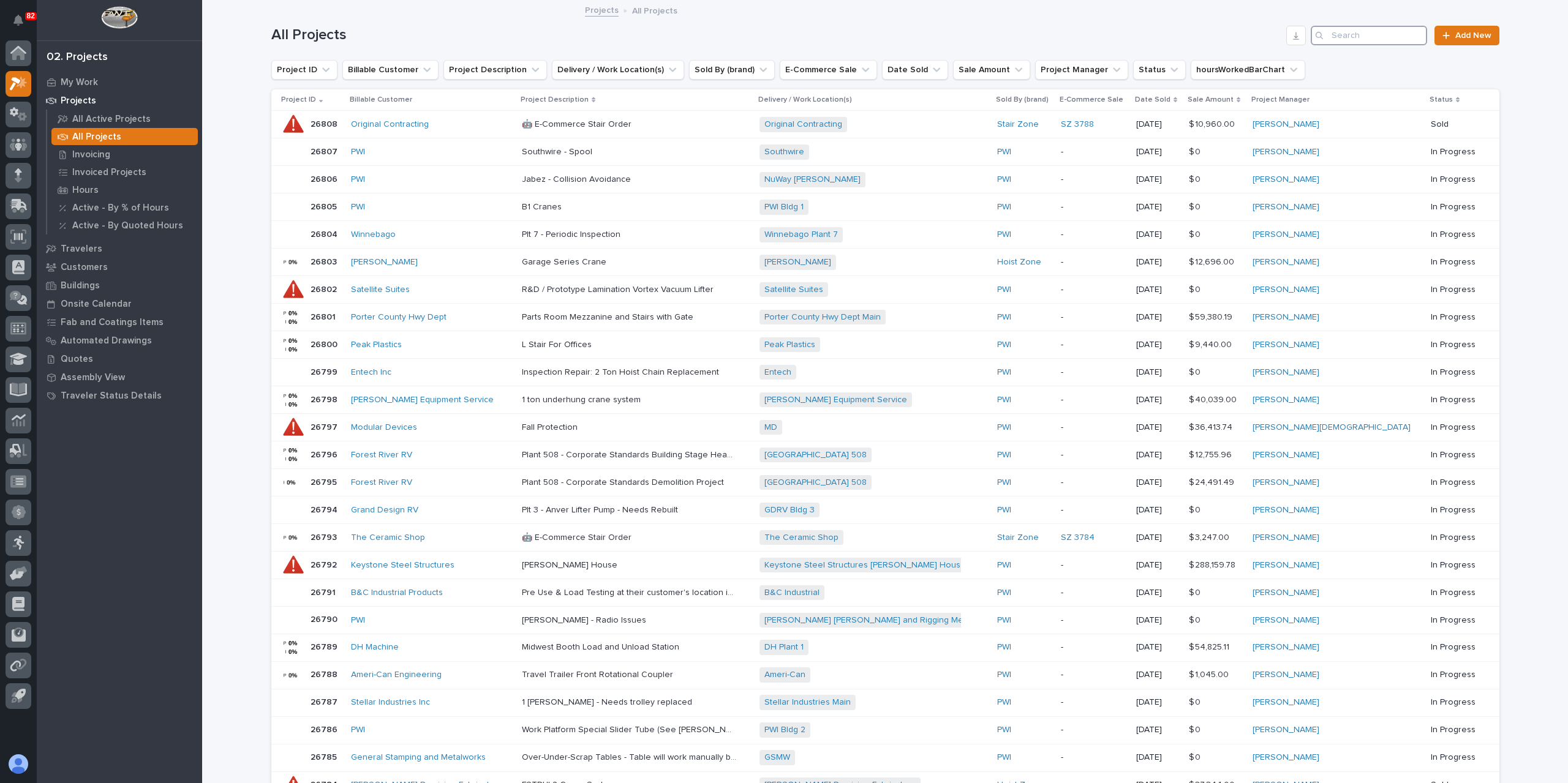
click at [1364, 30] on input "Search" at bounding box center [1369, 35] width 117 height 20
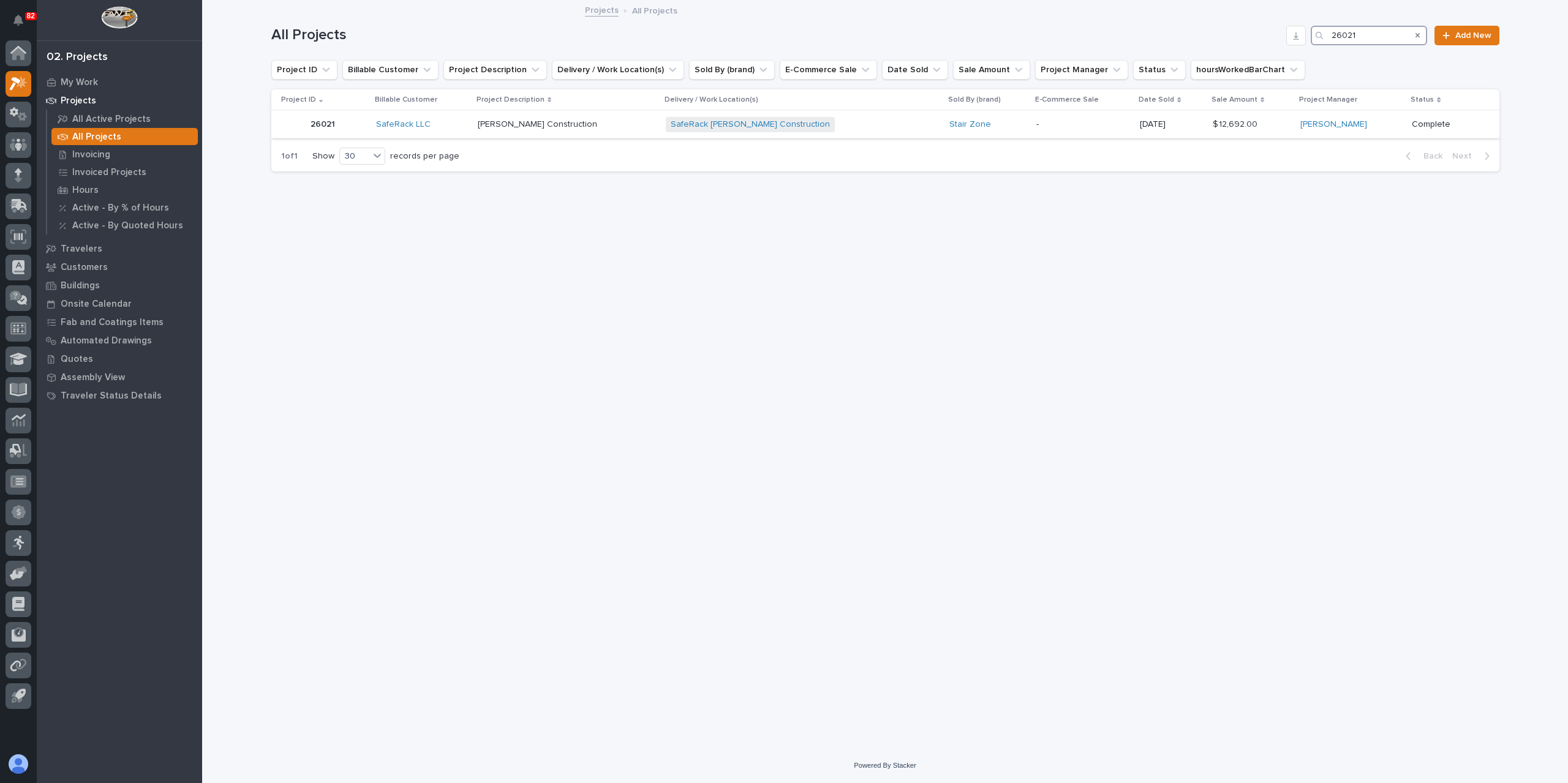
type input "26021"
click at [518, 133] on div "[PERSON_NAME] Construction [PERSON_NAME] Construction" at bounding box center [567, 124] width 179 height 21
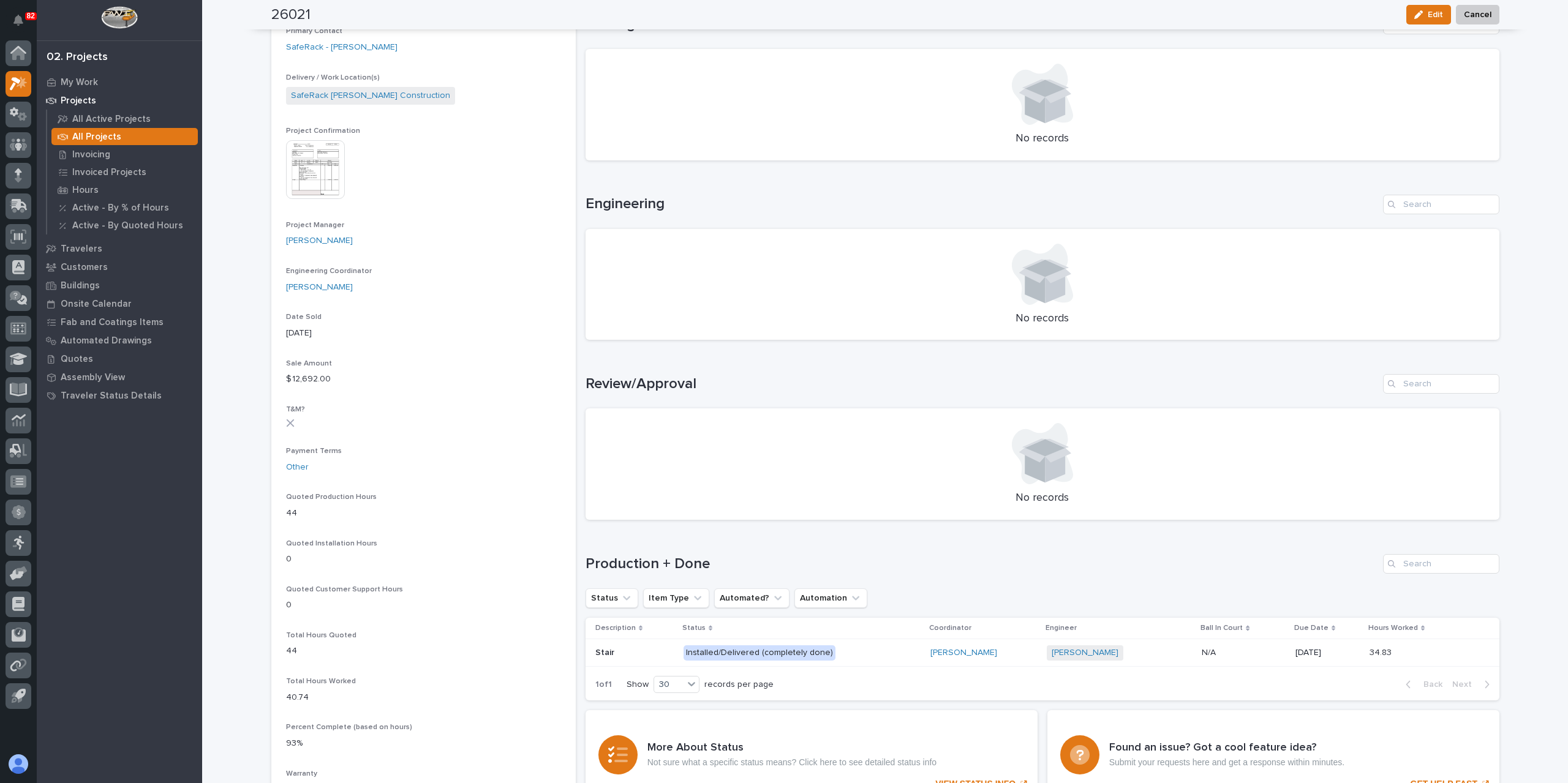
scroll to position [367, 0]
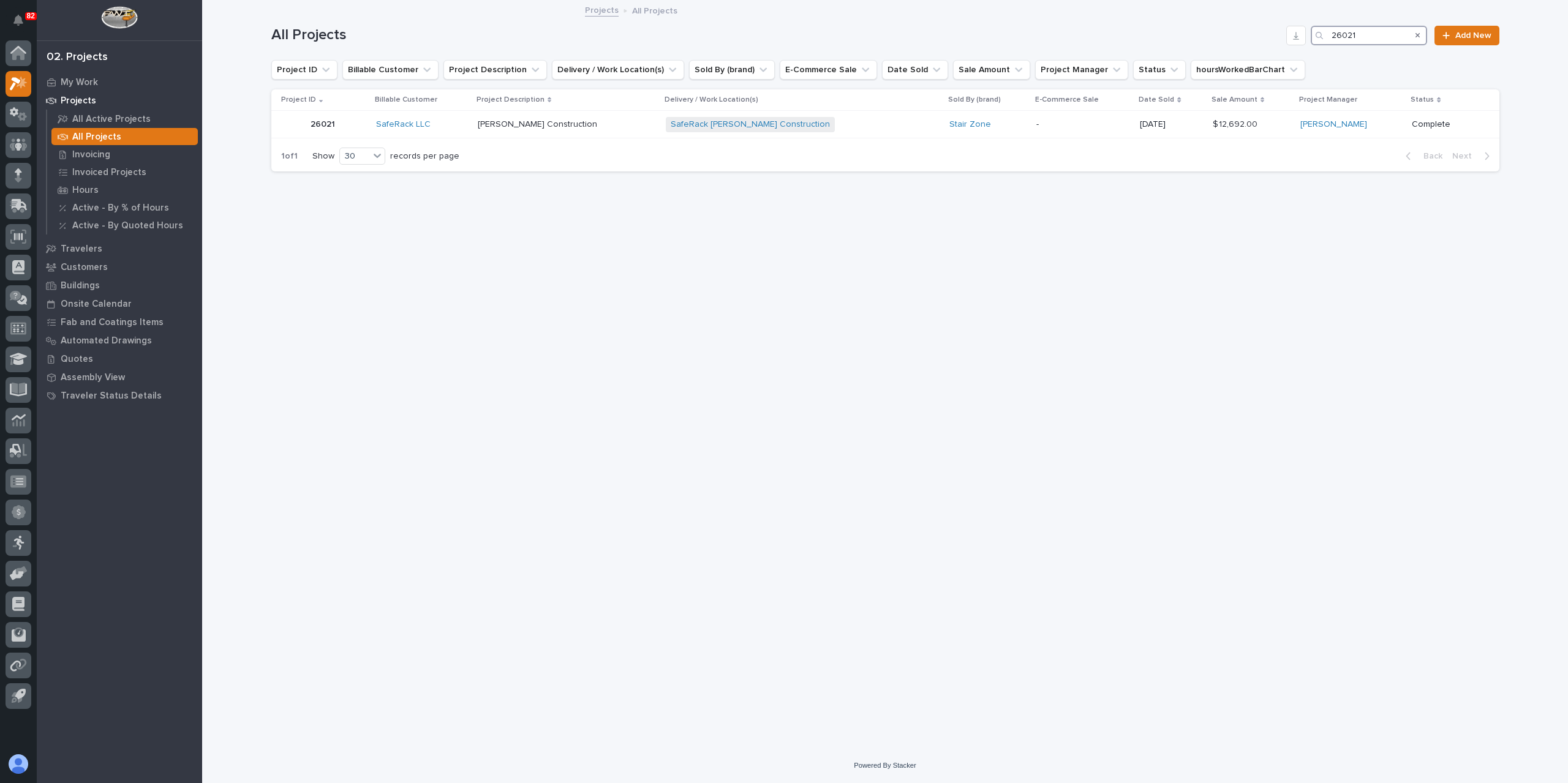
drag, startPoint x: 1364, startPoint y: 34, endPoint x: 1258, endPoint y: 54, distance: 107.9
click at [1258, 54] on div "All Projects 26021 Add New" at bounding box center [885, 30] width 1228 height 58
type input "26343"
click at [591, 119] on p at bounding box center [581, 124] width 131 height 10
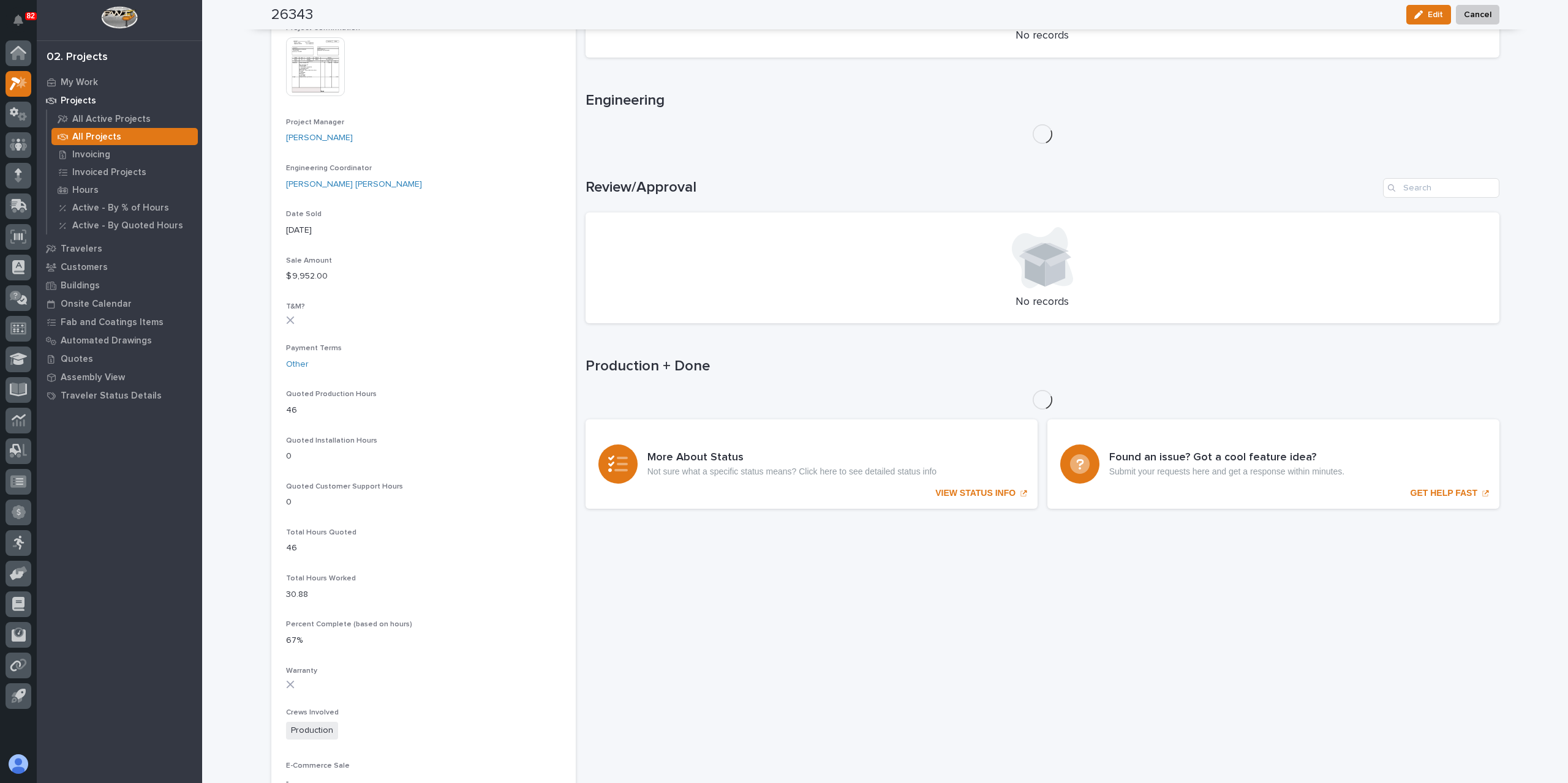
scroll to position [452, 0]
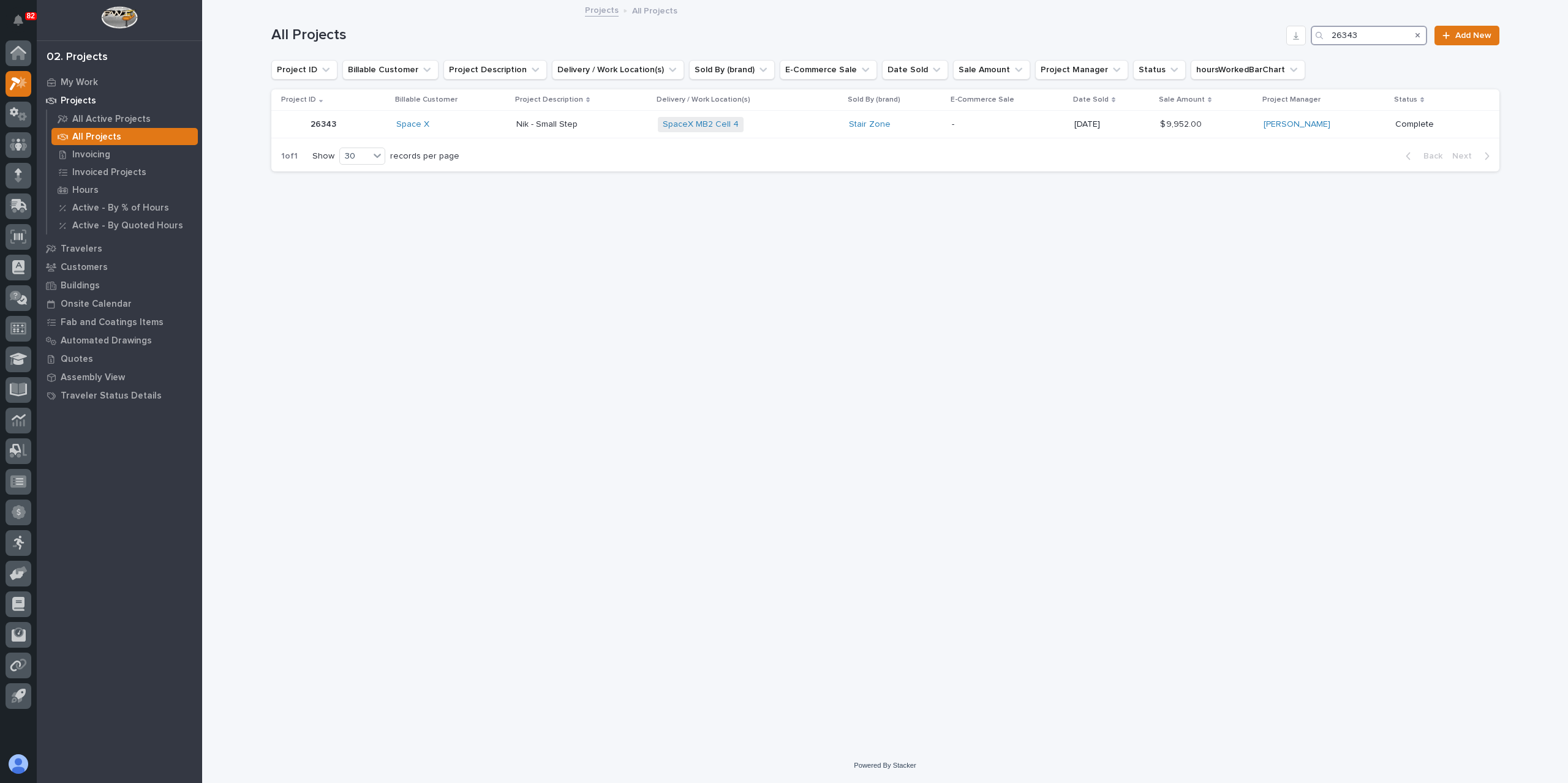
drag, startPoint x: 1370, startPoint y: 39, endPoint x: 1310, endPoint y: 41, distance: 60.0
click at [1324, 39] on div "26343" at bounding box center [1369, 35] width 117 height 20
type input "26559"
click at [574, 133] on div "Restaurant Stairs Restaurant Stairs" at bounding box center [612, 124] width 126 height 21
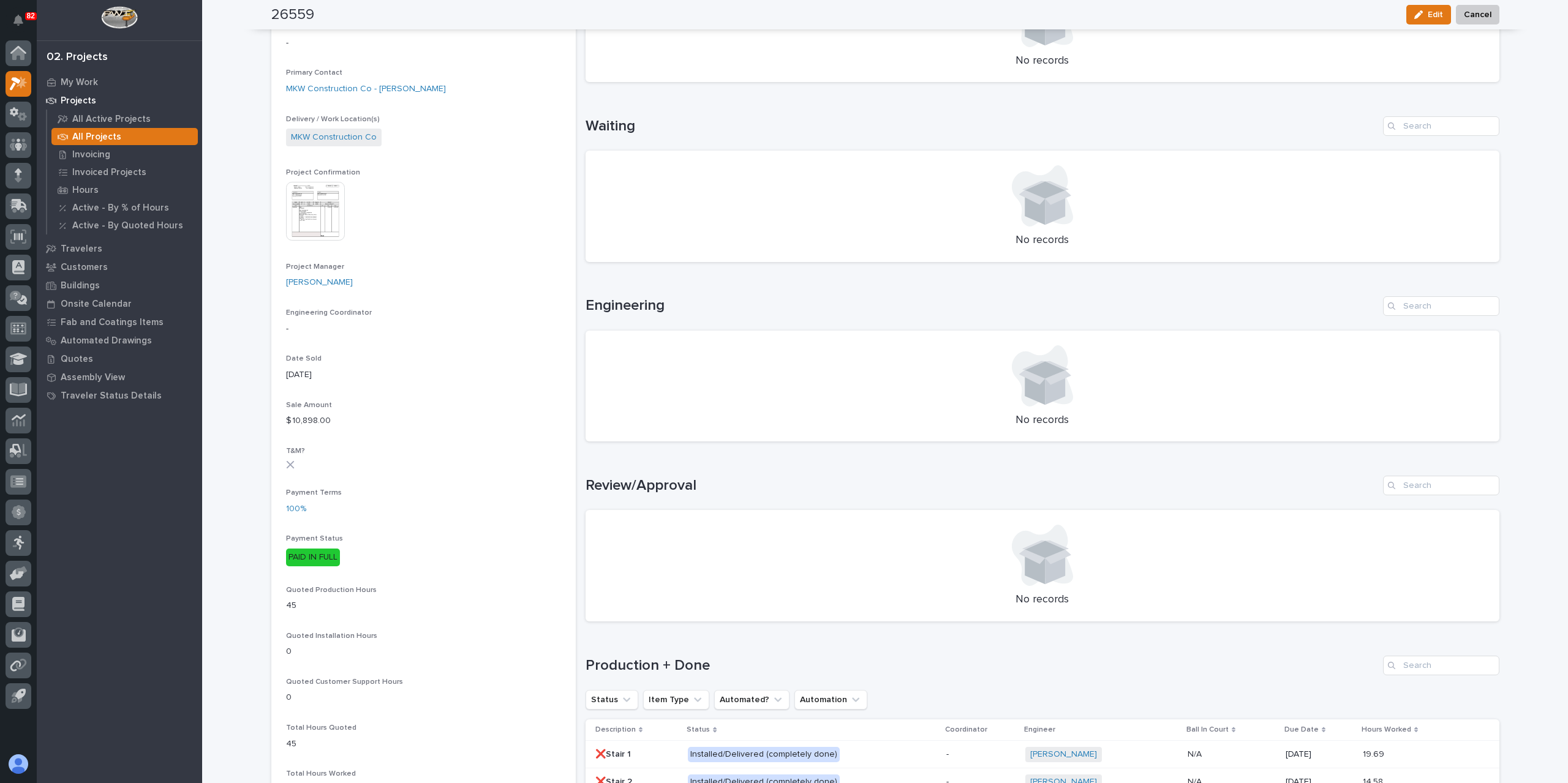
scroll to position [490, 0]
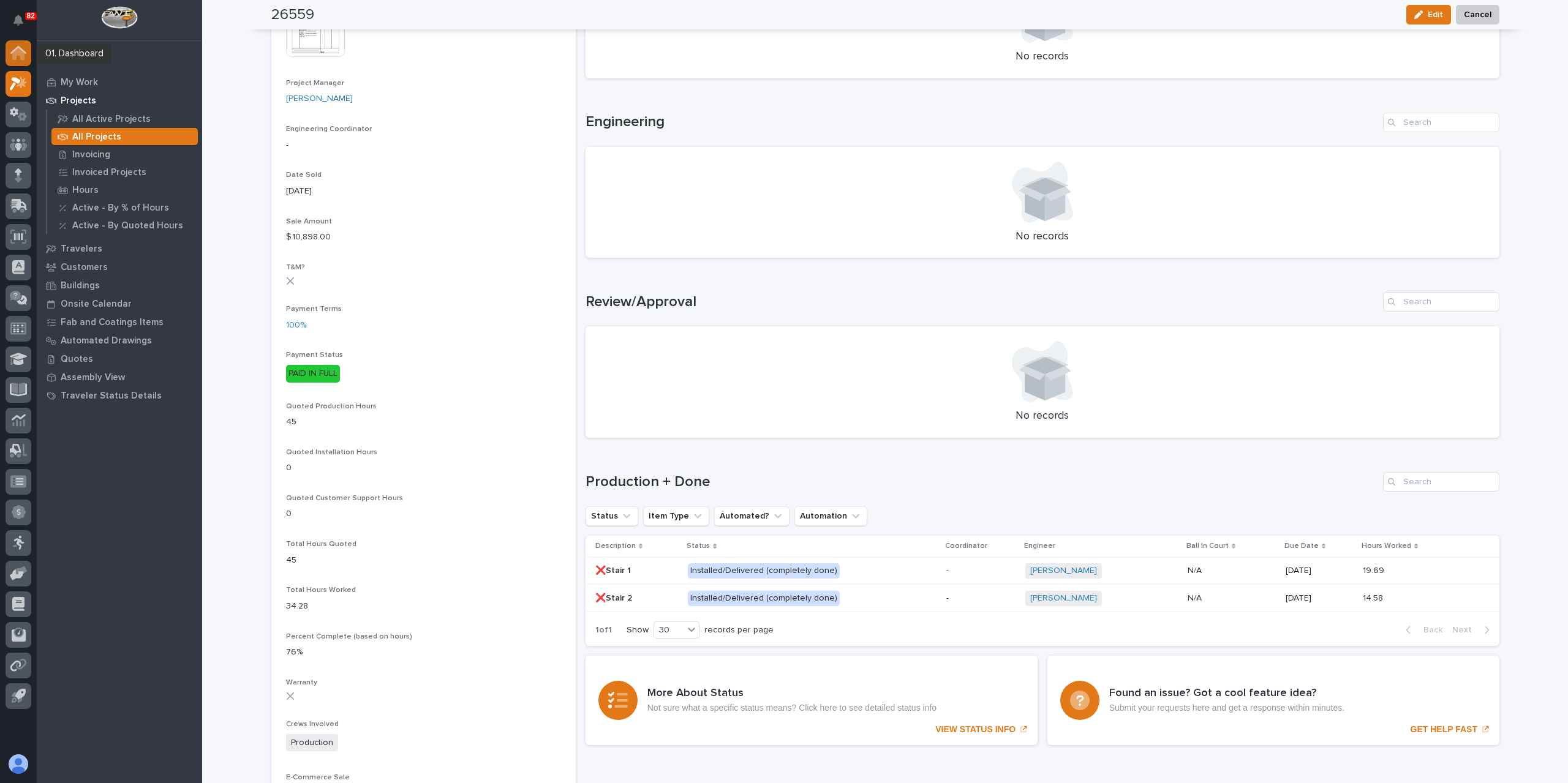
click at [21, 48] on icon at bounding box center [18, 49] width 16 height 8
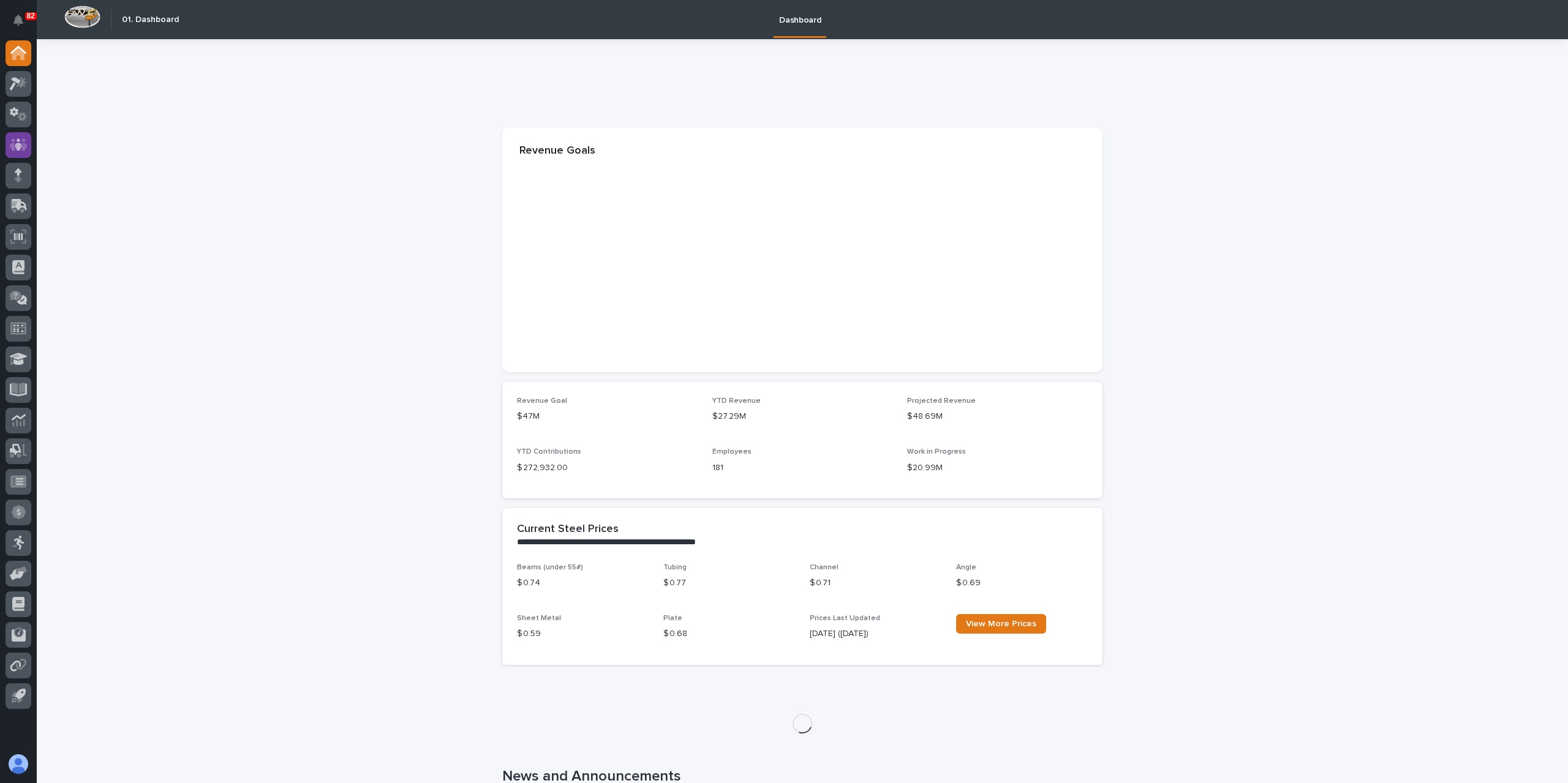
click at [27, 150] on icon at bounding box center [18, 144] width 18 height 14
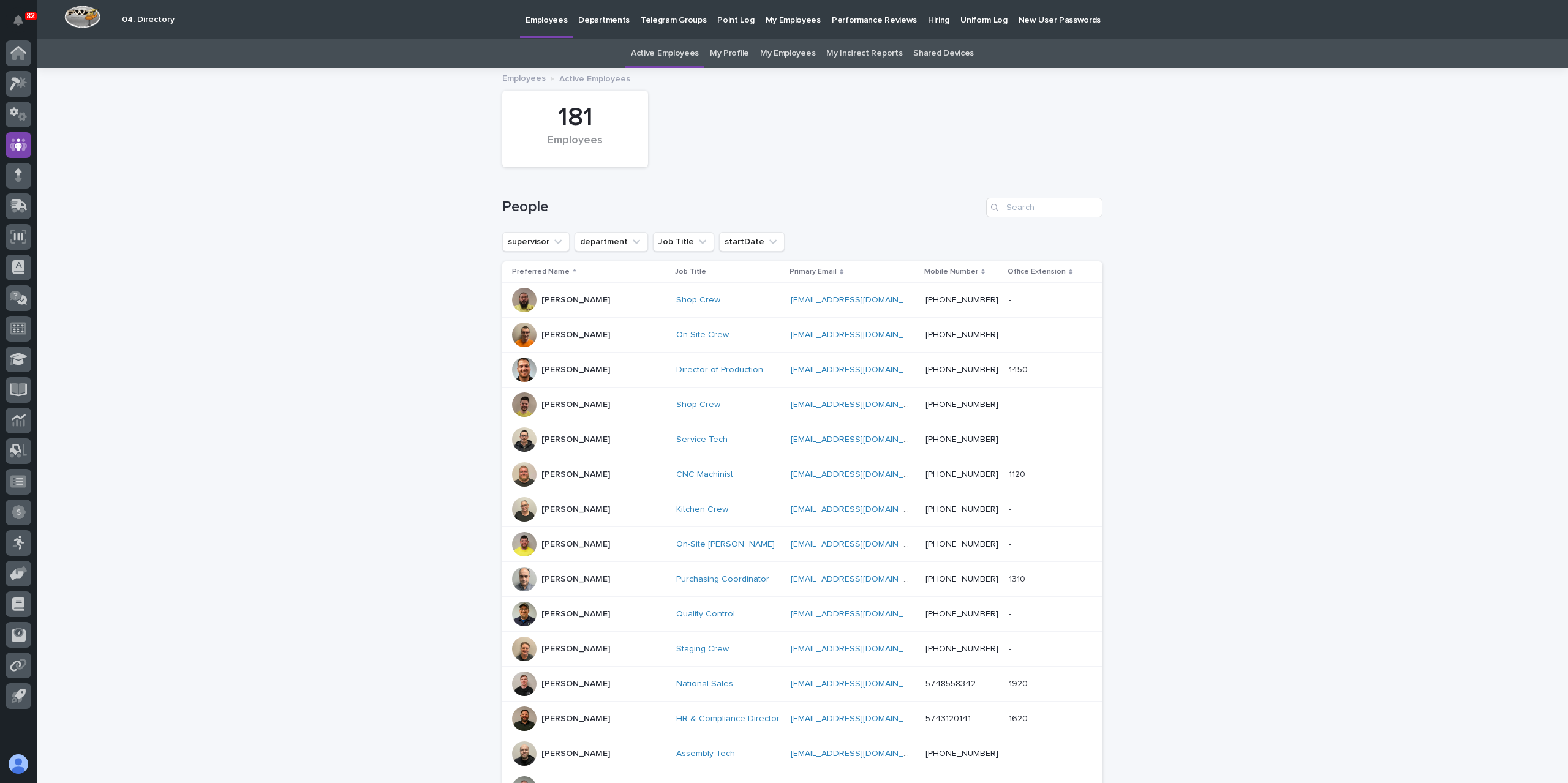
click at [726, 51] on link "My Profile" at bounding box center [730, 54] width 40 height 29
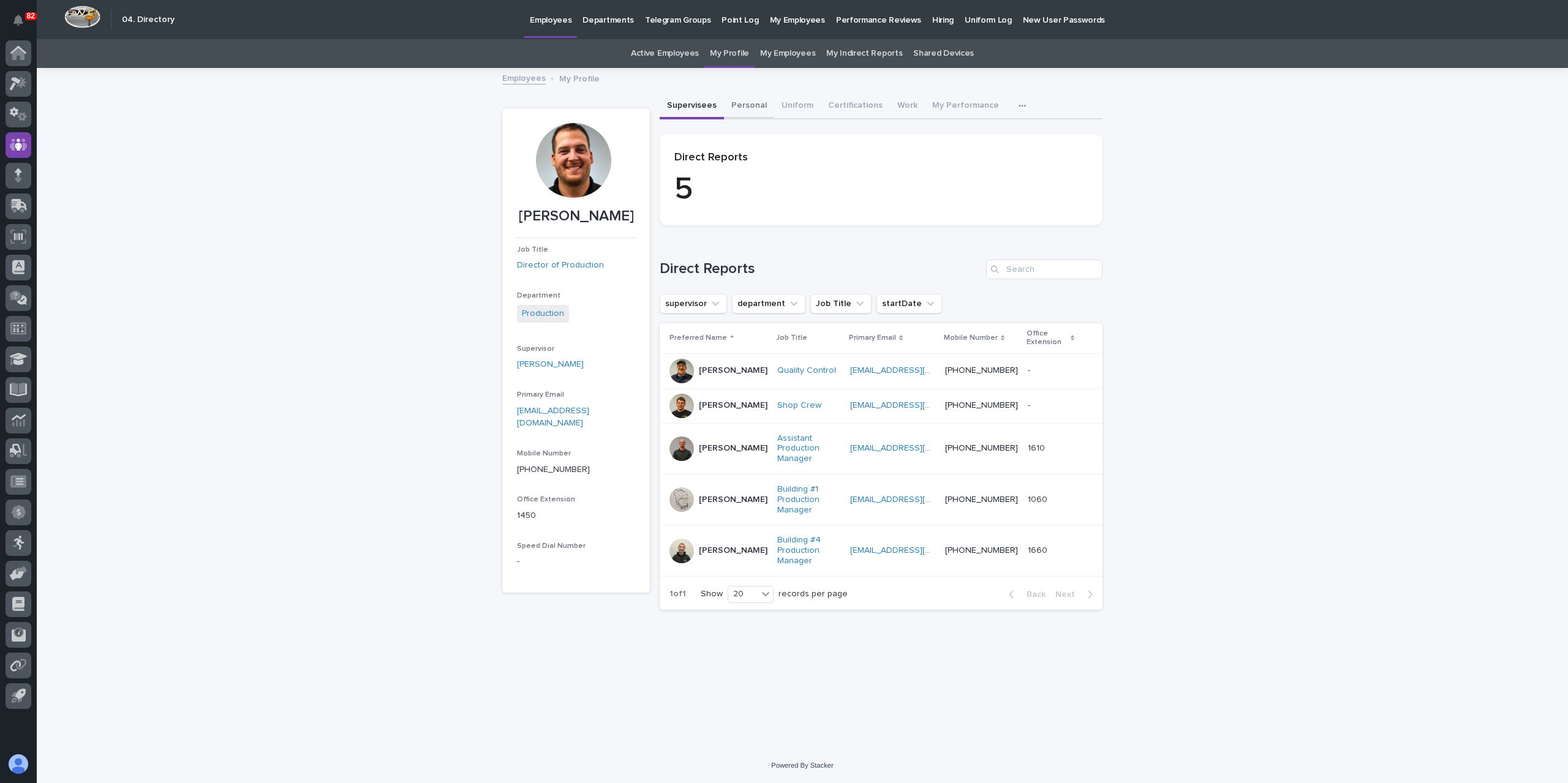
click at [740, 112] on button "Personal" at bounding box center [749, 106] width 50 height 26
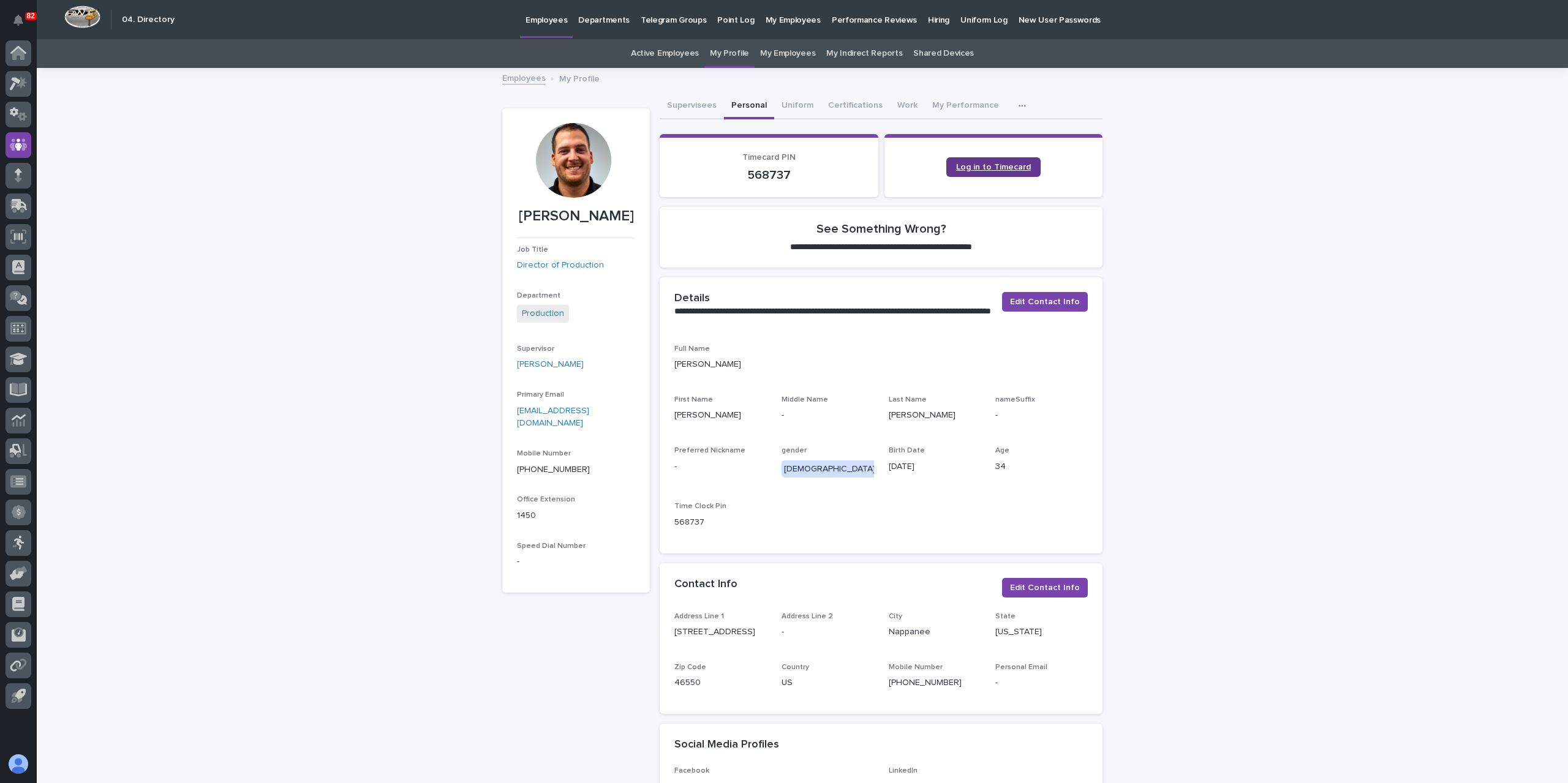
click at [996, 172] on link "Log in to Timecard" at bounding box center [994, 167] width 94 height 20
click at [14, 59] on div at bounding box center [18, 53] width 26 height 26
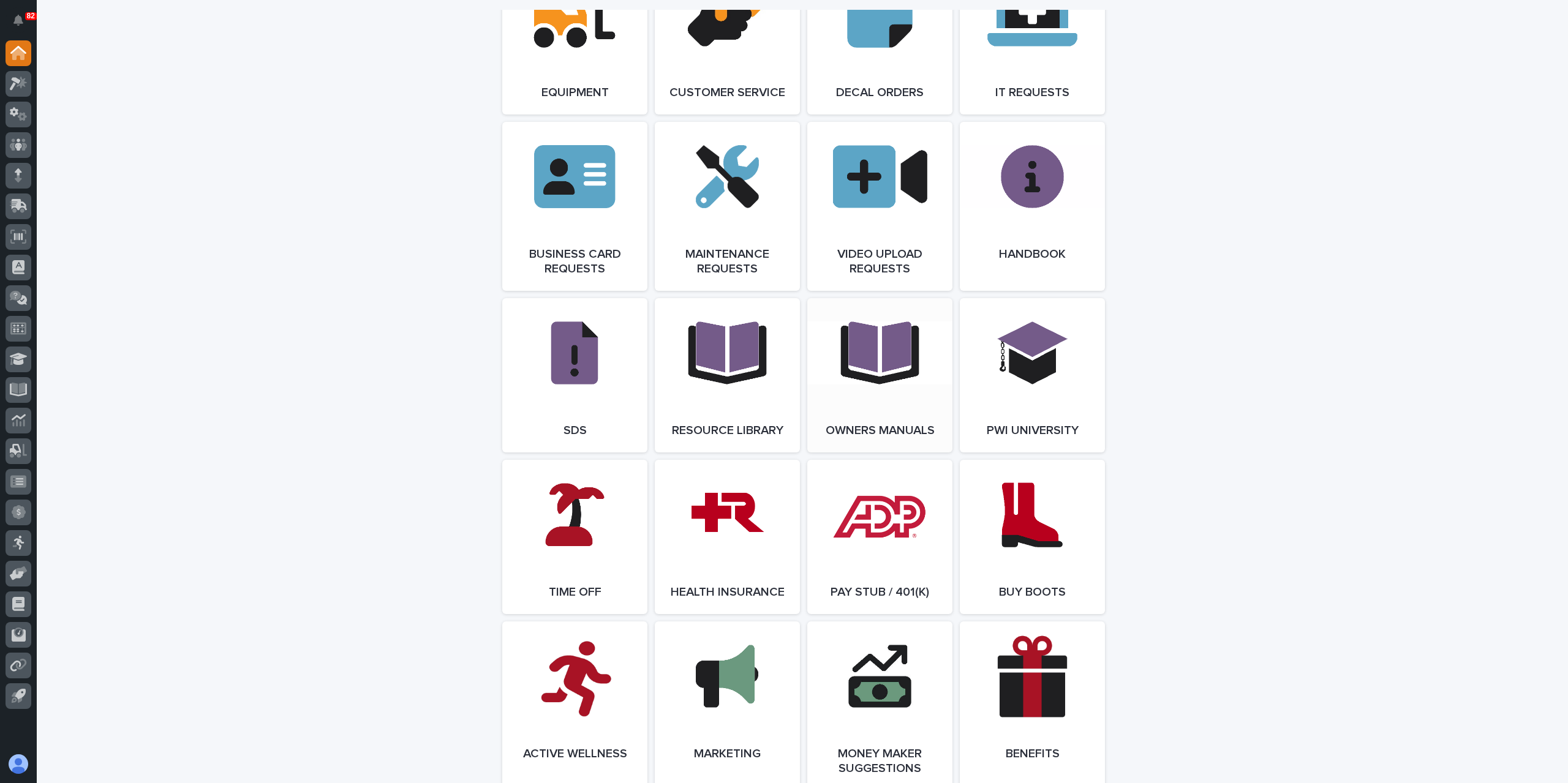
scroll to position [1775, 0]
click at [568, 540] on span "Open Link" at bounding box center [574, 536] width 40 height 9
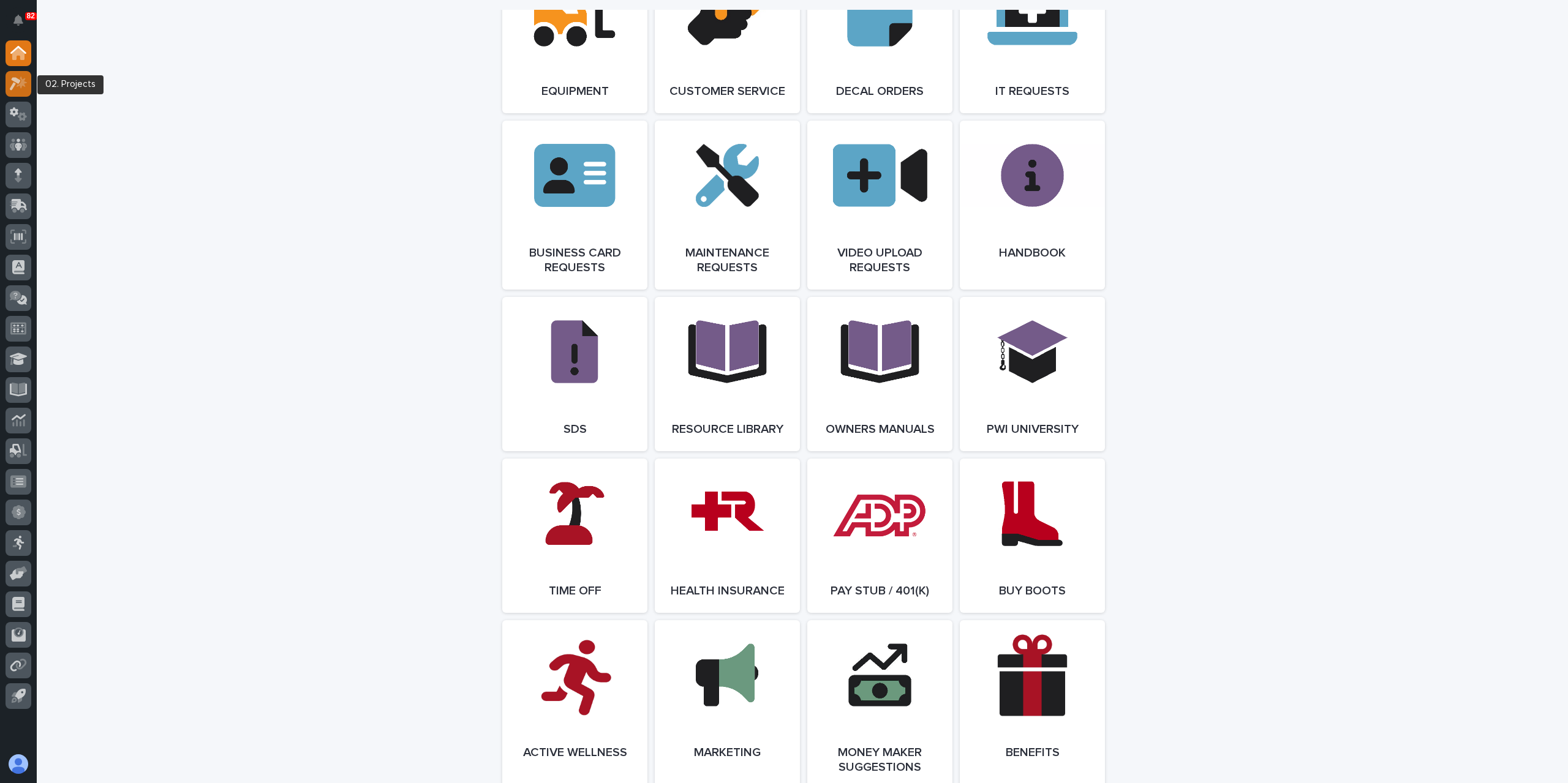
click at [30, 85] on div at bounding box center [18, 84] width 26 height 26
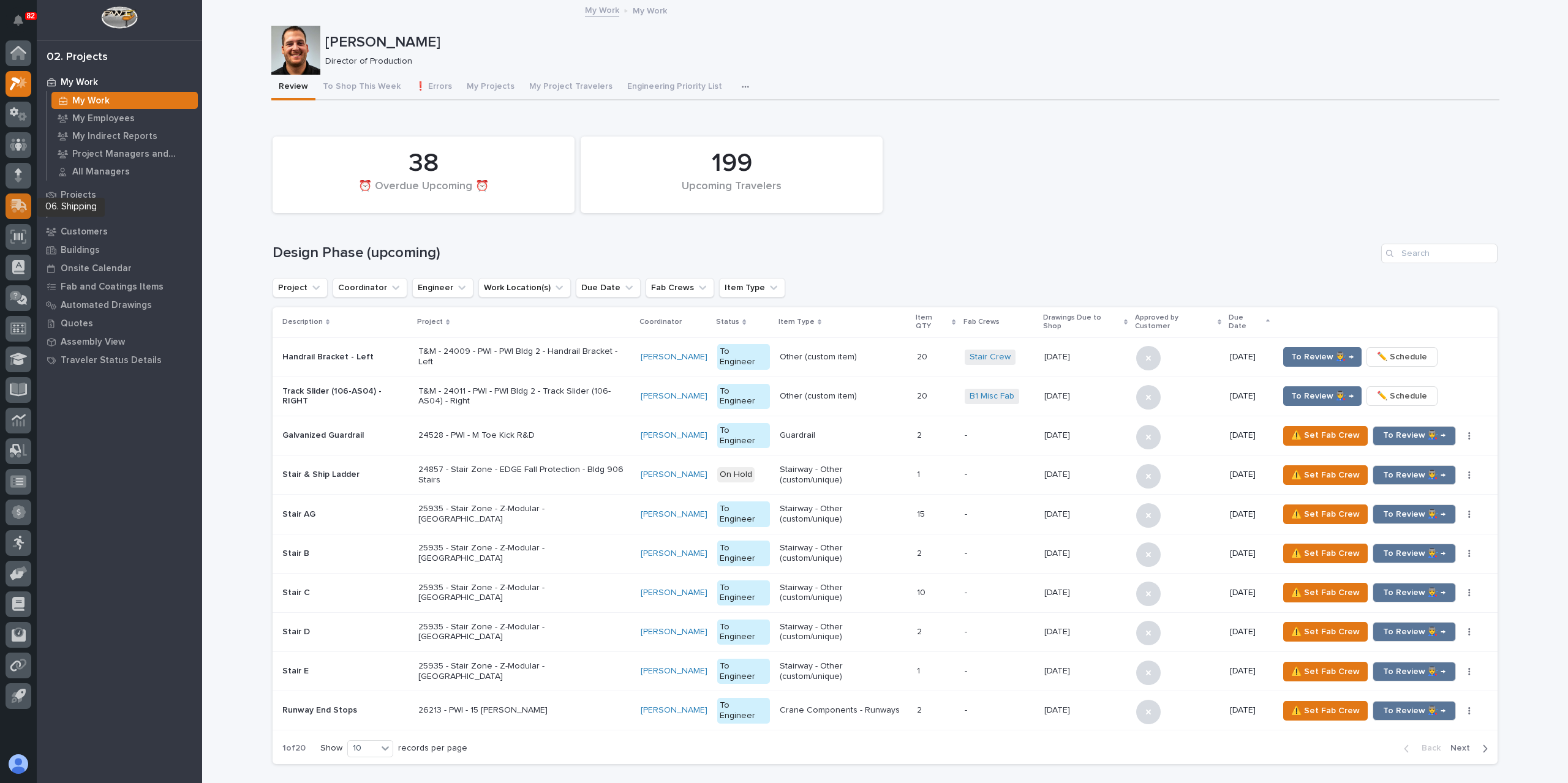
click at [25, 210] on icon at bounding box center [18, 206] width 18 height 14
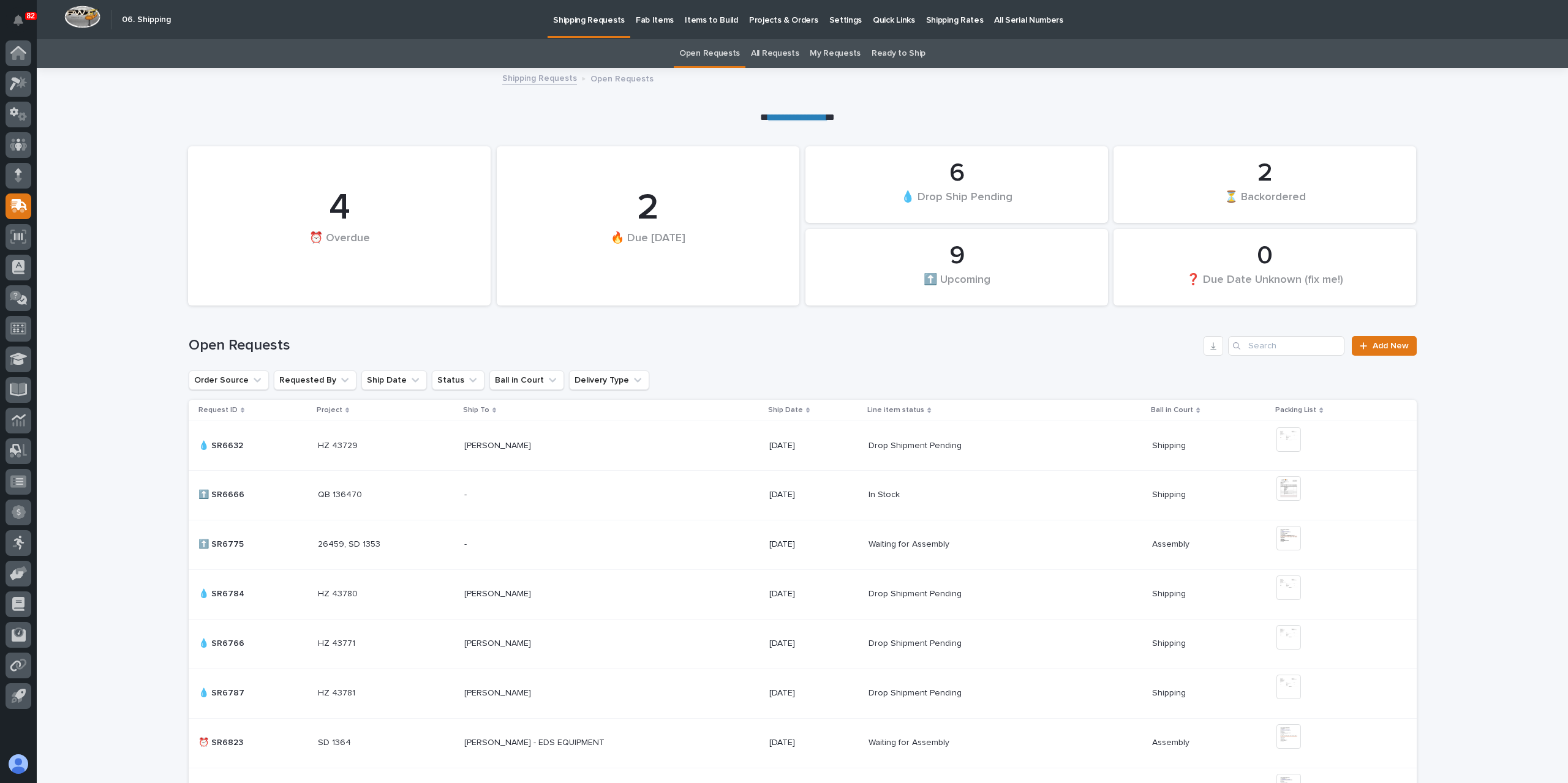
click at [766, 50] on link "All Requests" at bounding box center [775, 54] width 48 height 29
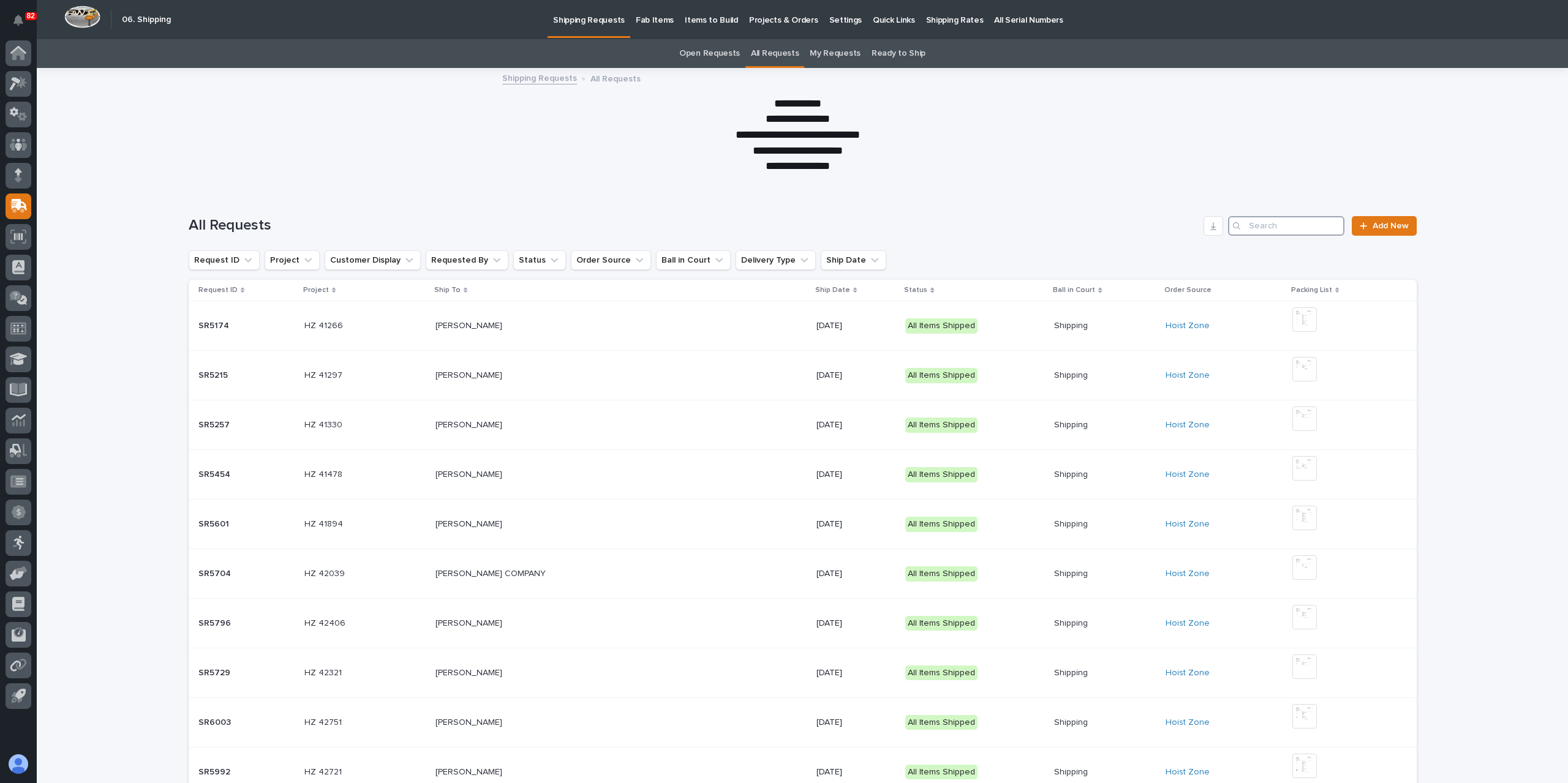
click at [1280, 222] on input "Search" at bounding box center [1286, 226] width 117 height 20
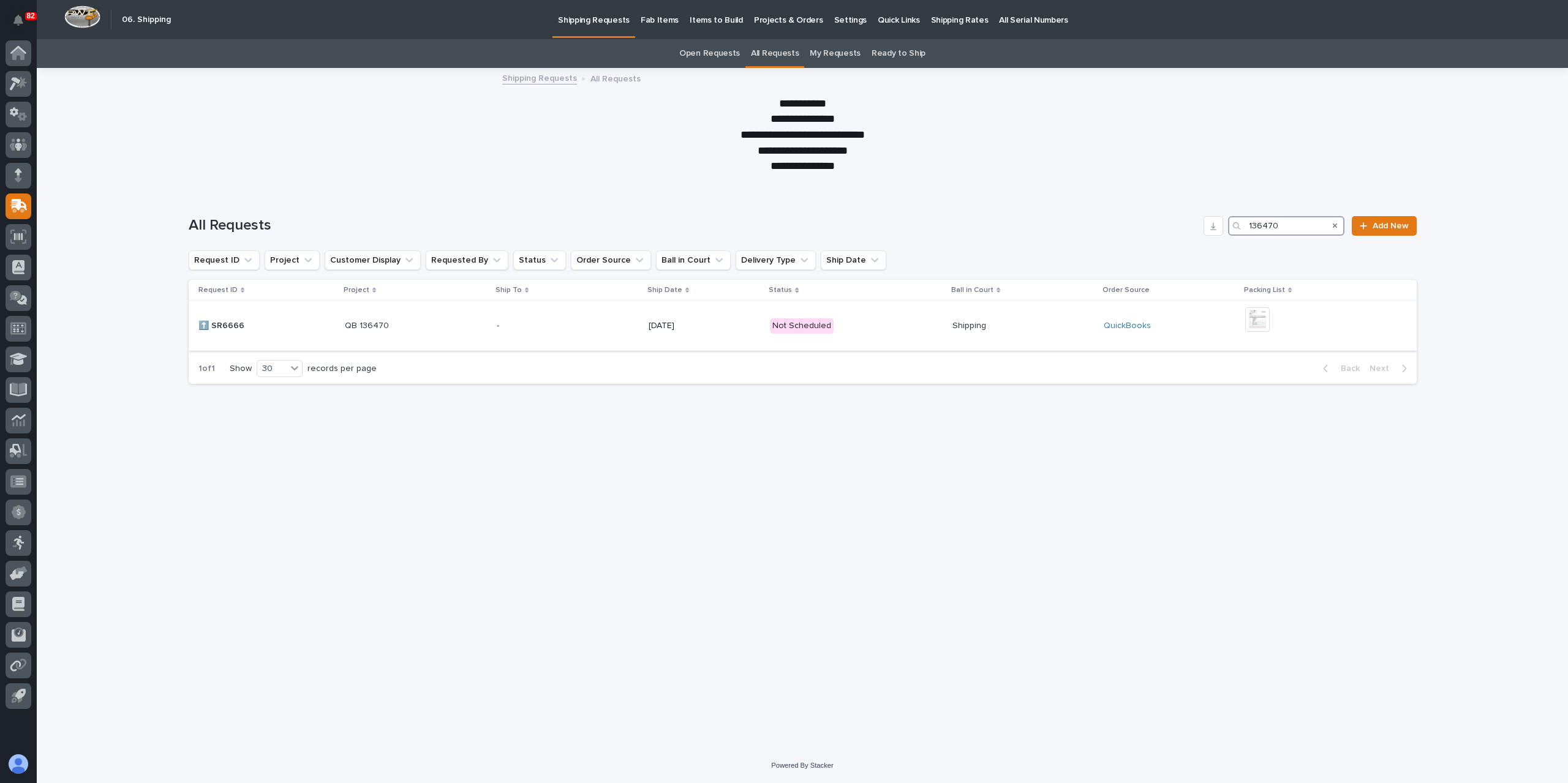
type input "136470"
click at [661, 315] on td "[DATE]" at bounding box center [705, 326] width 122 height 50
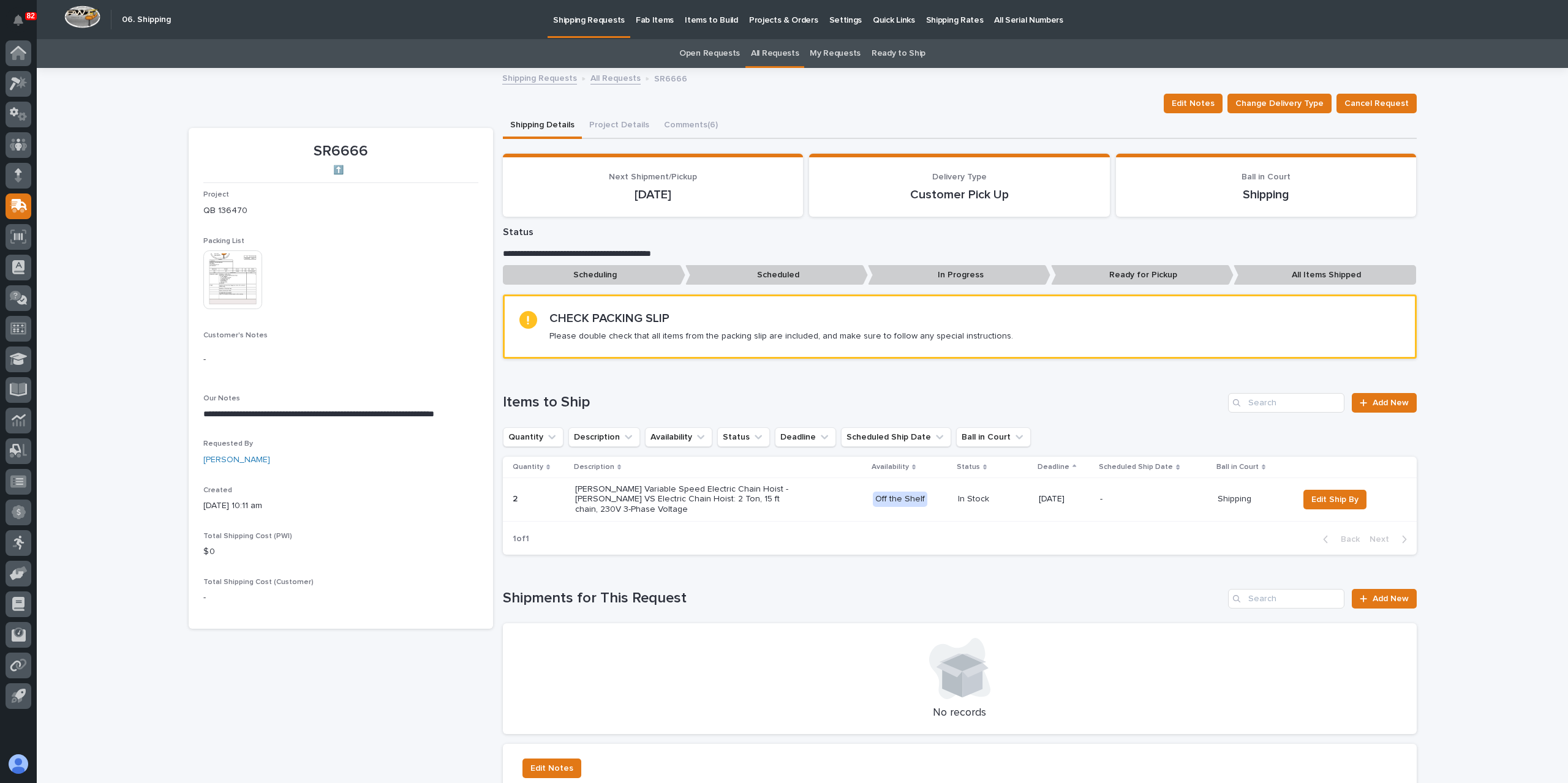
click at [612, 76] on link "All Requests" at bounding box center [616, 77] width 50 height 14
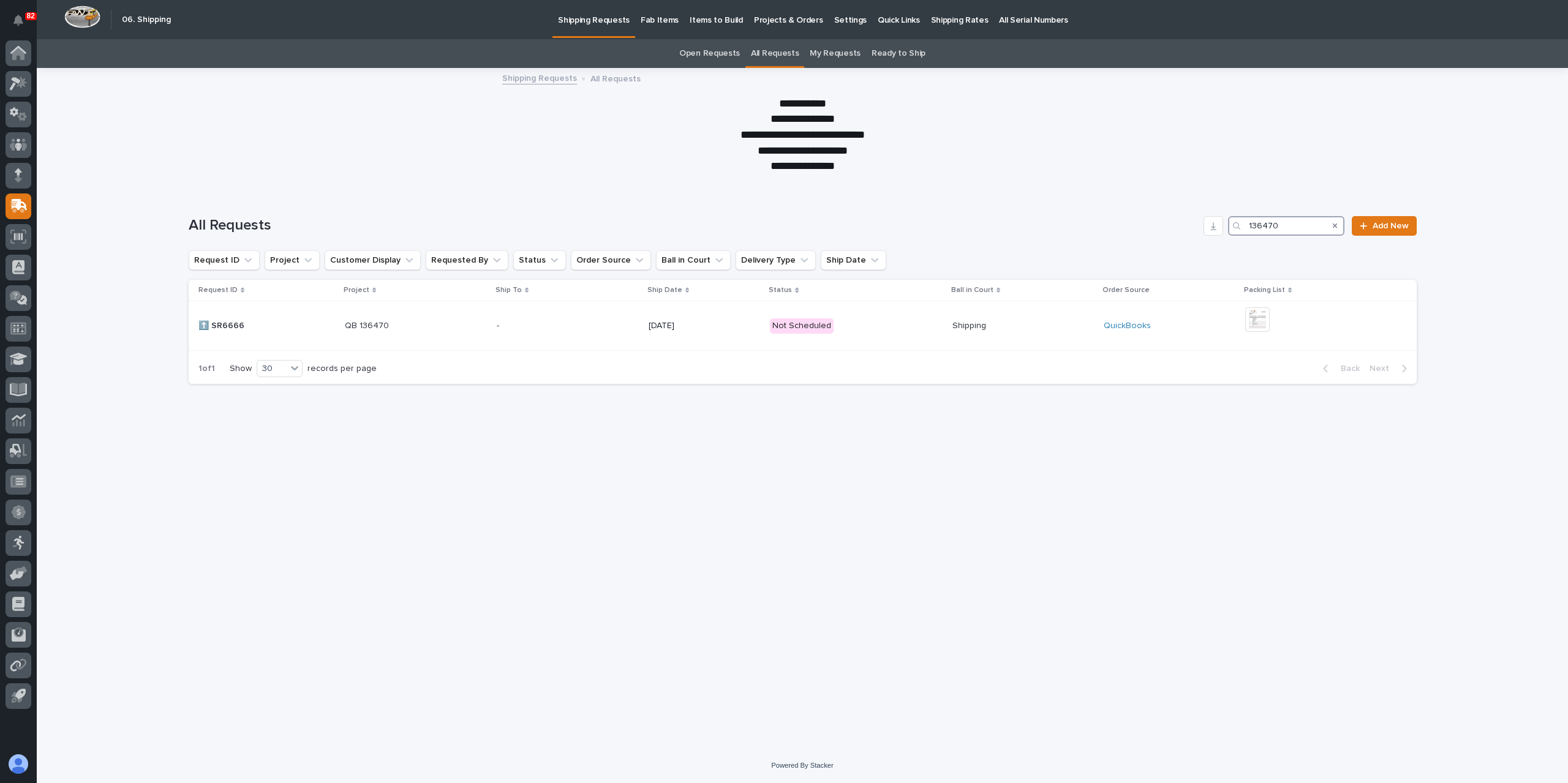
drag, startPoint x: 1286, startPoint y: 228, endPoint x: 1115, endPoint y: 223, distance: 171.1
click at [1115, 223] on div "All Requests 136470 Add New" at bounding box center [803, 226] width 1228 height 20
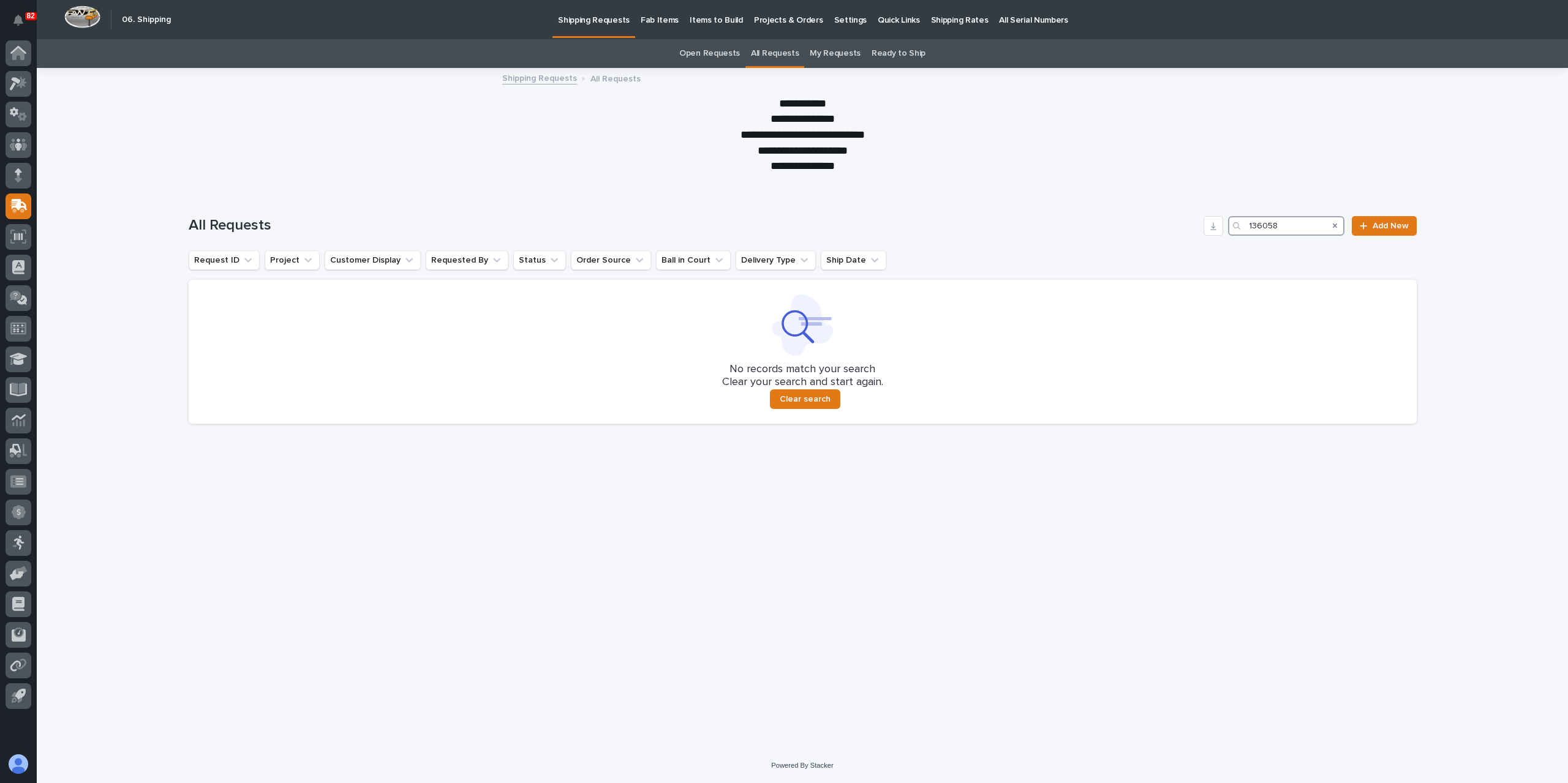
type input "136058"
click at [1335, 228] on icon "Search" at bounding box center [1335, 226] width 5 height 8
